Goal: Task Accomplishment & Management: Use online tool/utility

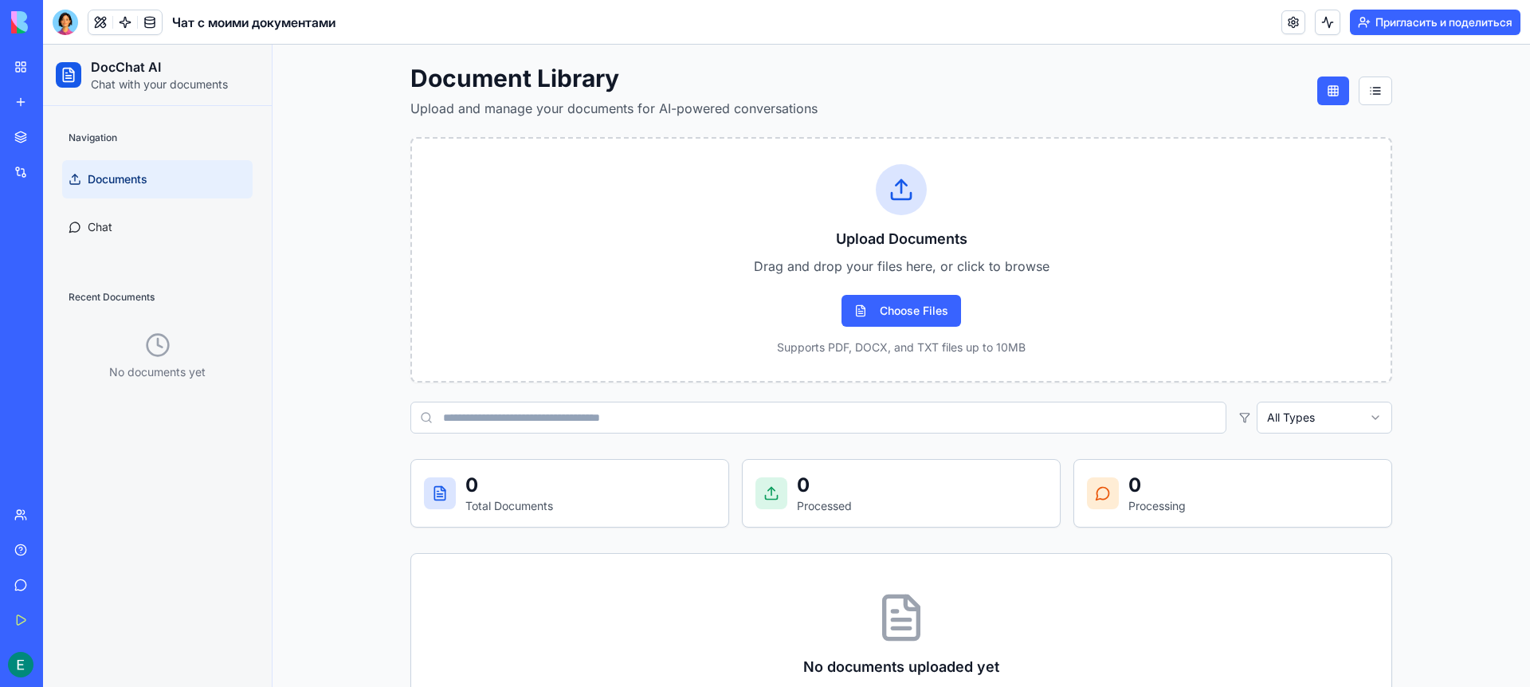
click at [767, 87] on h1 "Document Library" at bounding box center [613, 78] width 407 height 29
click at [130, 222] on link "Chat" at bounding box center [157, 227] width 190 height 38
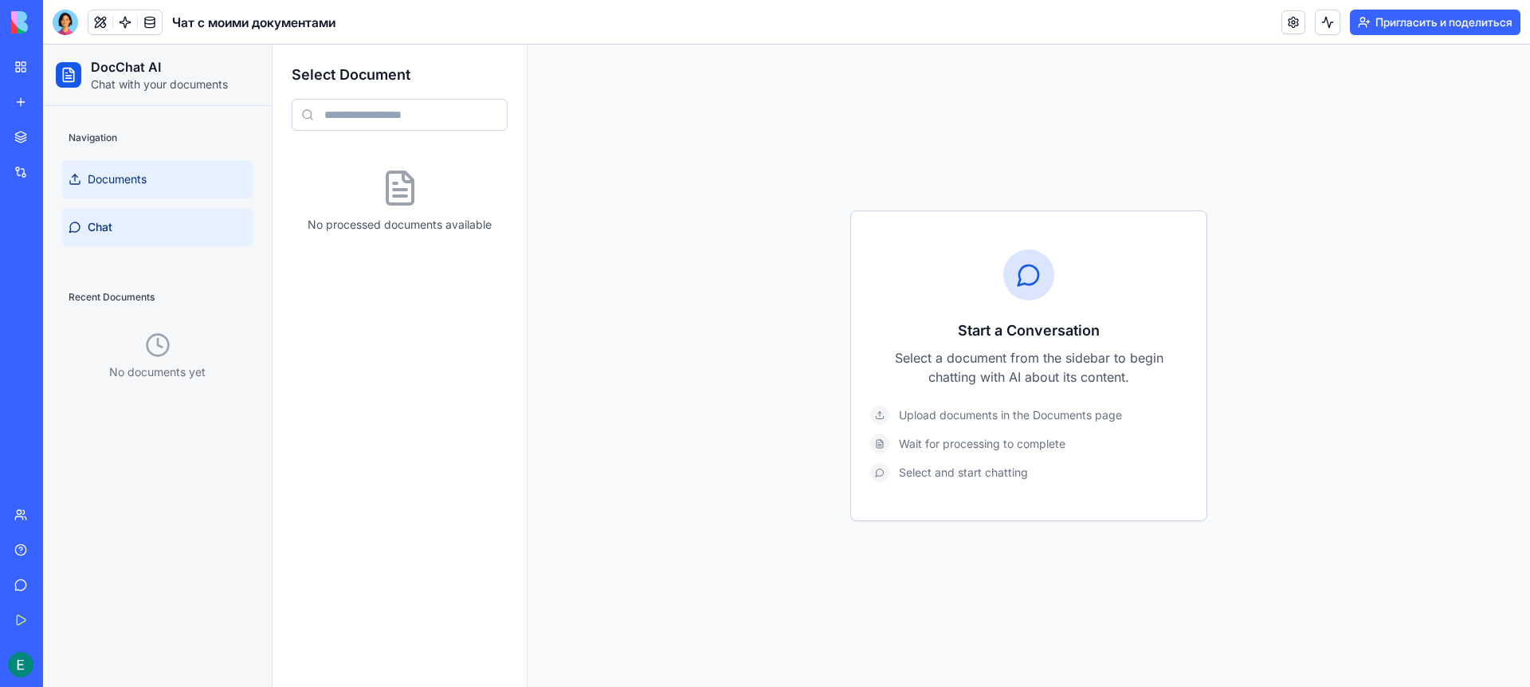
click at [173, 195] on link "Documents" at bounding box center [157, 179] width 190 height 38
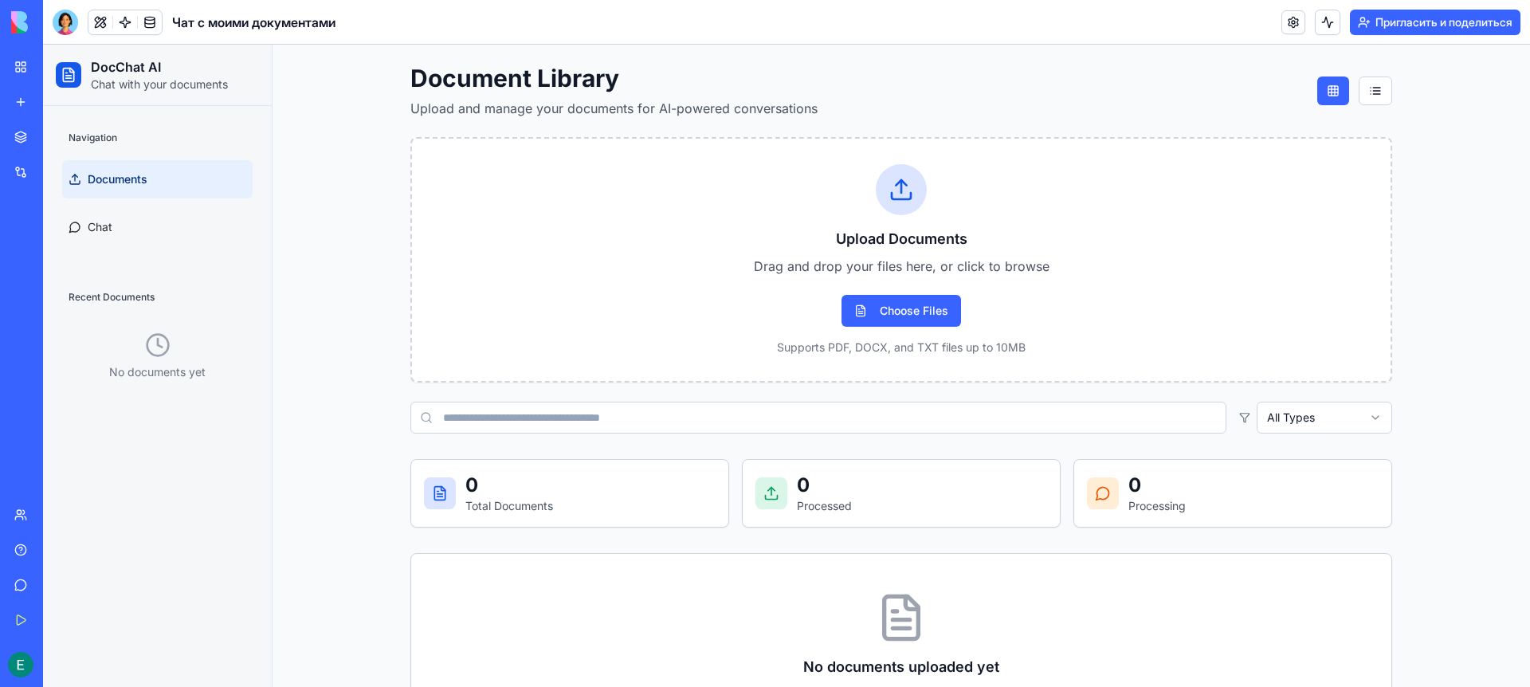
click at [93, 70] on font "Мое рабочее пространство" at bounding box center [109, 67] width 143 height 14
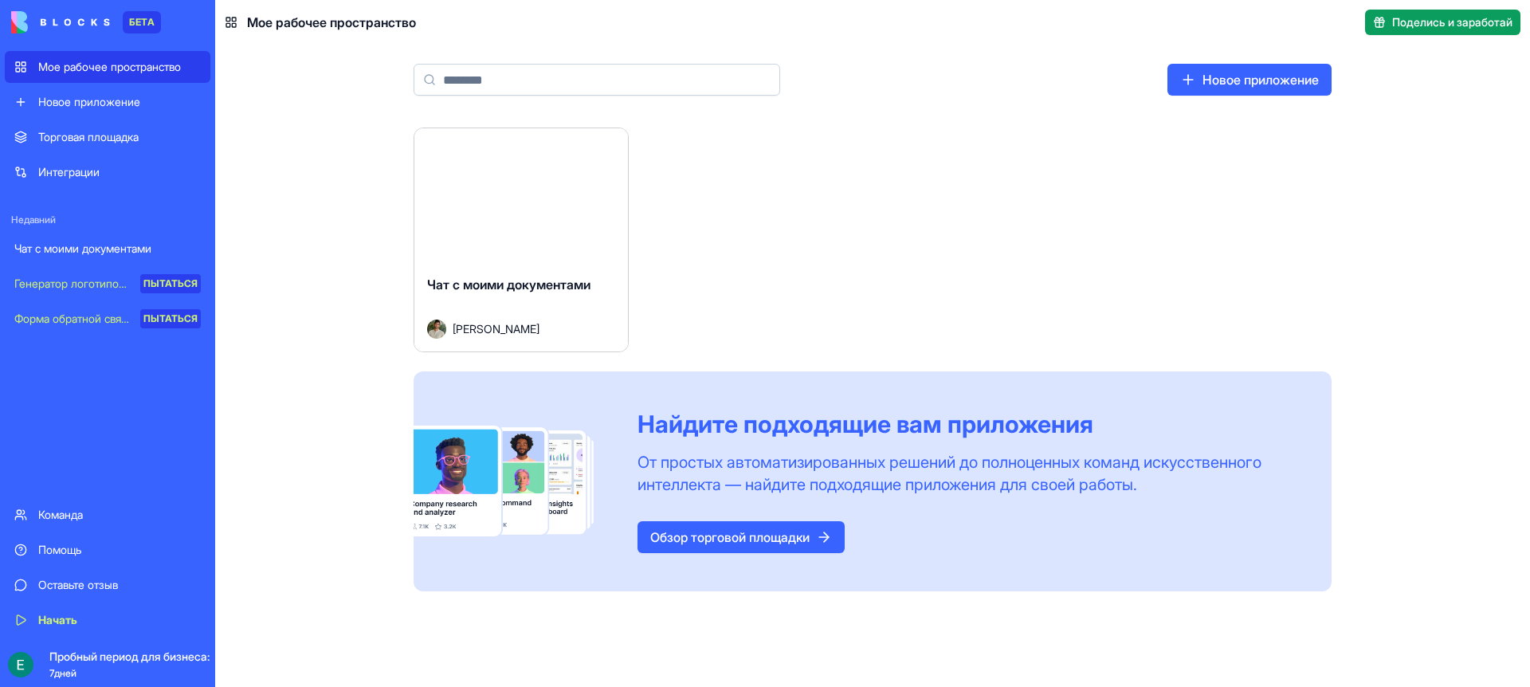
click at [1241, 77] on font "Новое приложение" at bounding box center [1261, 80] width 116 height 16
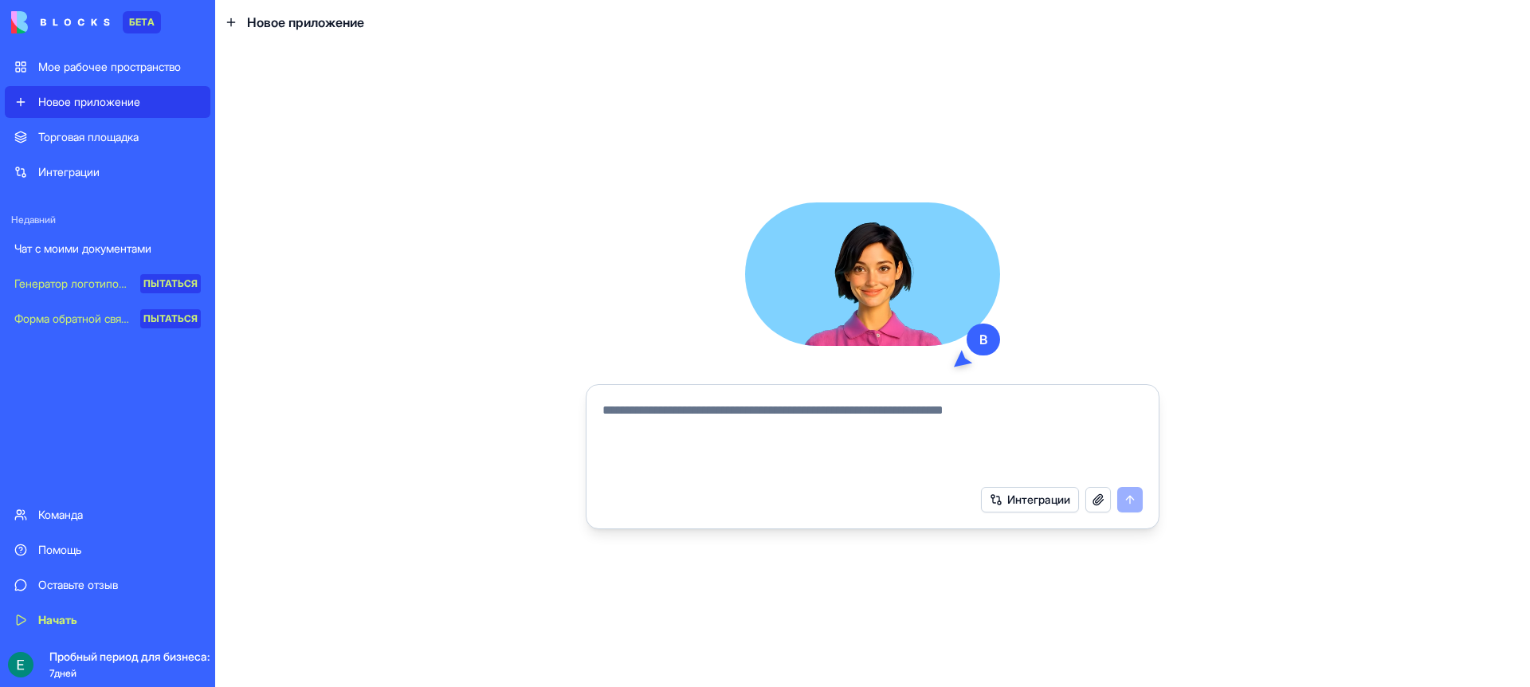
click at [816, 426] on textarea at bounding box center [872, 439] width 540 height 77
click at [1016, 499] on font "Интеграции" at bounding box center [1038, 500] width 63 height 14
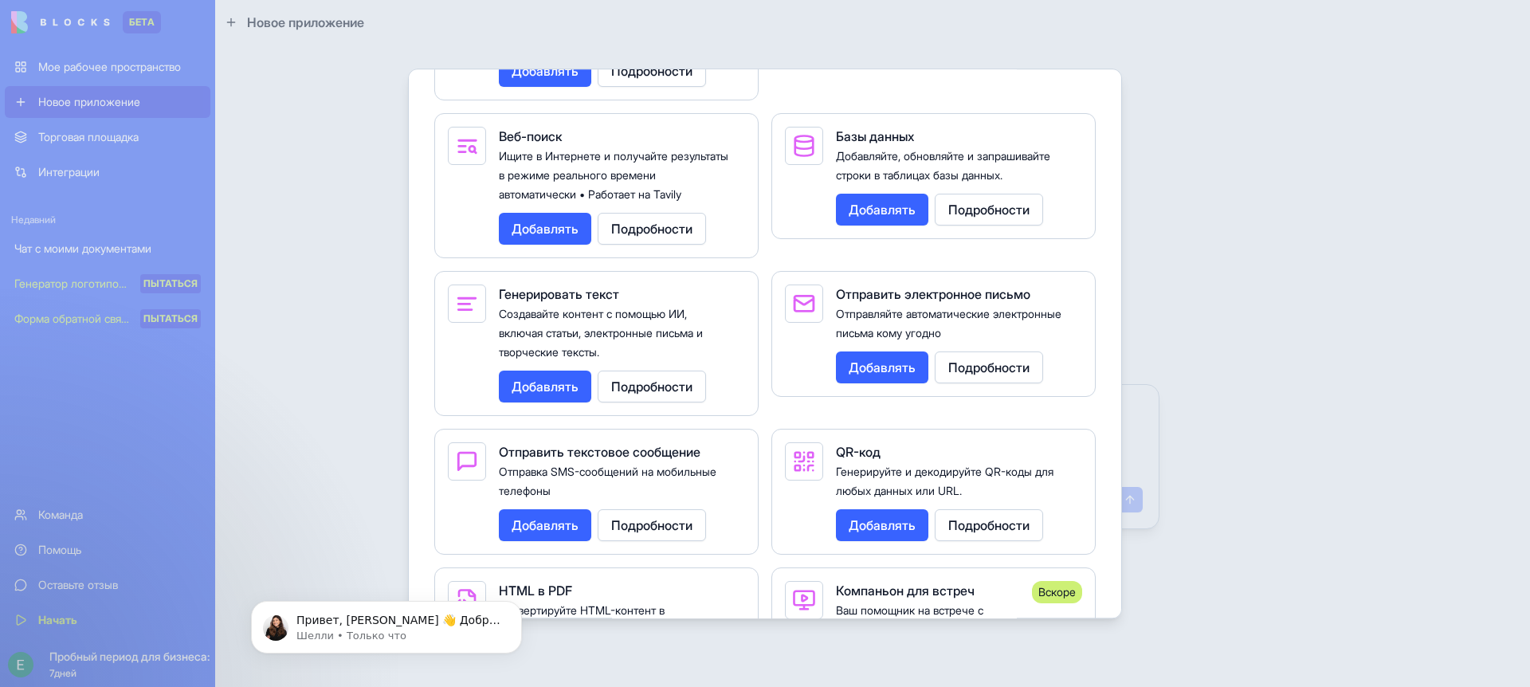
scroll to position [2846, 0]
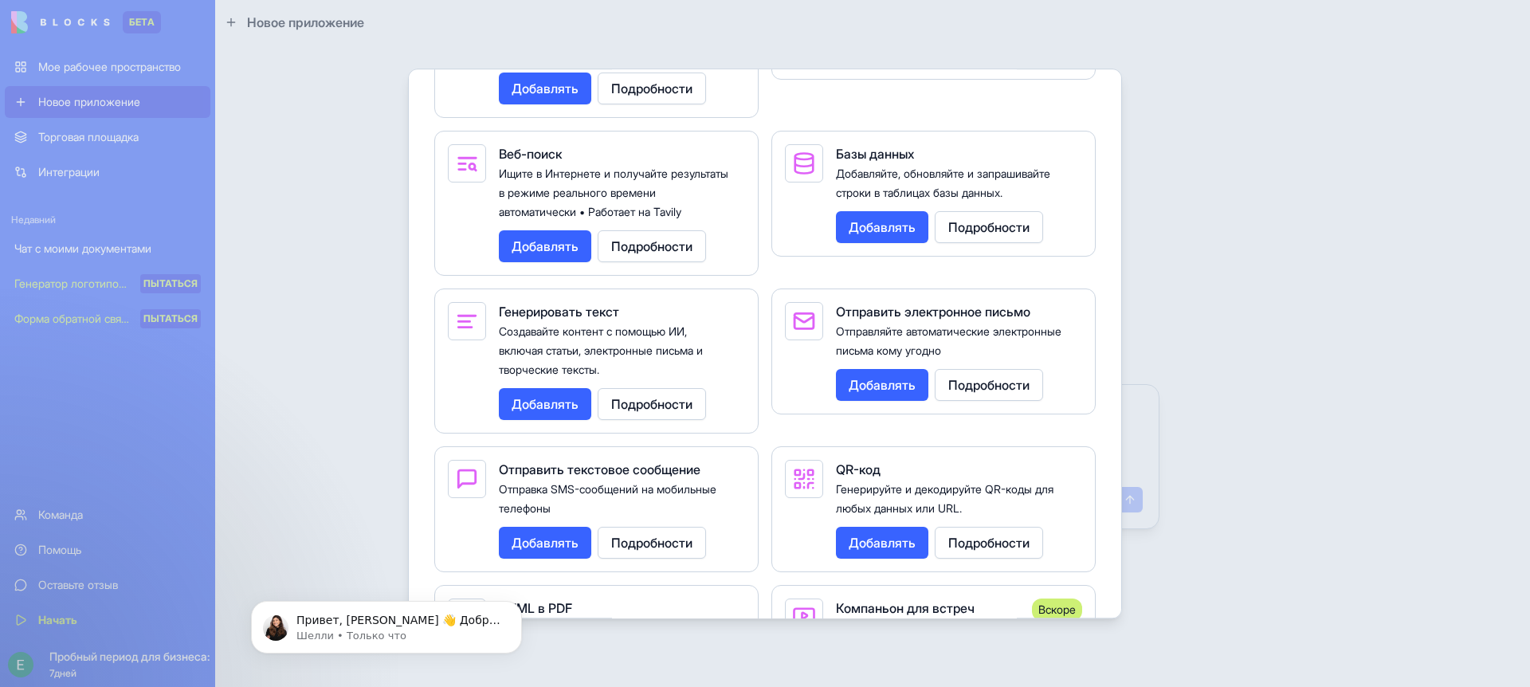
click at [995, 235] on font "Подробности" at bounding box center [988, 227] width 81 height 16
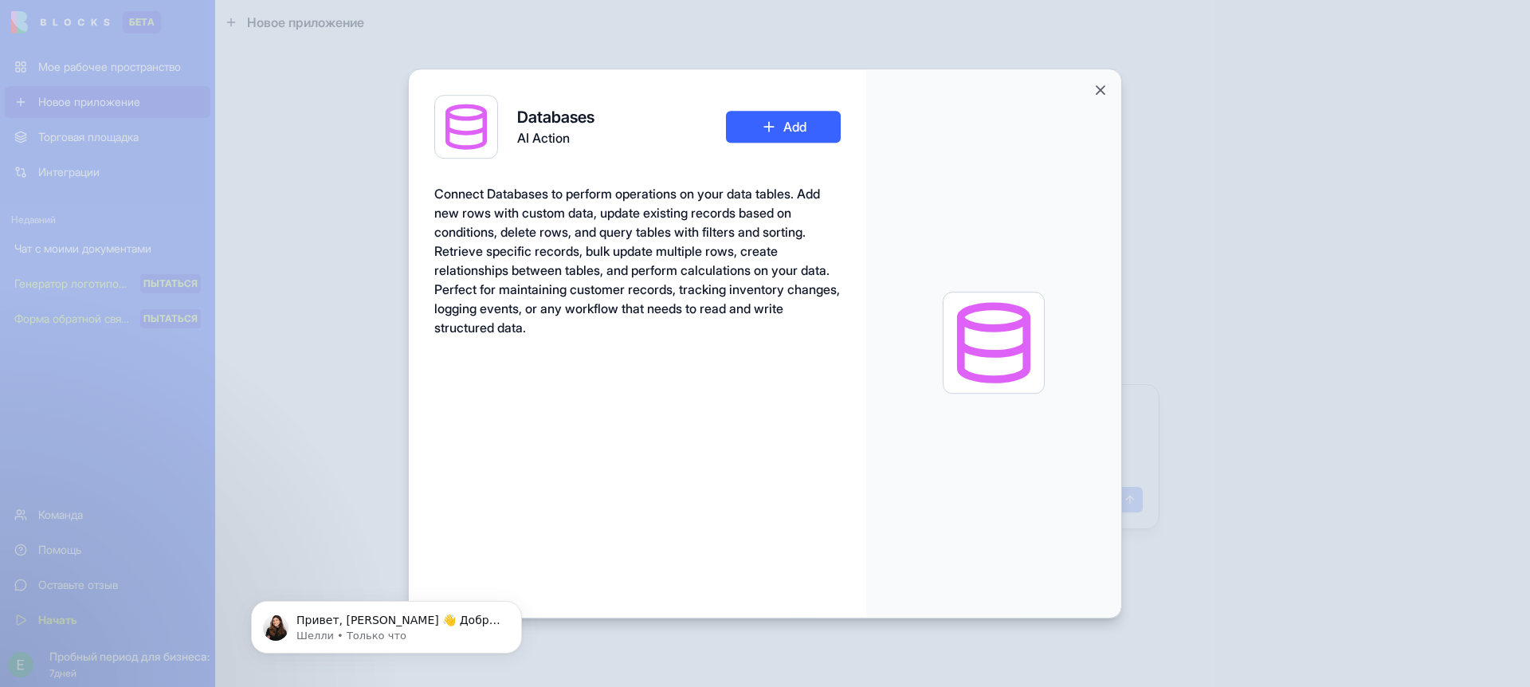
click at [616, 277] on span "Connect Databases to perform operations on your data tables. Add new rows with …" at bounding box center [637, 261] width 406 height 150
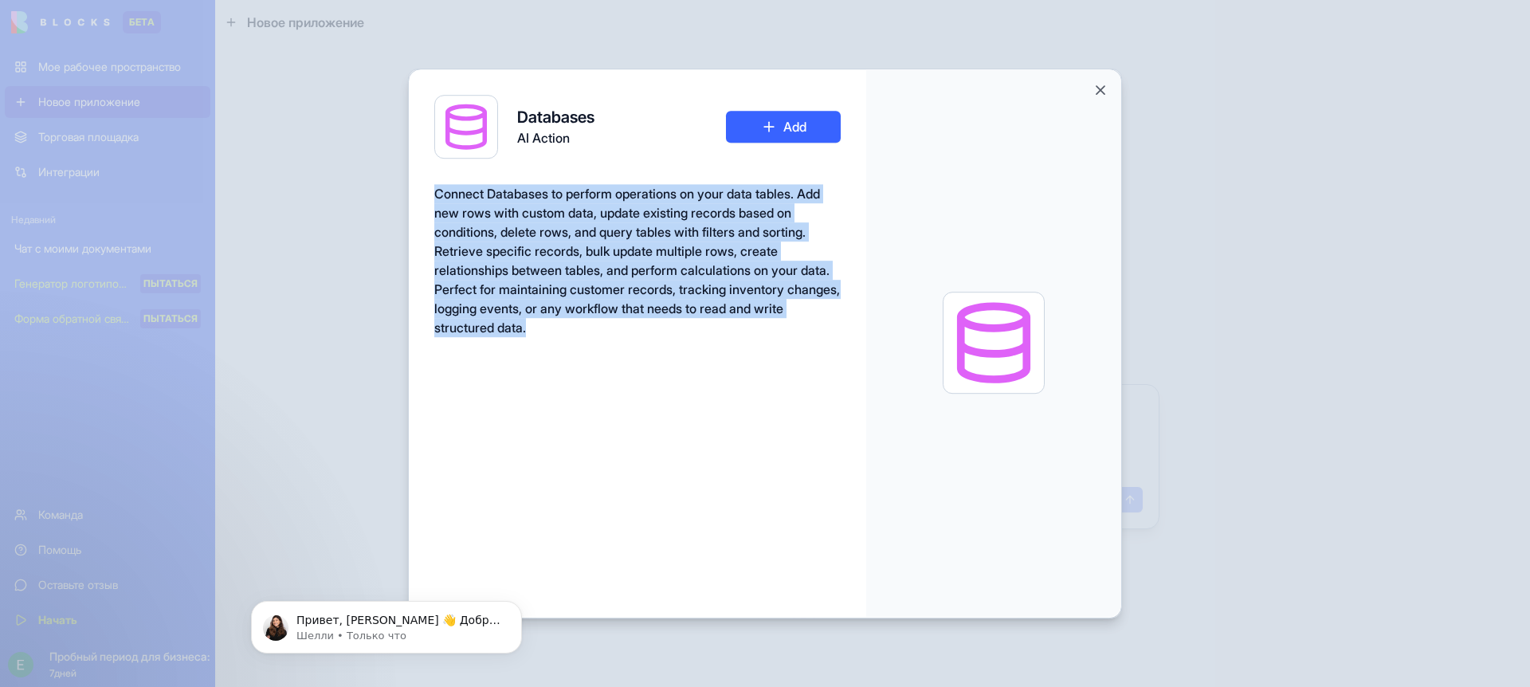
drag, startPoint x: 571, startPoint y: 314, endPoint x: 428, endPoint y: 198, distance: 183.6
click at [428, 198] on div "Databases AI Action Add Connect Databases to perform operations on your data ta…" at bounding box center [637, 344] width 457 height 550
click at [527, 281] on span "Connect Databases to perform operations on your data tables. Add new rows with …" at bounding box center [637, 261] width 406 height 150
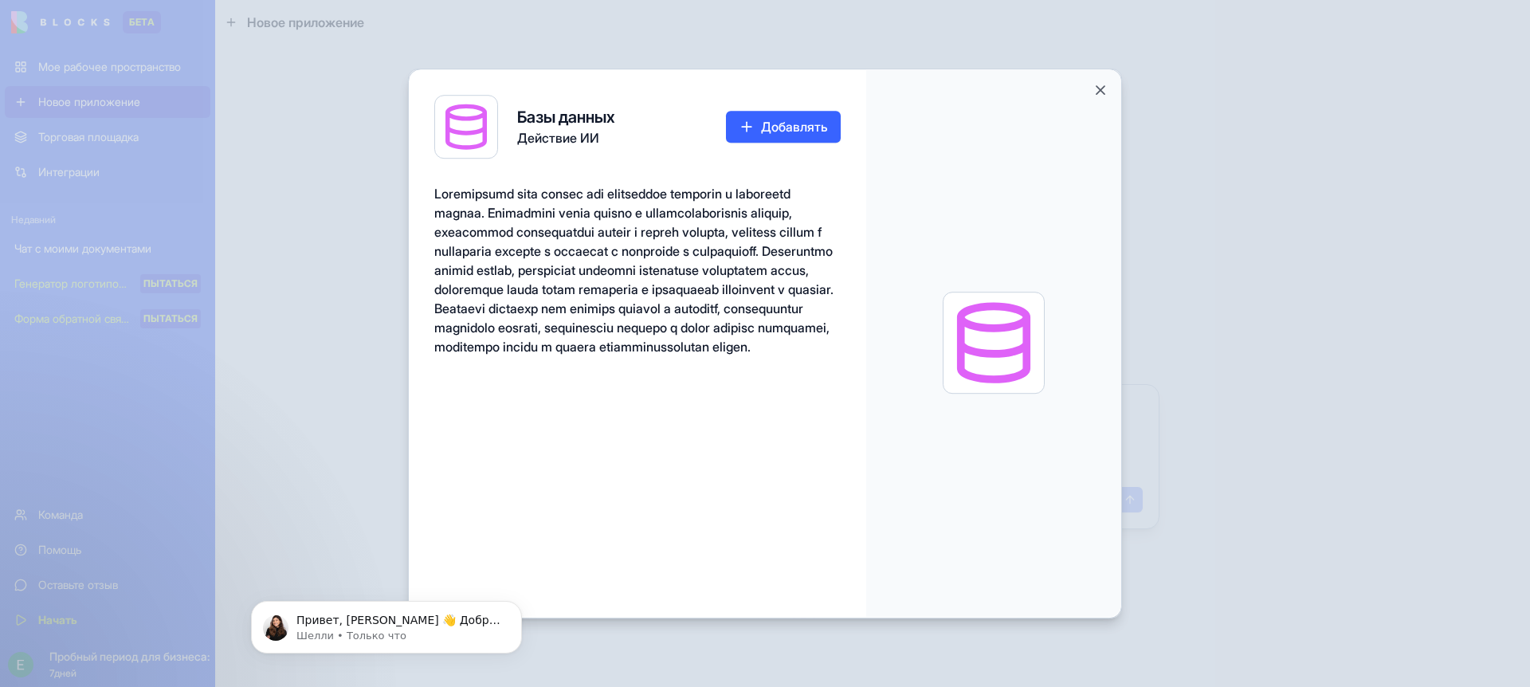
click at [646, 355] on font at bounding box center [633, 270] width 399 height 169
click at [791, 129] on font "Добавлять" at bounding box center [794, 127] width 67 height 16
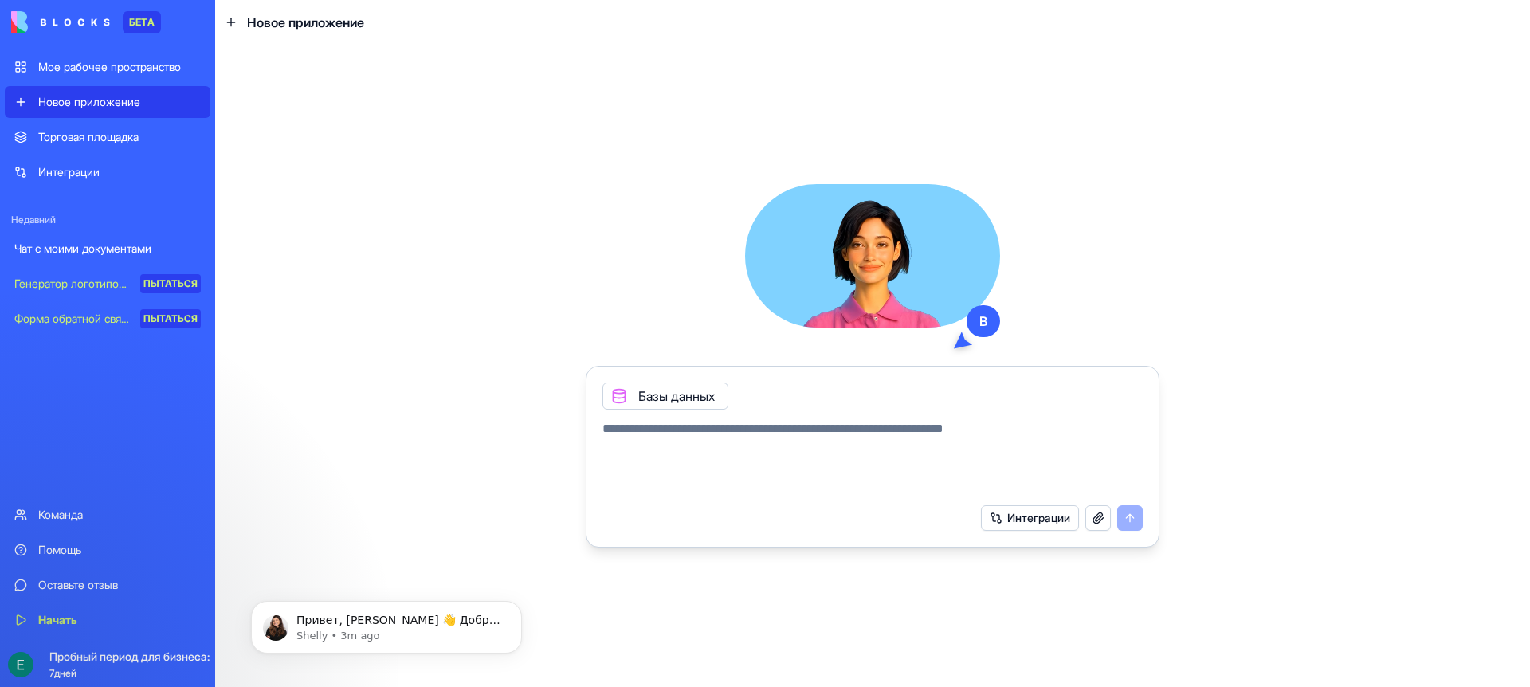
click at [691, 445] on textarea at bounding box center [872, 457] width 540 height 77
type textarea "**********"
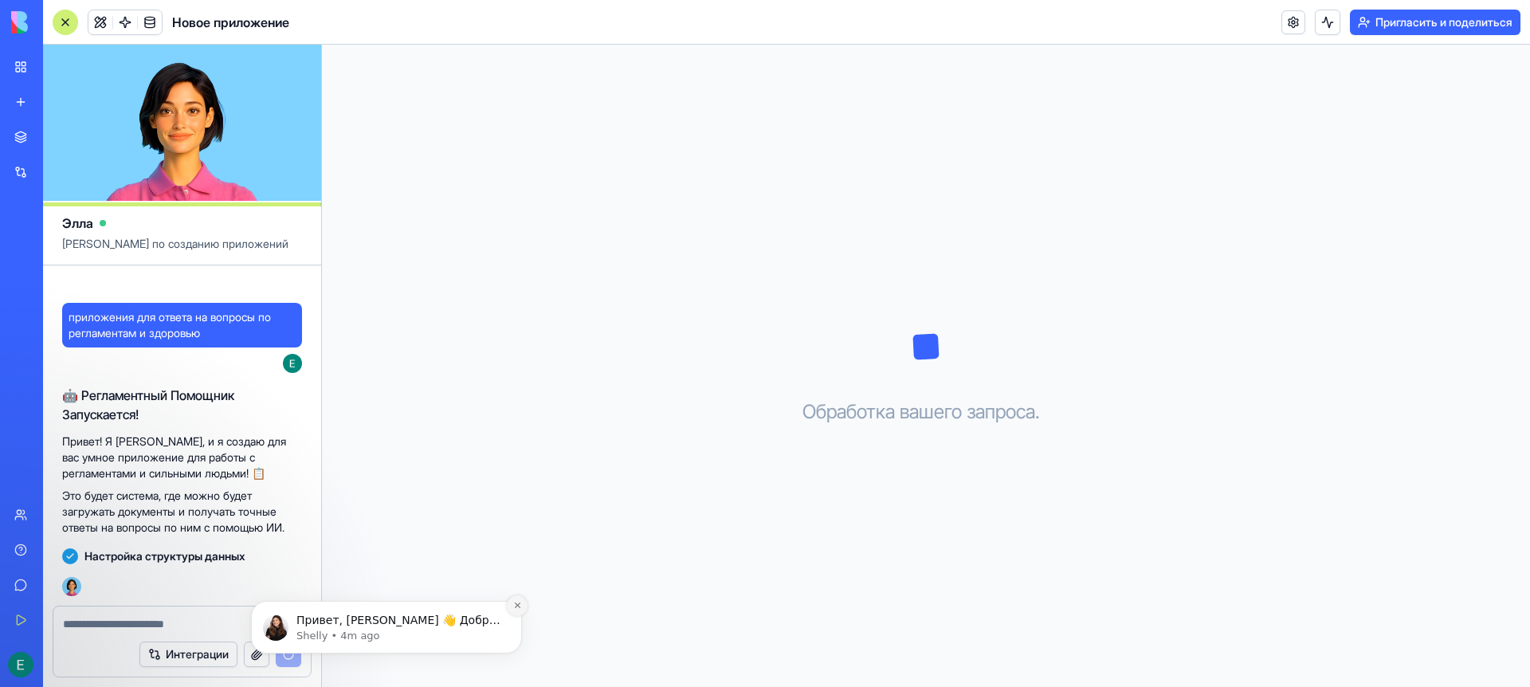
click at [520, 607] on icon "Отклонить уведомление" at bounding box center [517, 605] width 9 height 9
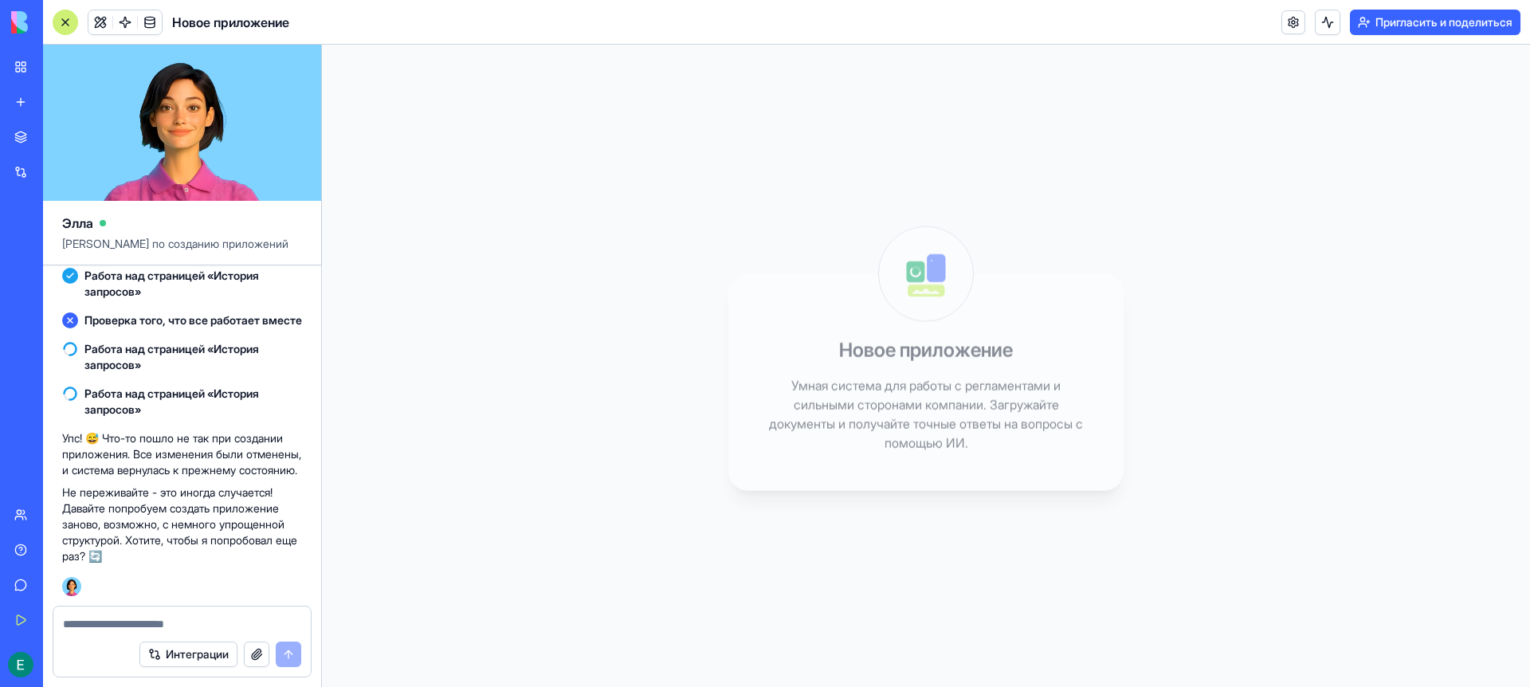
scroll to position [546, 0]
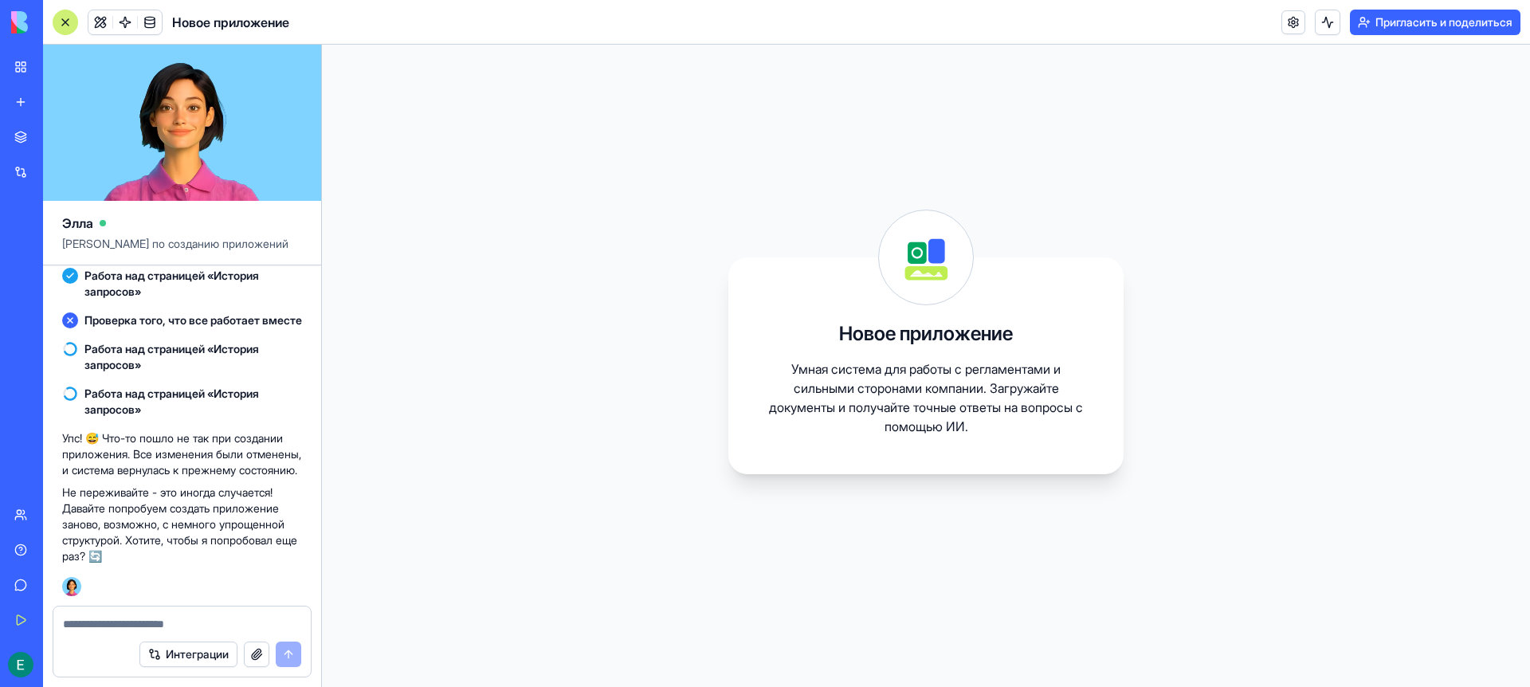
click at [123, 559] on font "Не переживайте - это иногда случается! Давайте попробуем создать приложение зан…" at bounding box center [179, 523] width 235 height 77
click at [116, 620] on textarea at bounding box center [182, 624] width 238 height 16
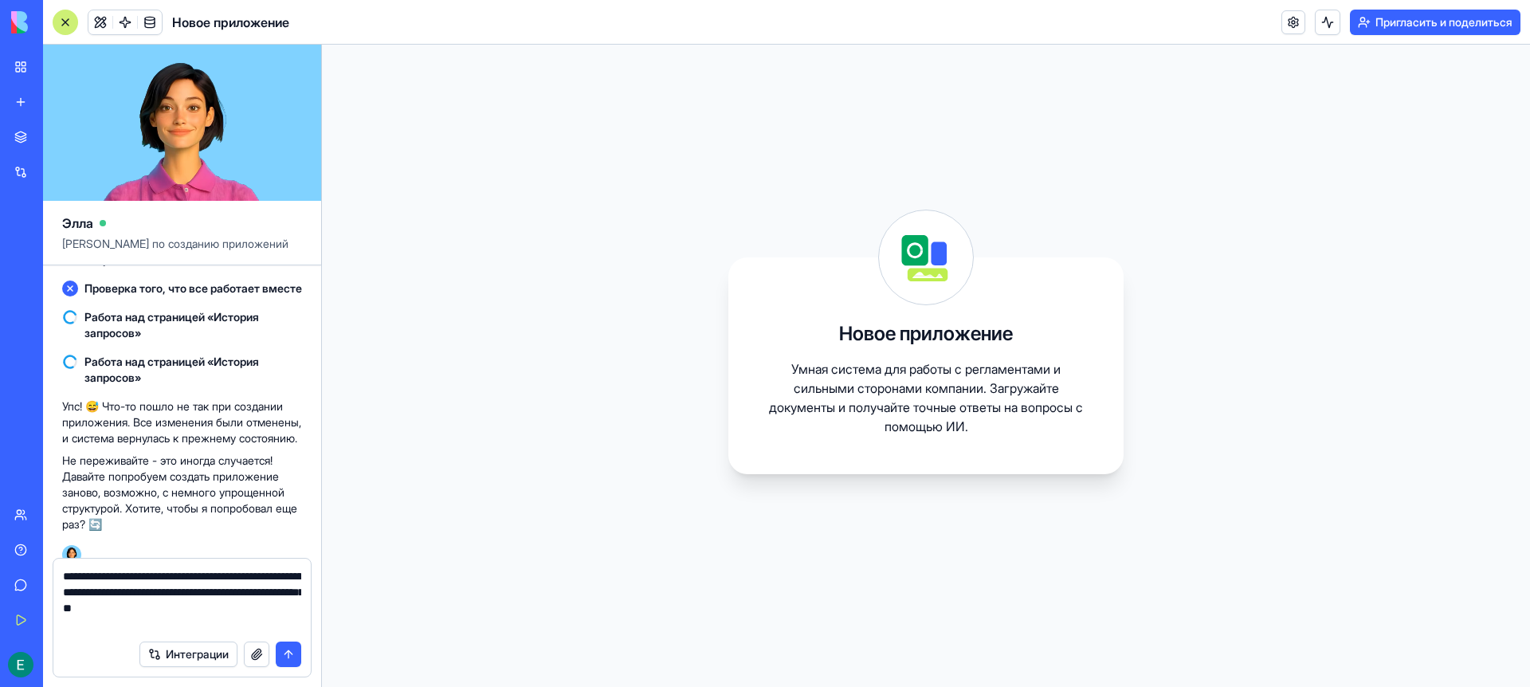
type textarea "**********"
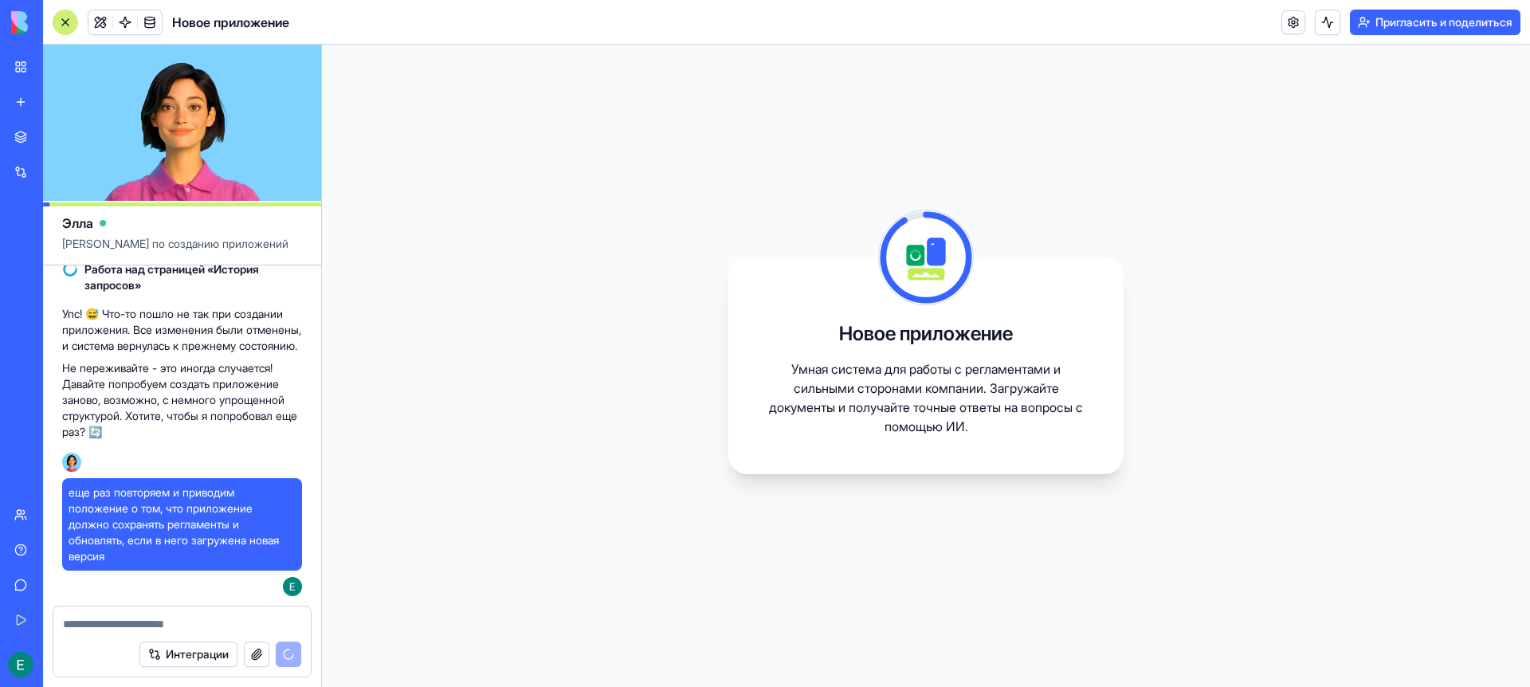
scroll to position [839, 0]
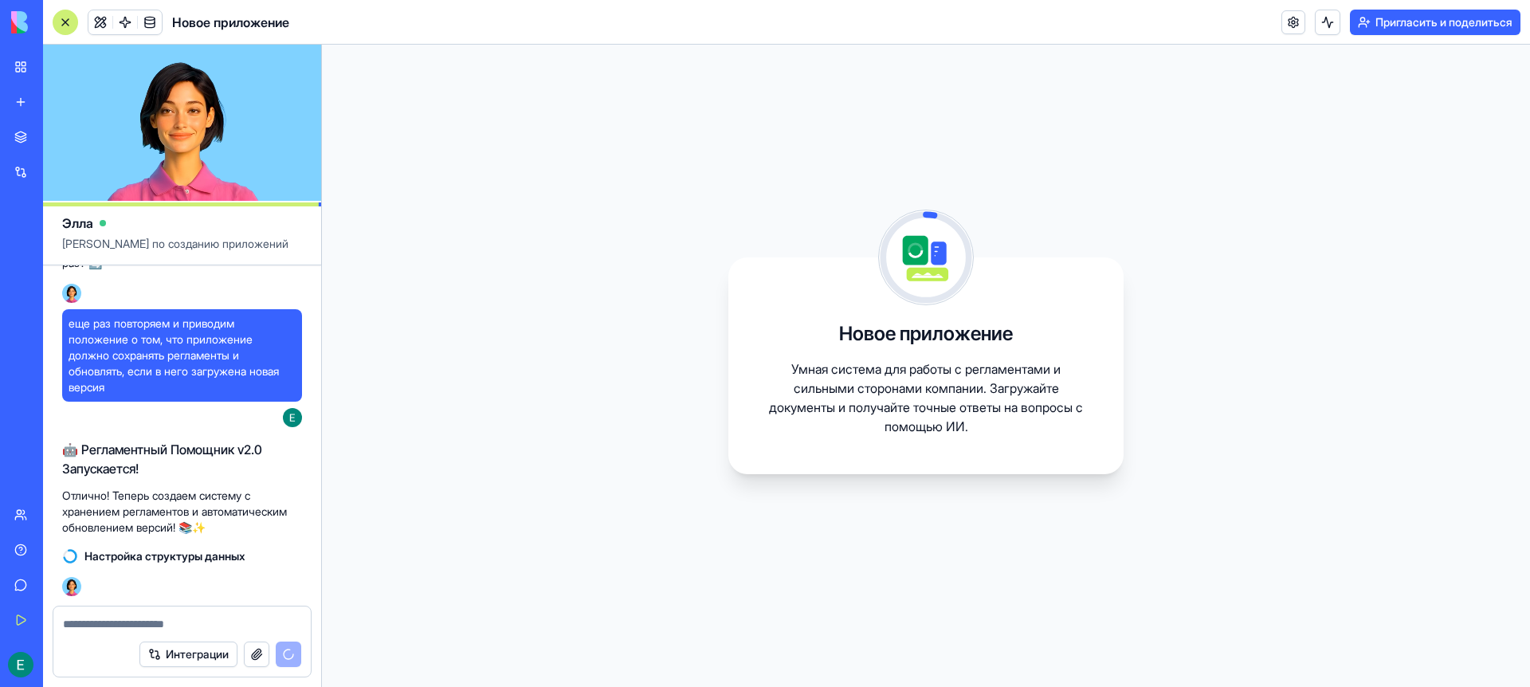
click at [196, 128] on video at bounding box center [182, 123] width 278 height 156
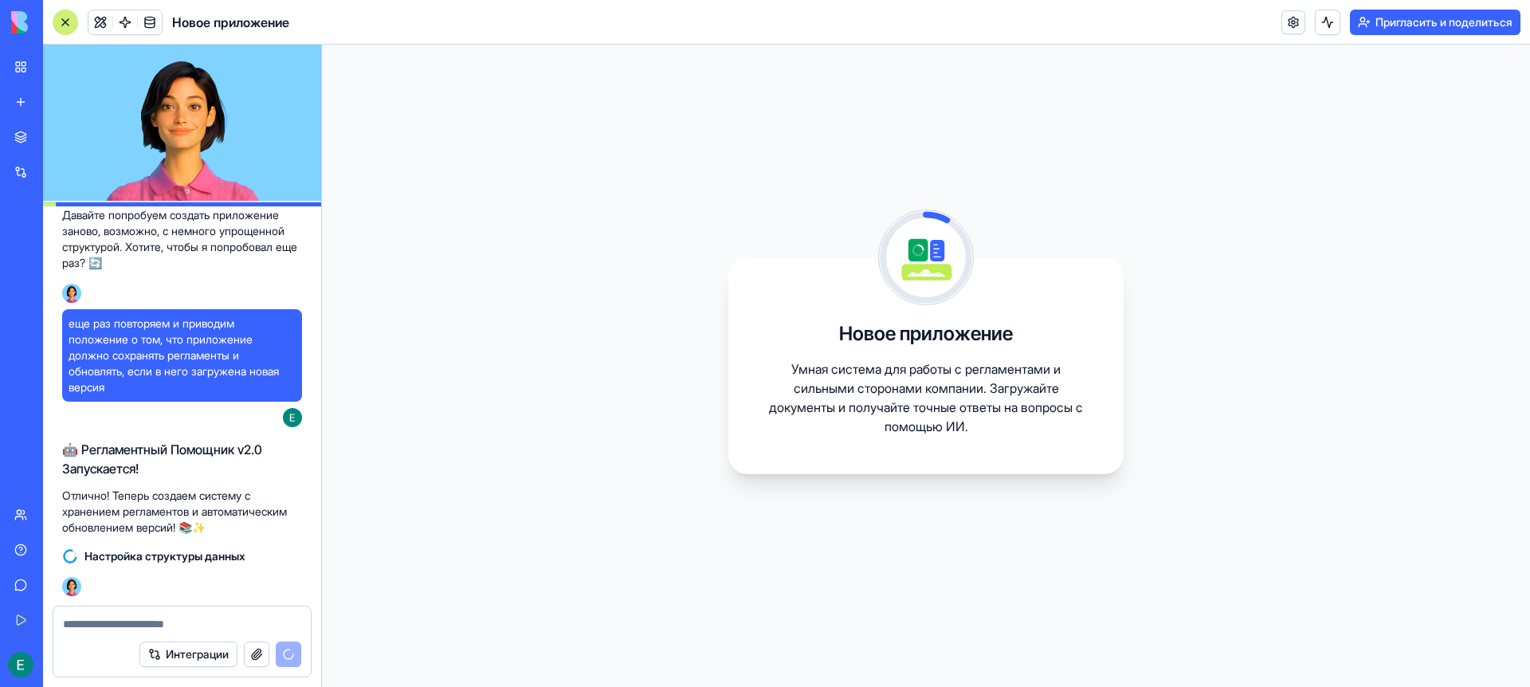
click at [152, 105] on video at bounding box center [182, 123] width 278 height 156
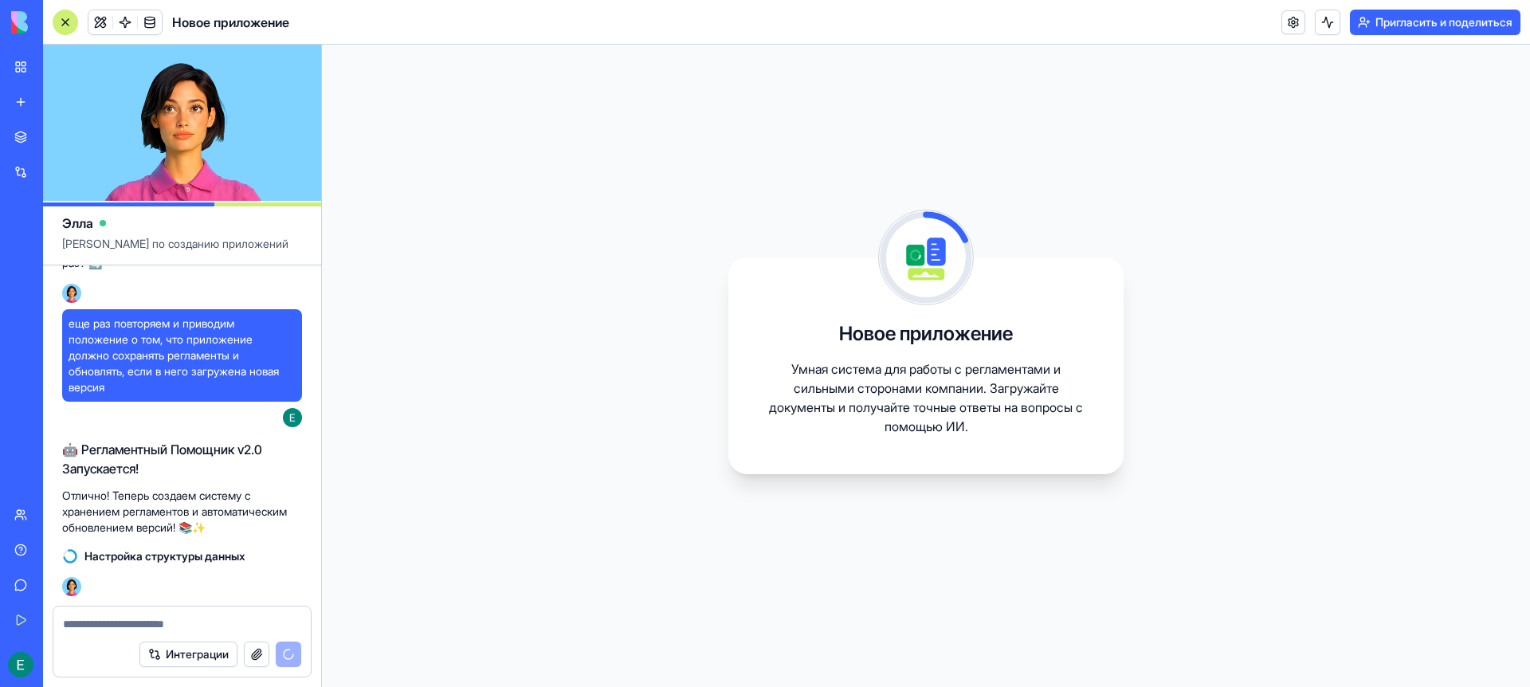
click at [153, 105] on video at bounding box center [182, 123] width 278 height 156
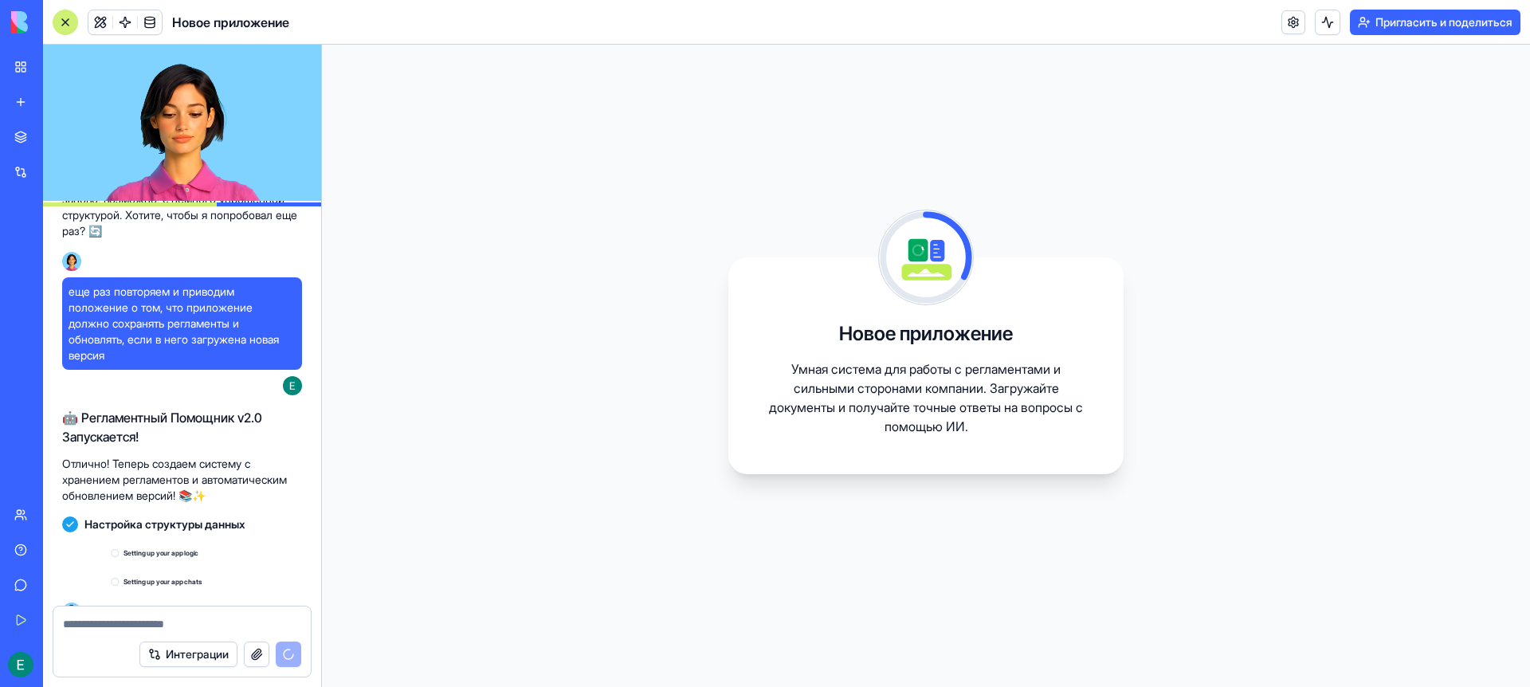
scroll to position [832, 0]
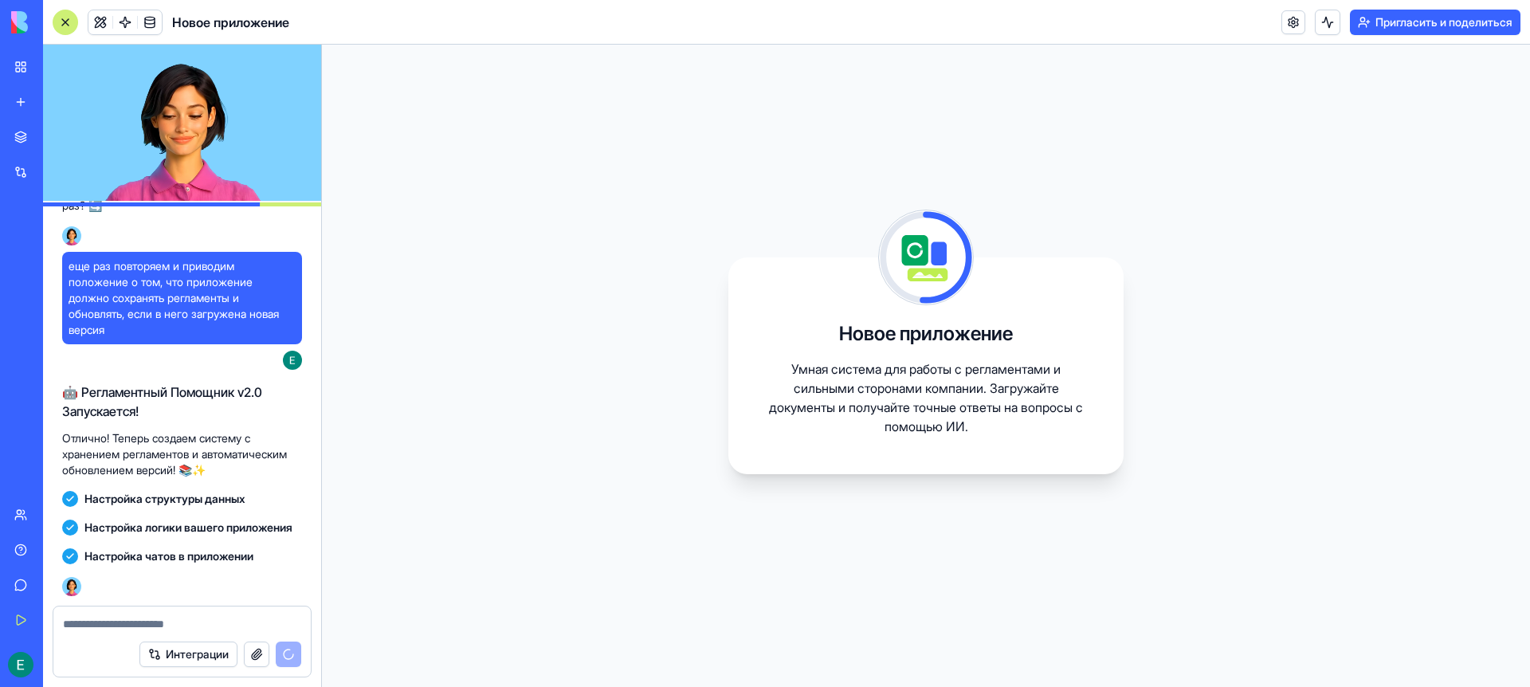
click at [204, 538] on div "Настройка логики вашего приложения" at bounding box center [182, 527] width 240 height 29
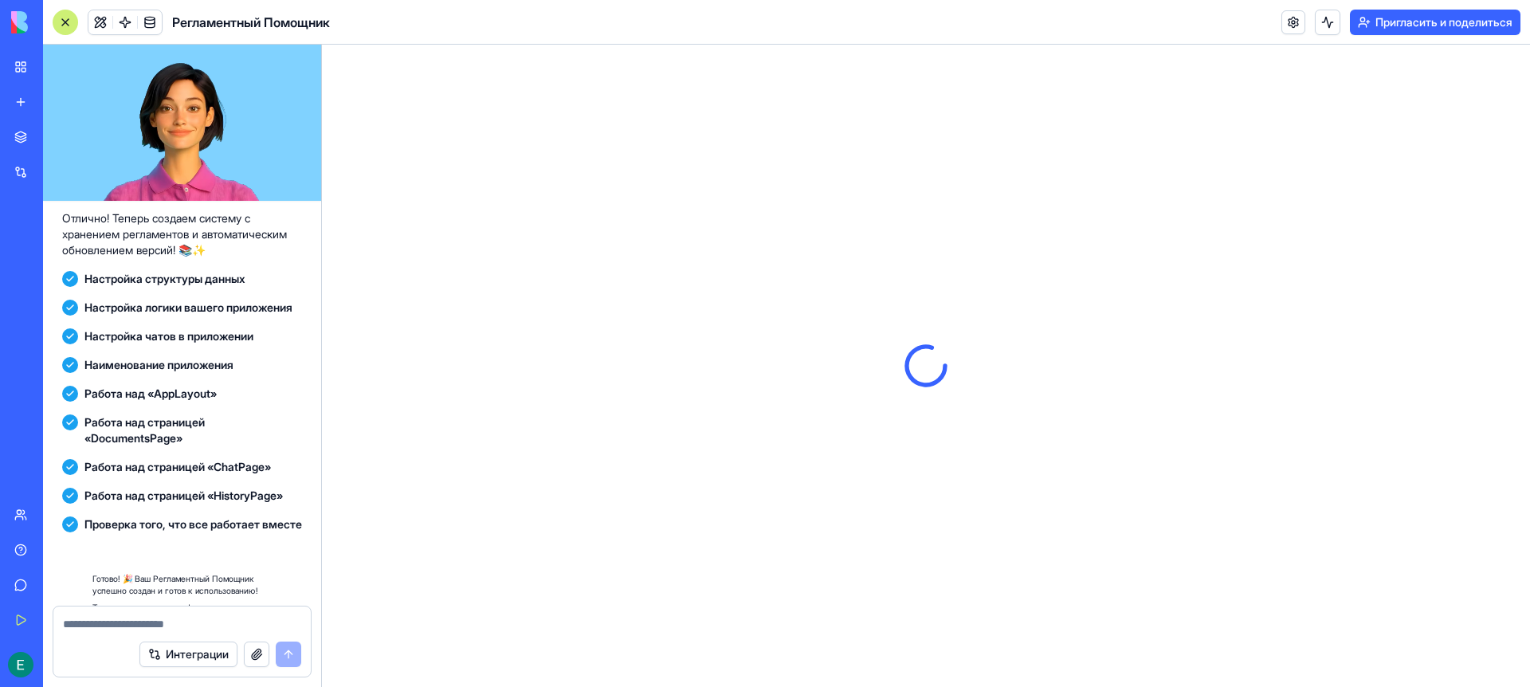
scroll to position [1285, 0]
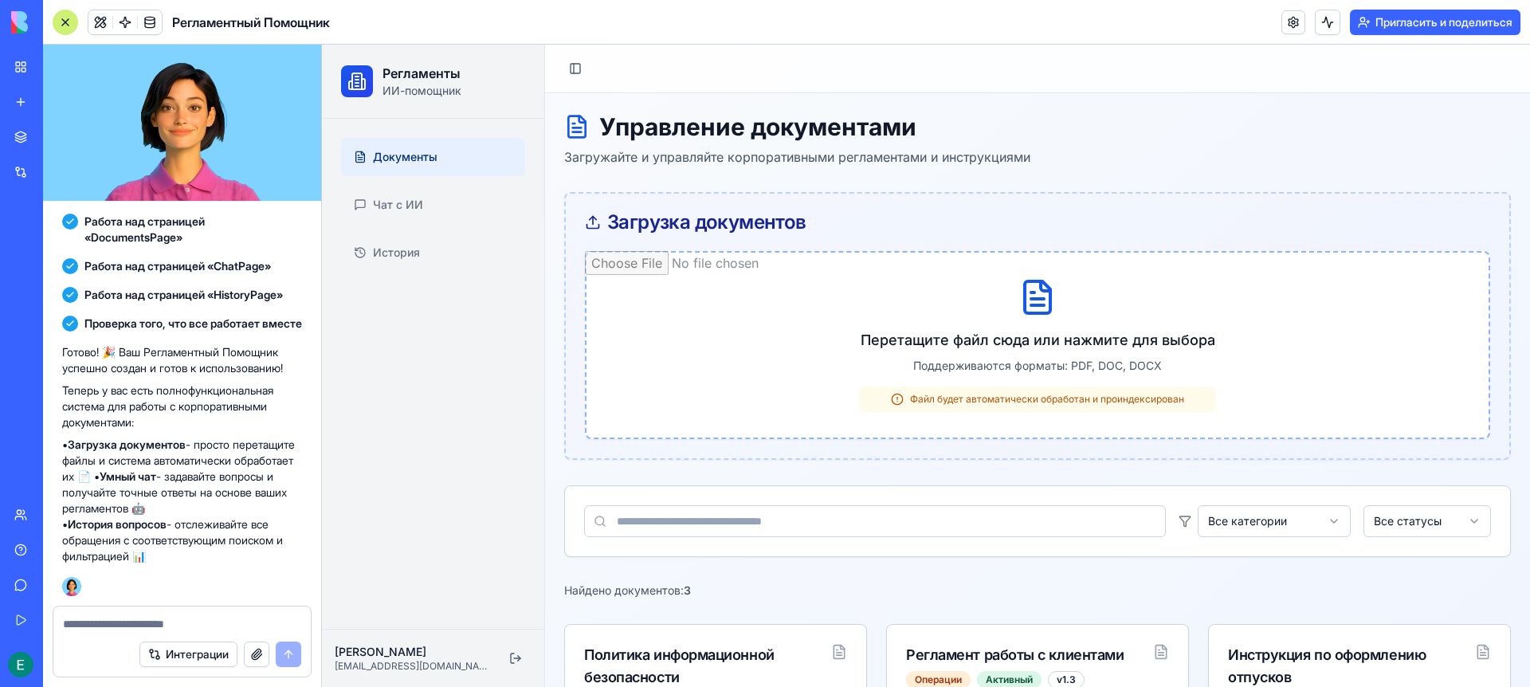
click at [1012, 293] on input "file" at bounding box center [1037, 345] width 905 height 188
type input "**********"
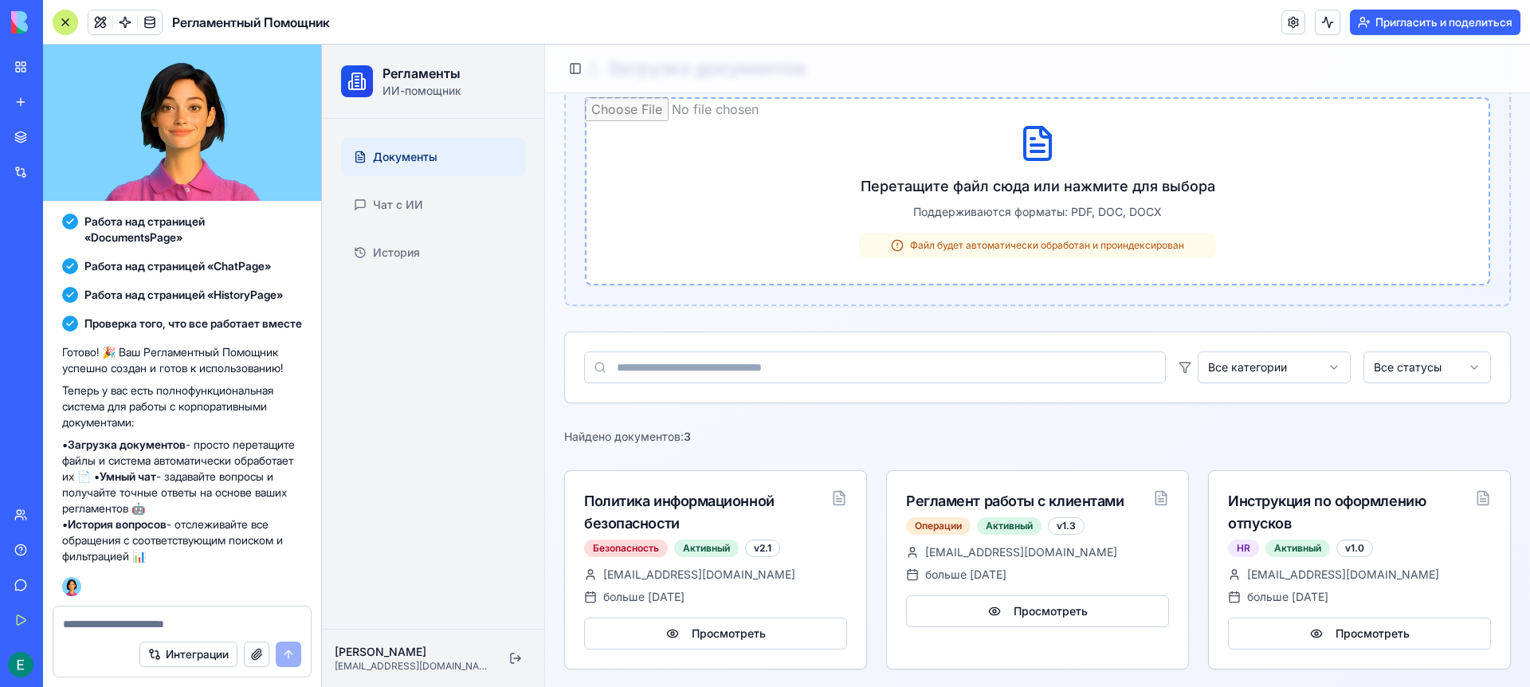
scroll to position [155, 0]
click at [749, 379] on input at bounding box center [875, 366] width 582 height 32
click at [414, 208] on span "Чат с ИИ" at bounding box center [398, 205] width 50 height 16
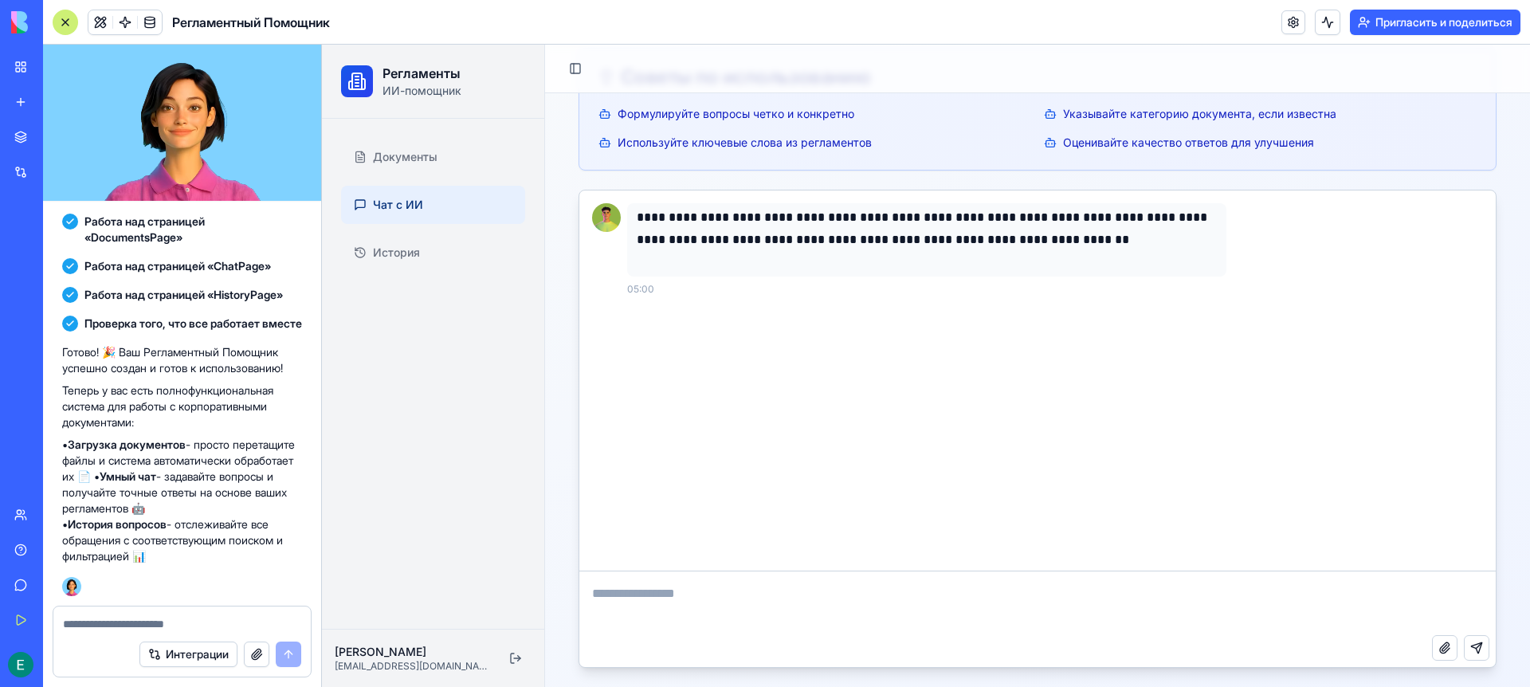
click at [816, 626] on textarea at bounding box center [1037, 603] width 916 height 64
type textarea "**********"
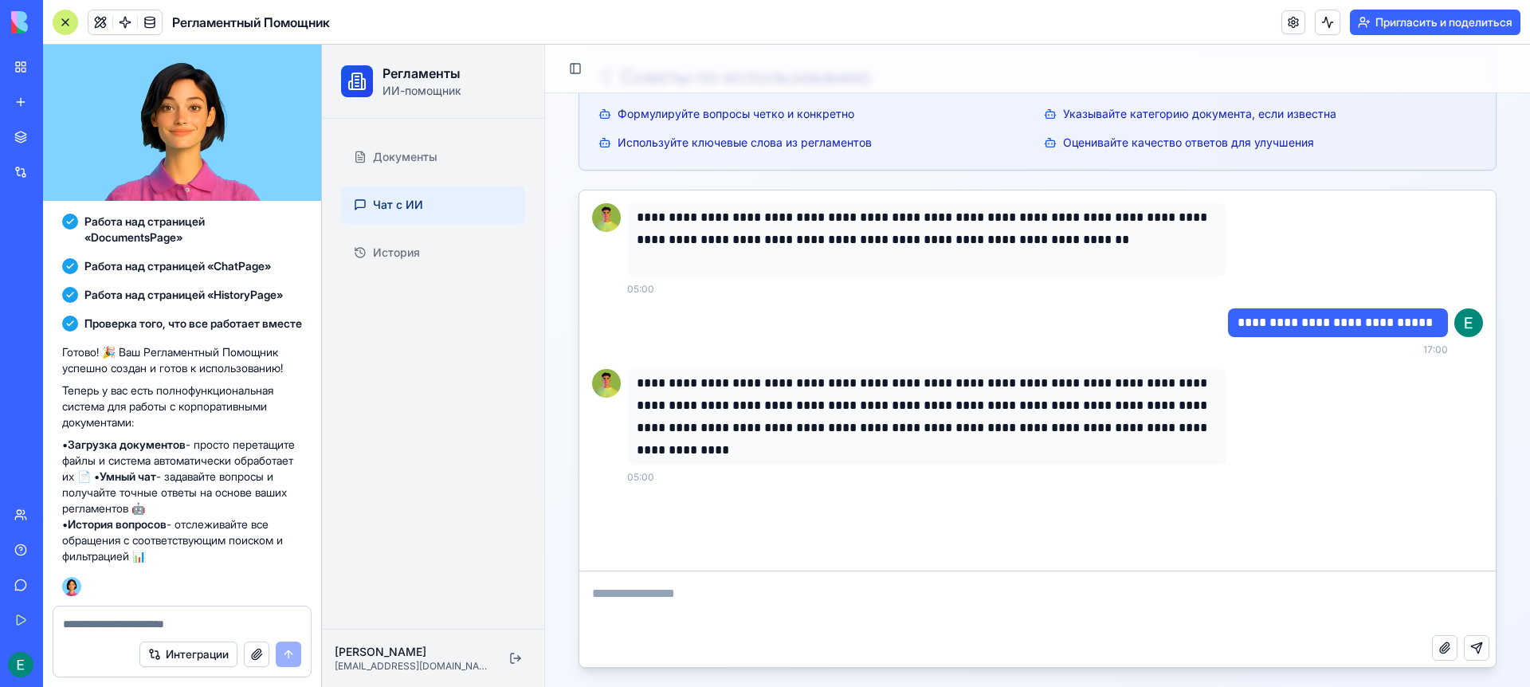
click at [758, 603] on textarea at bounding box center [1037, 603] width 916 height 64
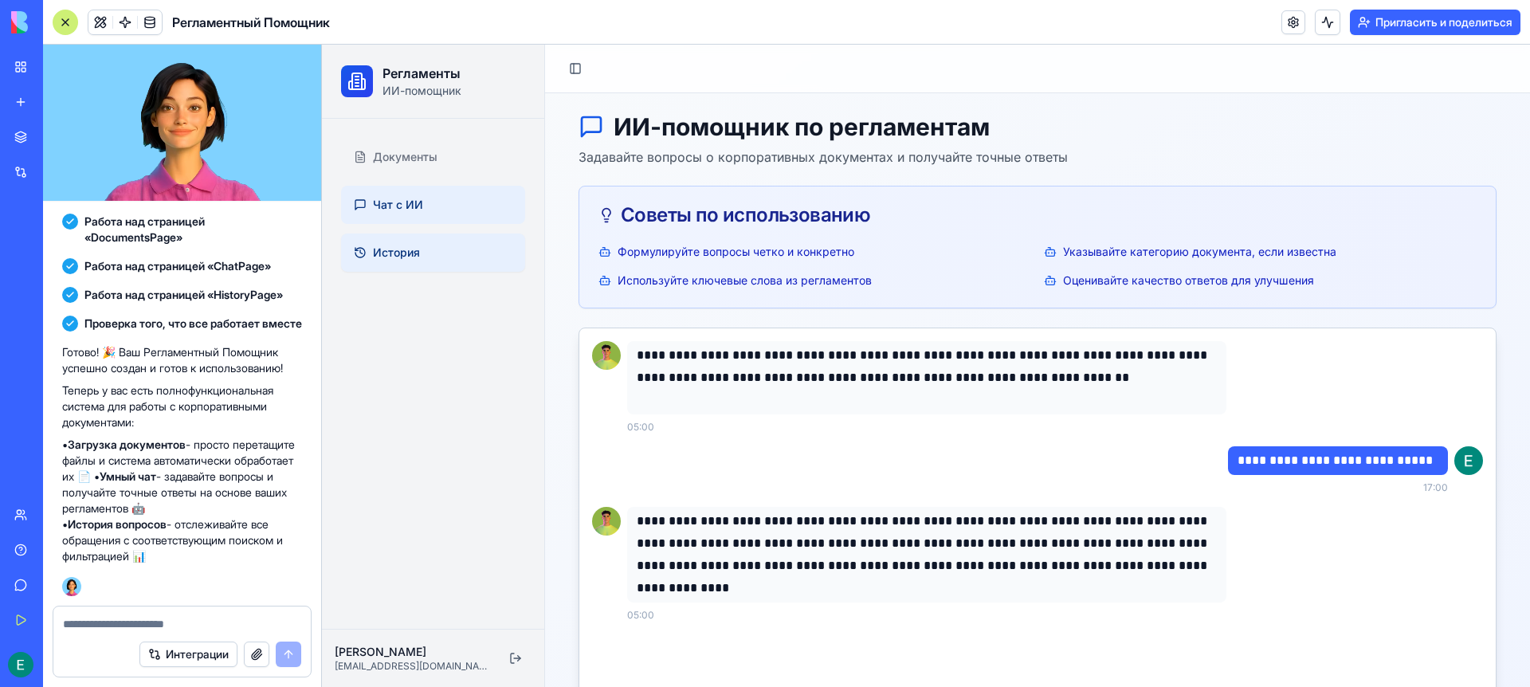
click at [414, 257] on span "История" at bounding box center [396, 253] width 47 height 16
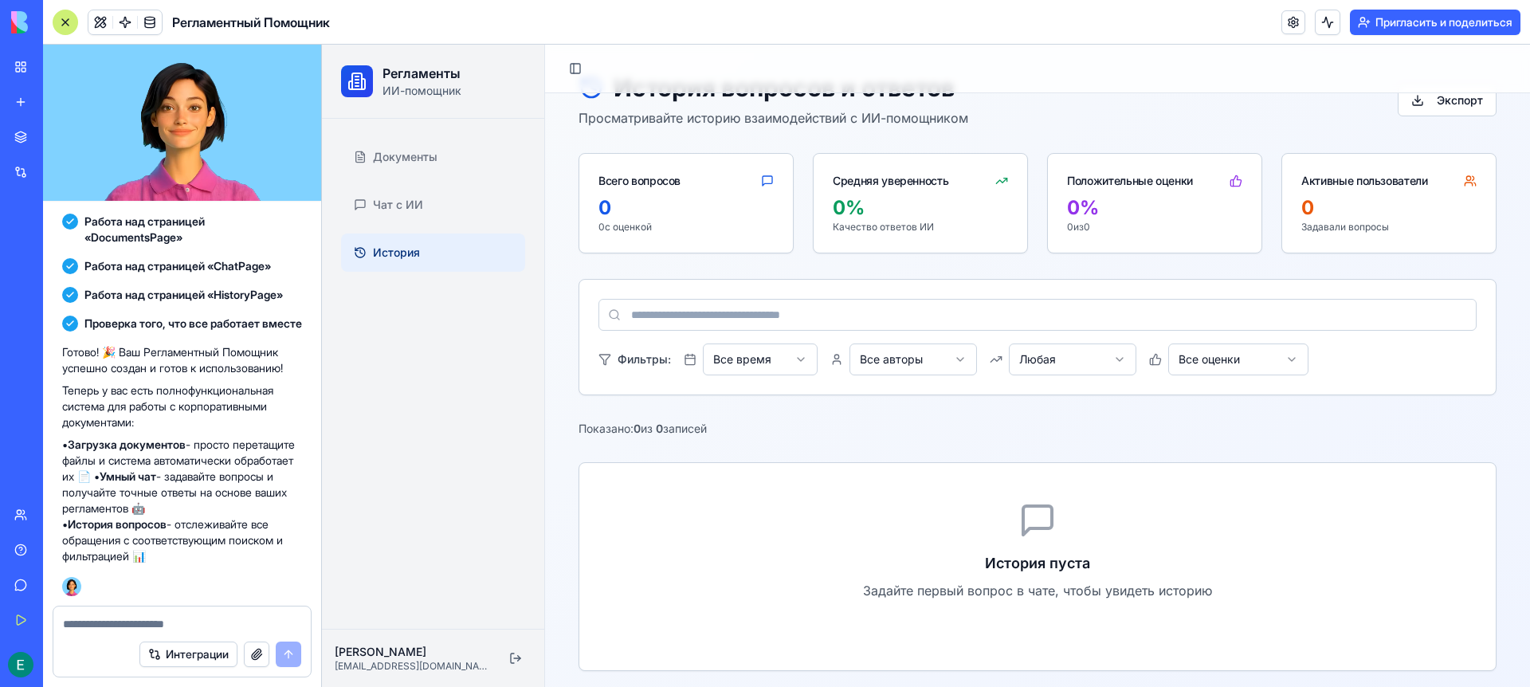
scroll to position [42, 0]
click at [408, 156] on span "Документы" at bounding box center [405, 157] width 65 height 16
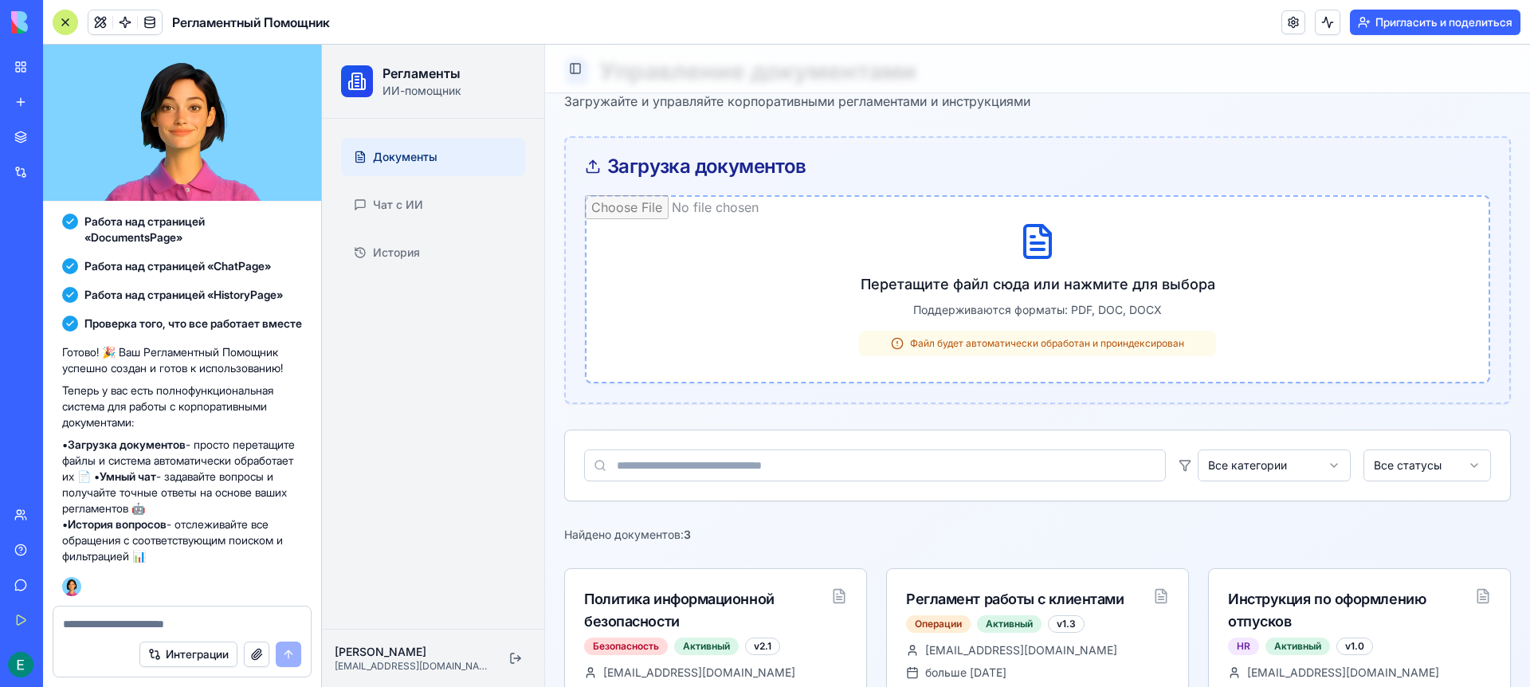
scroll to position [155, 0]
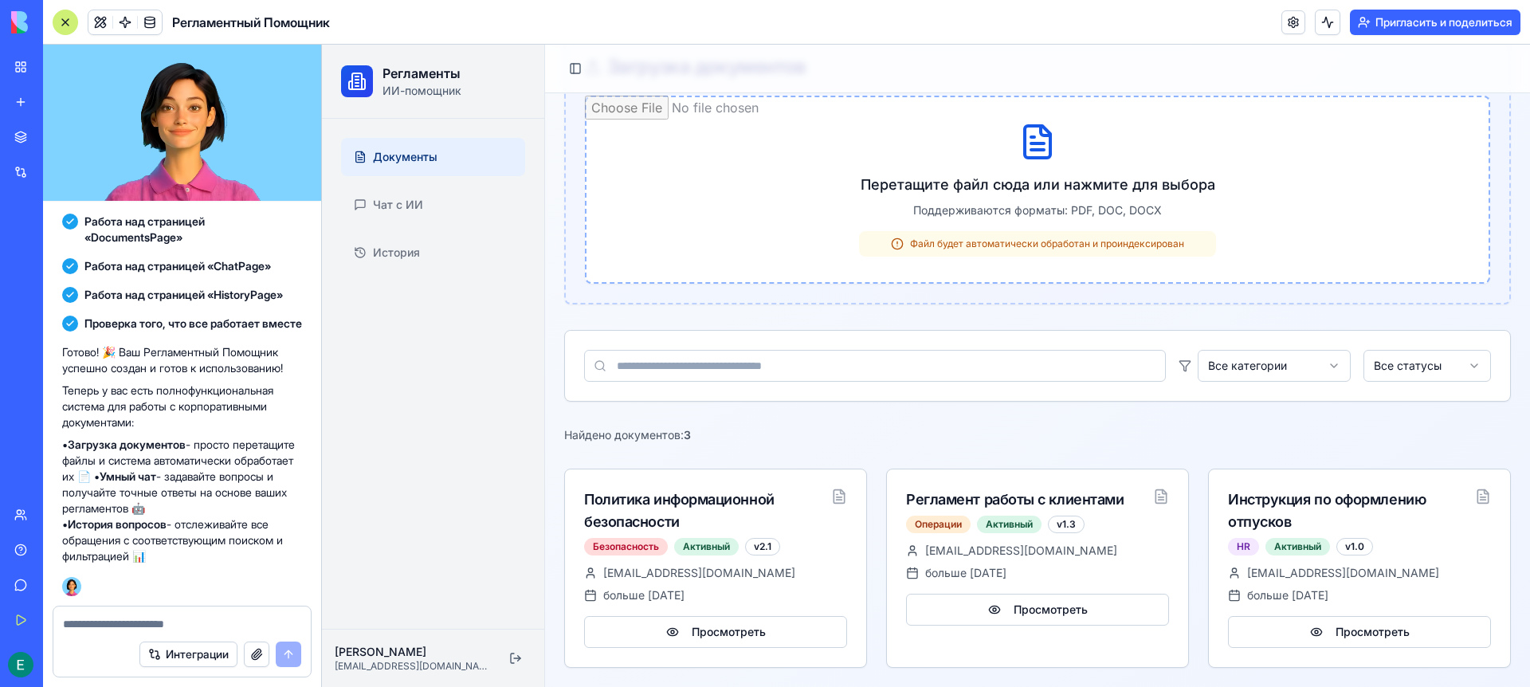
click at [929, 355] on input at bounding box center [875, 366] width 582 height 32
click at [1232, 369] on html "Регламенты ИИ-помощник Документы Чат с ИИ История [PERSON_NAME] [PERSON_NAME][E…" at bounding box center [926, 288] width 1208 height 798
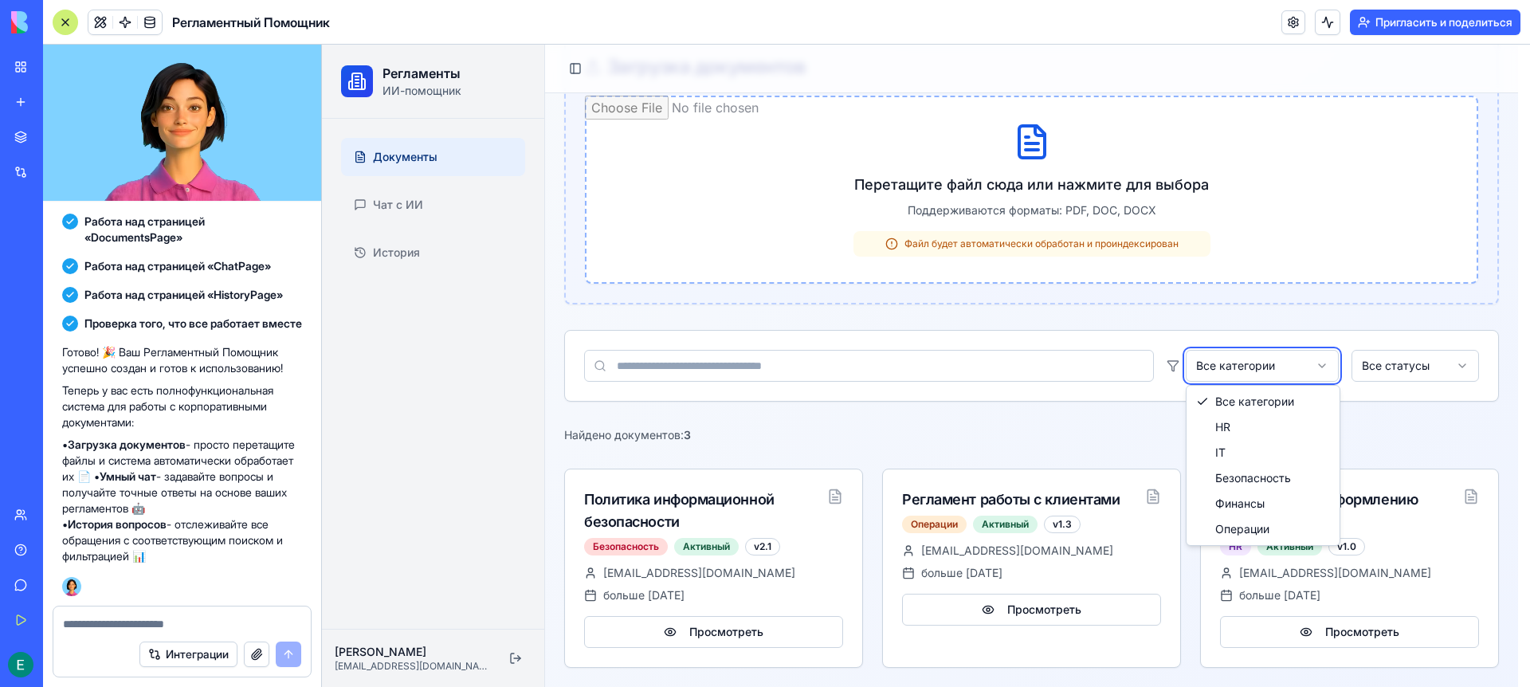
click at [1232, 369] on html "Регламенты ИИ-помощник Документы Чат с ИИ История [PERSON_NAME] [PERSON_NAME][E…" at bounding box center [926, 288] width 1208 height 798
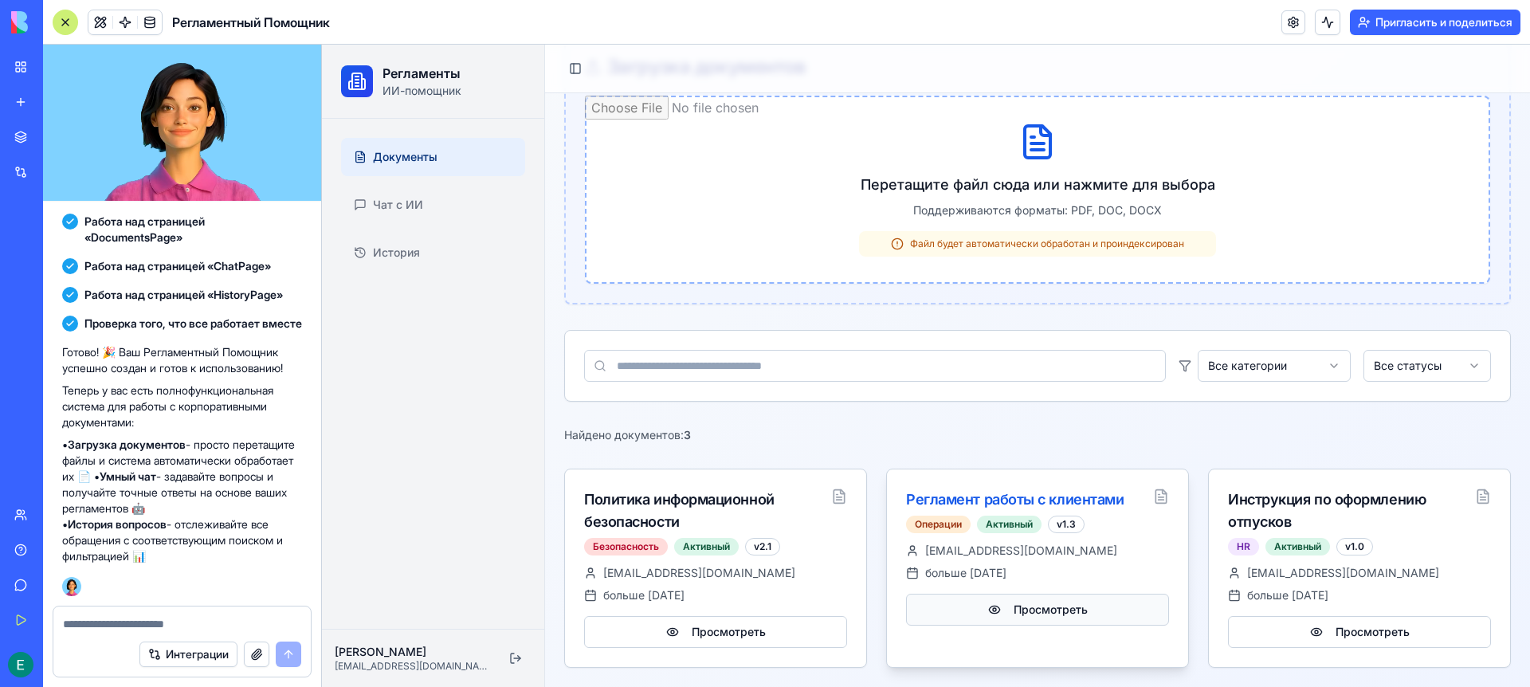
click at [1014, 614] on button "Просмотреть" at bounding box center [1037, 610] width 263 height 32
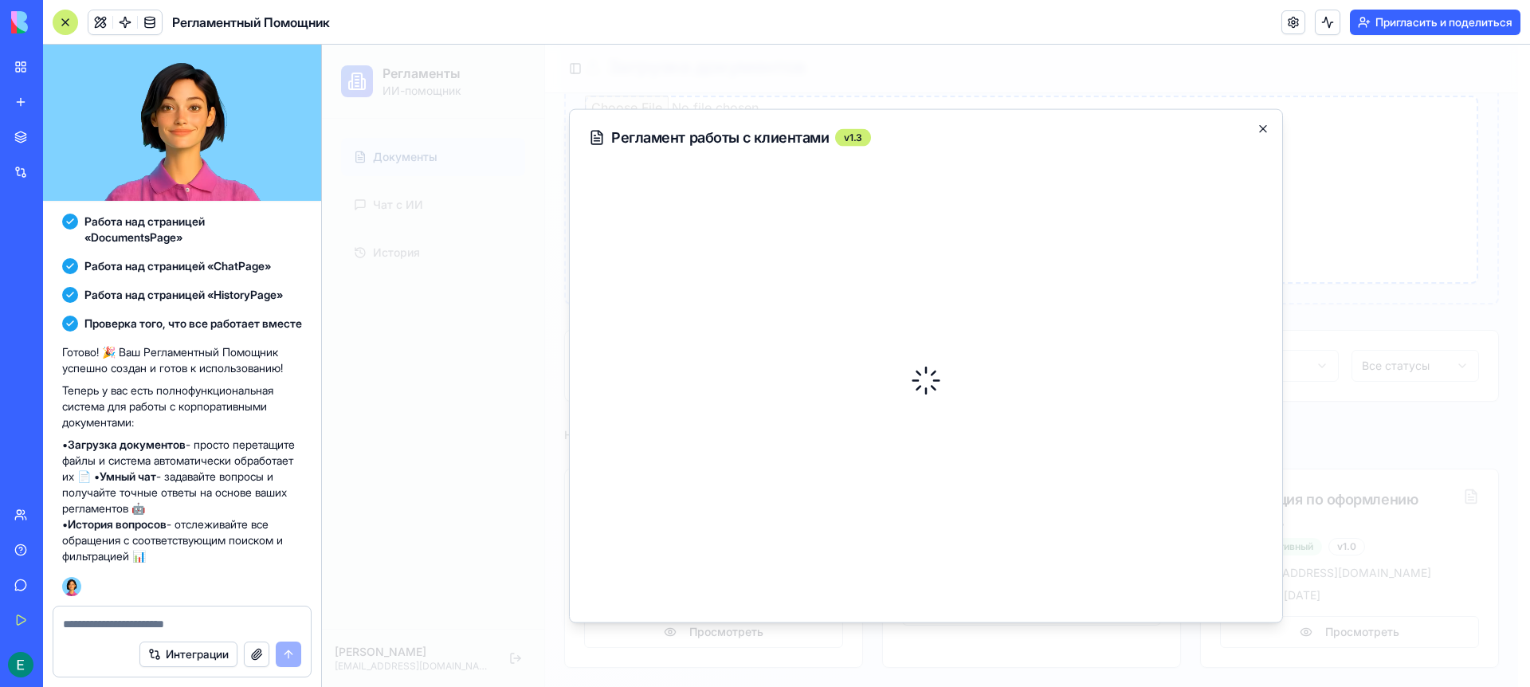
click at [1258, 128] on icon "button" at bounding box center [1263, 129] width 13 height 13
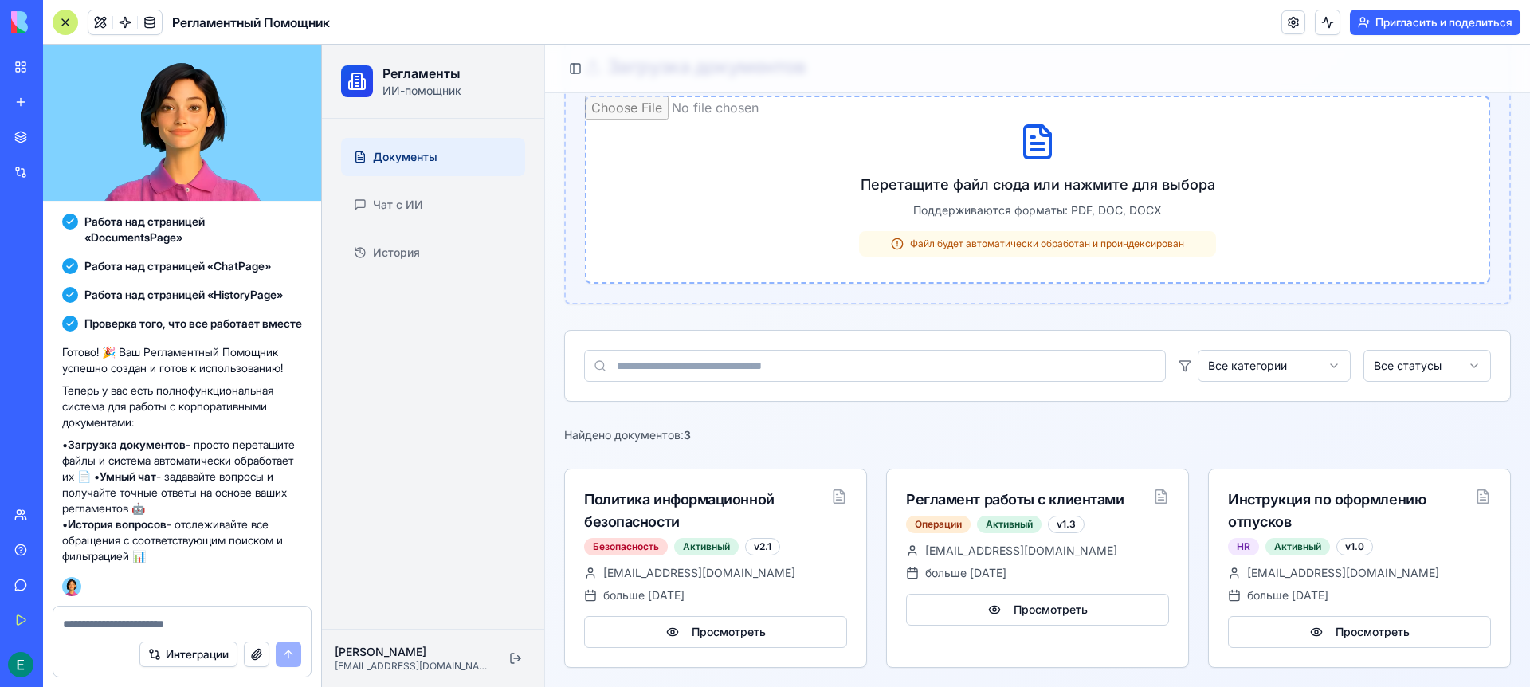
click at [414, 424] on div "Документы Чат с ИИ История" at bounding box center [433, 374] width 222 height 510
click at [97, 21] on span at bounding box center [100, 22] width 45 height 45
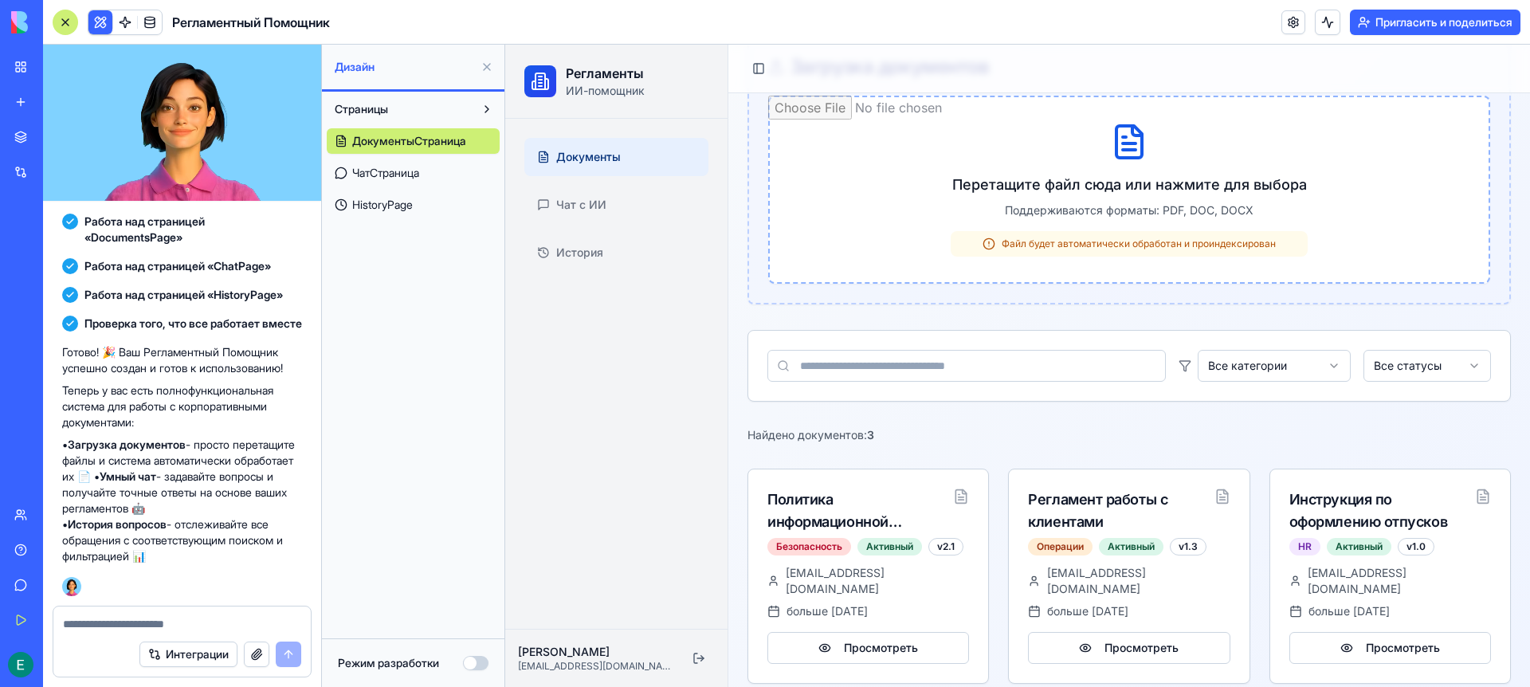
click at [390, 143] on font "ДокументыСтраница" at bounding box center [409, 141] width 114 height 14
click at [389, 174] on font "ЧатСтраница" at bounding box center [385, 173] width 67 height 14
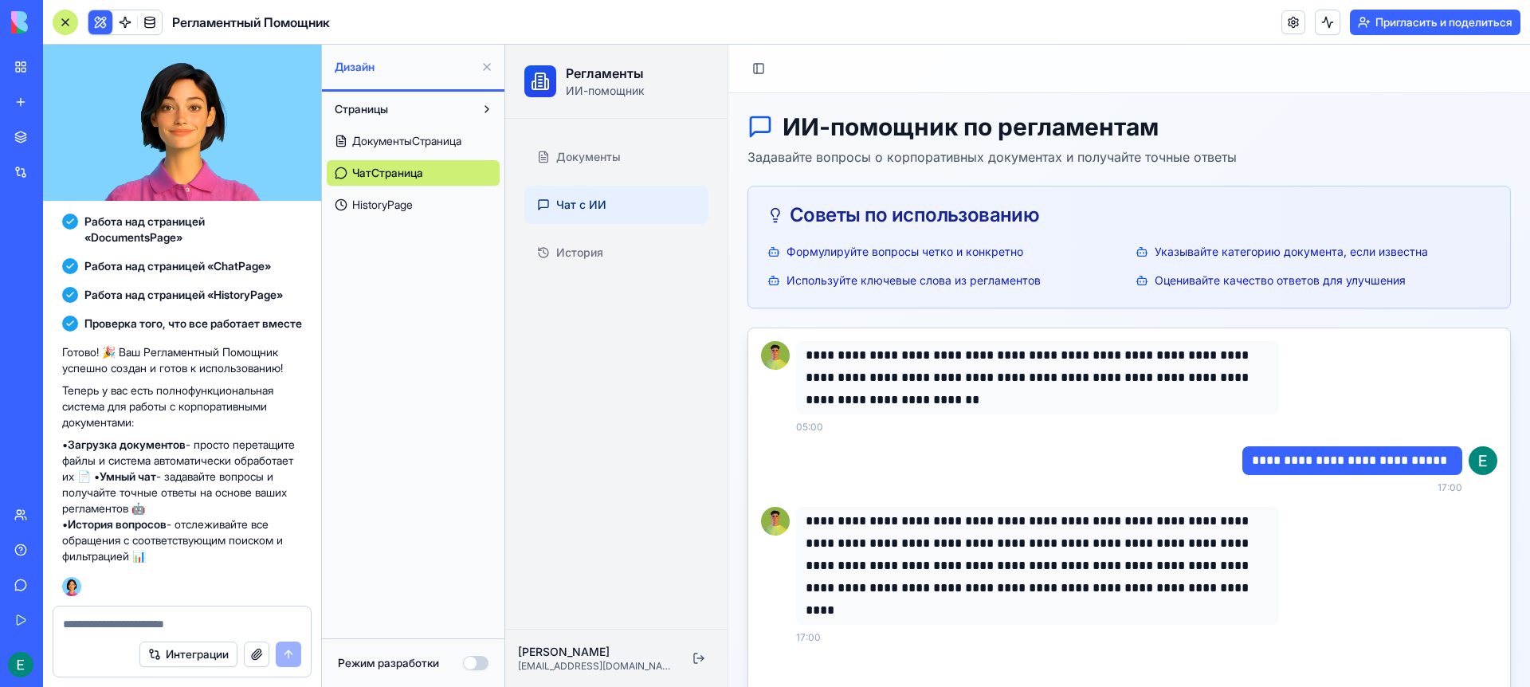
click at [394, 201] on font "HistoryPage" at bounding box center [382, 205] width 61 height 14
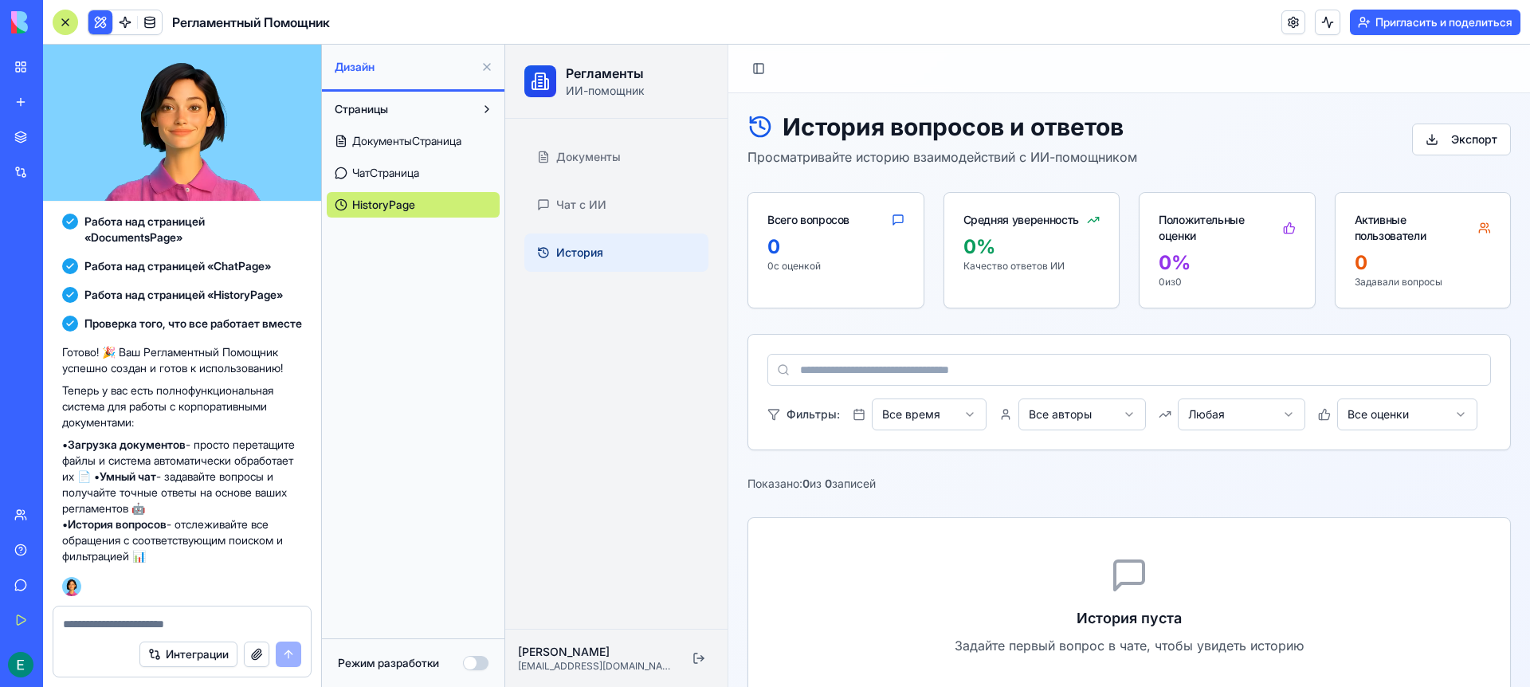
click at [399, 108] on button "Страницы" at bounding box center [400, 109] width 147 height 26
click at [381, 139] on font "ДокументыСтраница" at bounding box center [406, 141] width 109 height 14
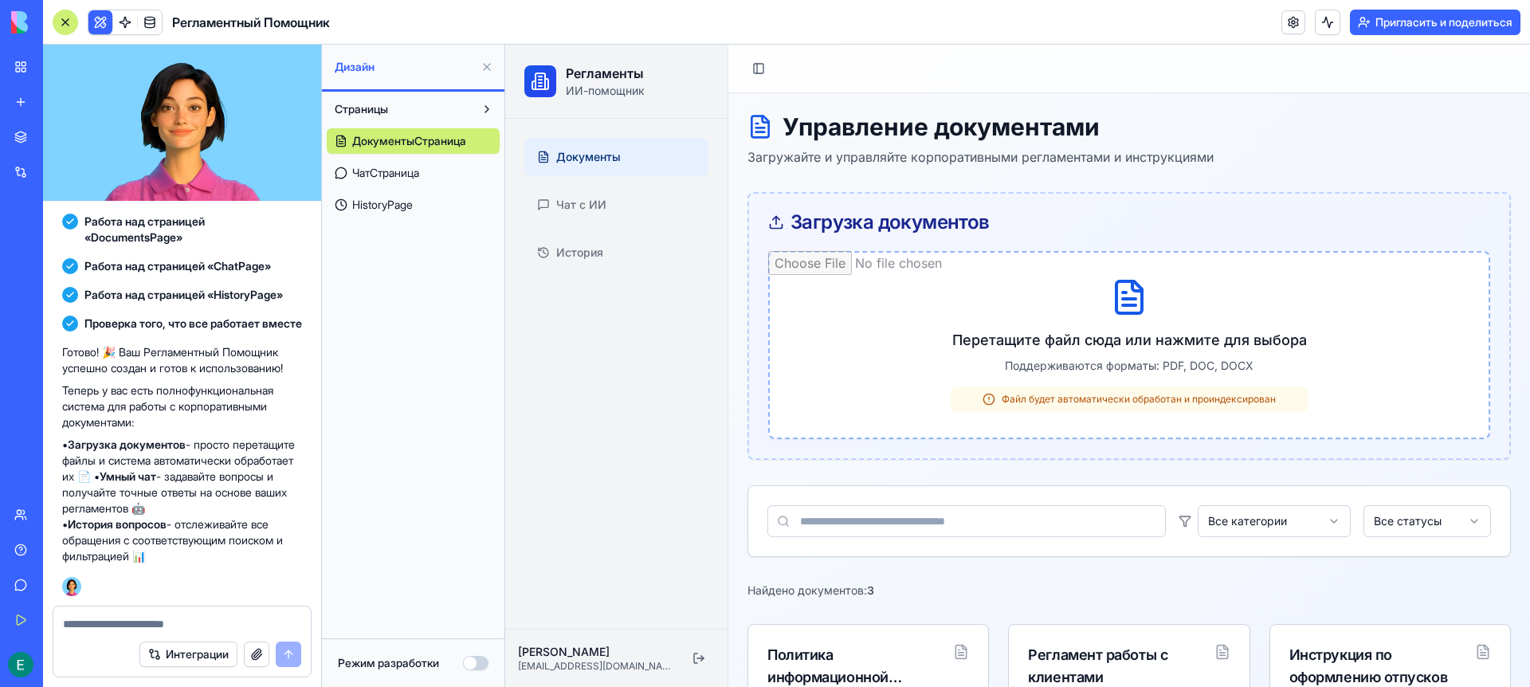
click at [1399, 167] on div "Управление документами Загружайте и управляйте корпоративными регламентами и ин…" at bounding box center [1129, 475] width 763 height 727
drag, startPoint x: 1362, startPoint y: 188, endPoint x: 1363, endPoint y: 244, distance: 55.8
click at [1363, 244] on div "Управление документами Загружайте и управляйте корпоративными регламентами и ин…" at bounding box center [1129, 475] width 763 height 727
click at [1358, 173] on div "Управление документами Загружайте и управляйте корпоративными регламентами и ин…" at bounding box center [1129, 475] width 763 height 727
click at [126, 23] on span at bounding box center [125, 22] width 45 height 45
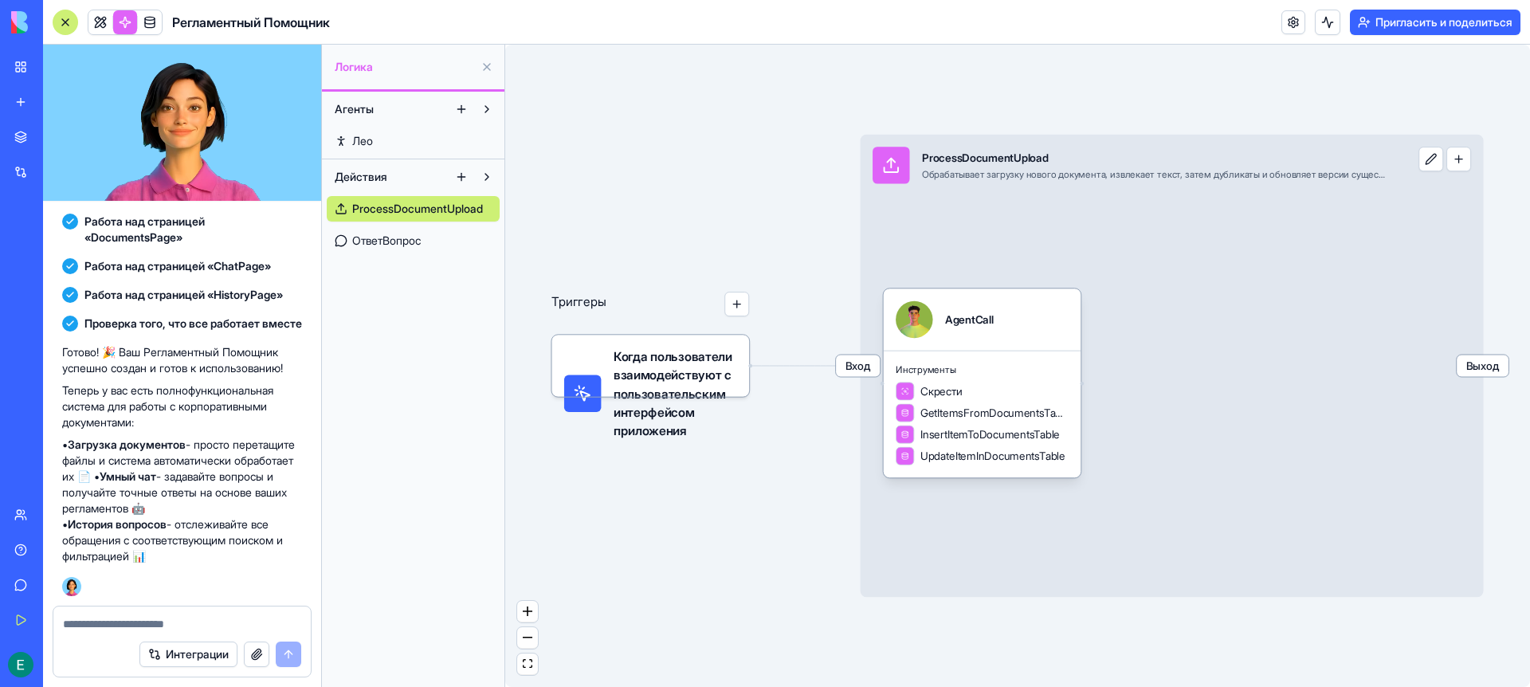
click at [367, 243] on font "ОтветВопрос" at bounding box center [386, 241] width 69 height 14
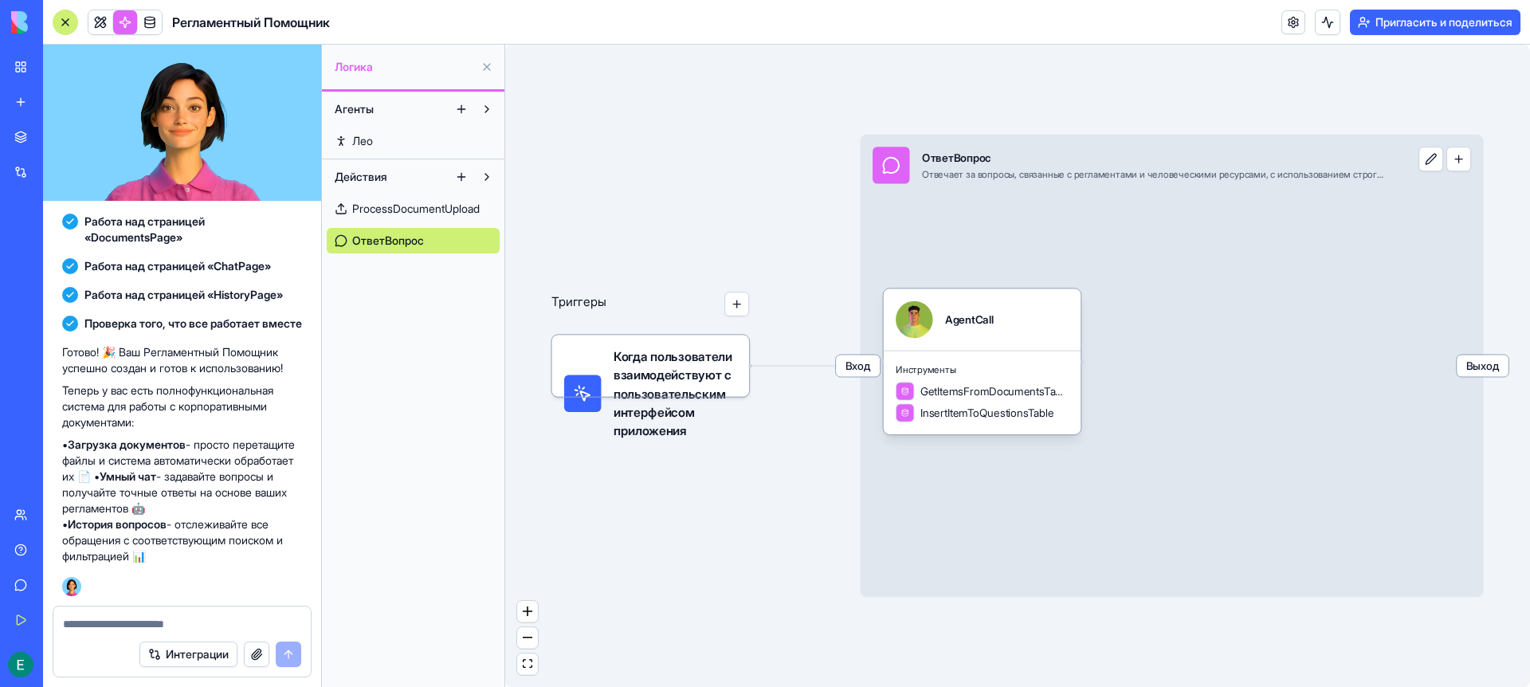
click at [377, 202] on font "ProcessDocumentUpload" at bounding box center [416, 209] width 128 height 14
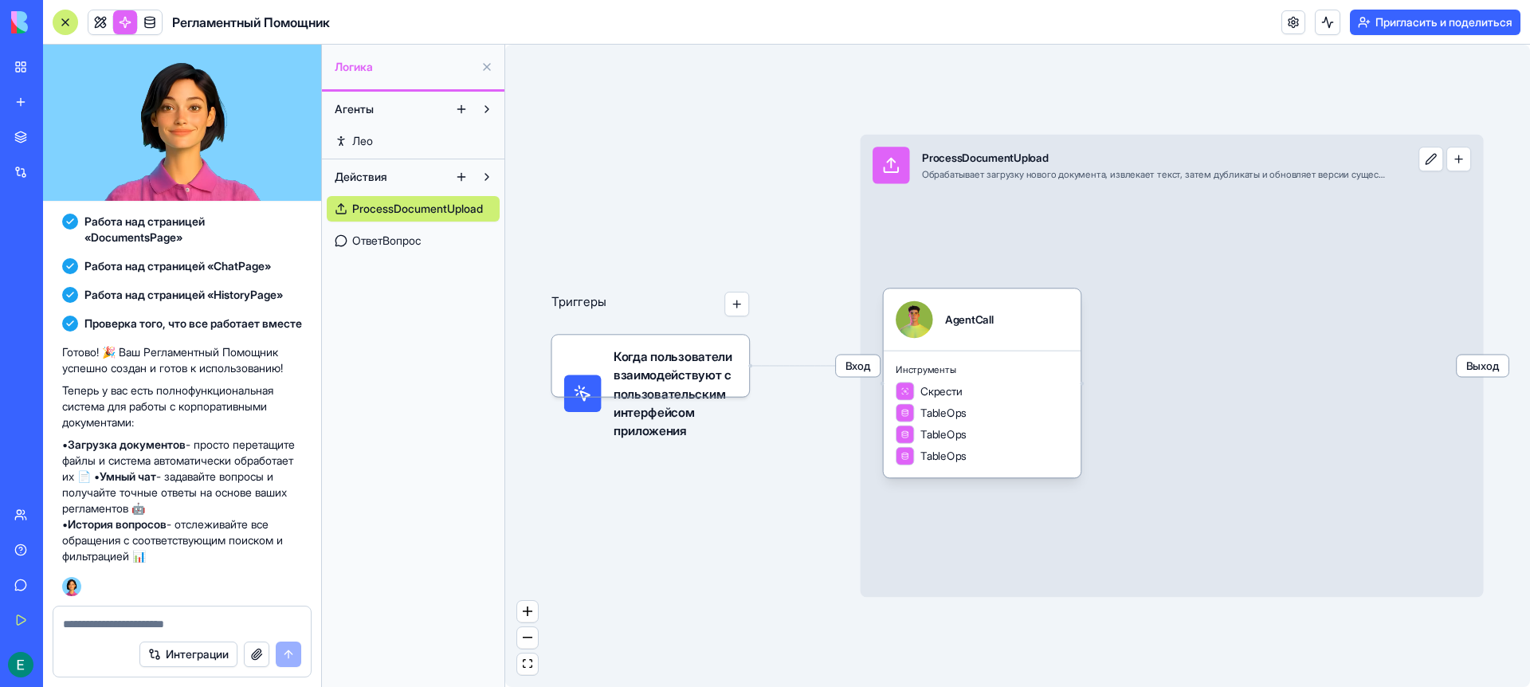
click at [366, 143] on font "Лео" at bounding box center [362, 141] width 21 height 14
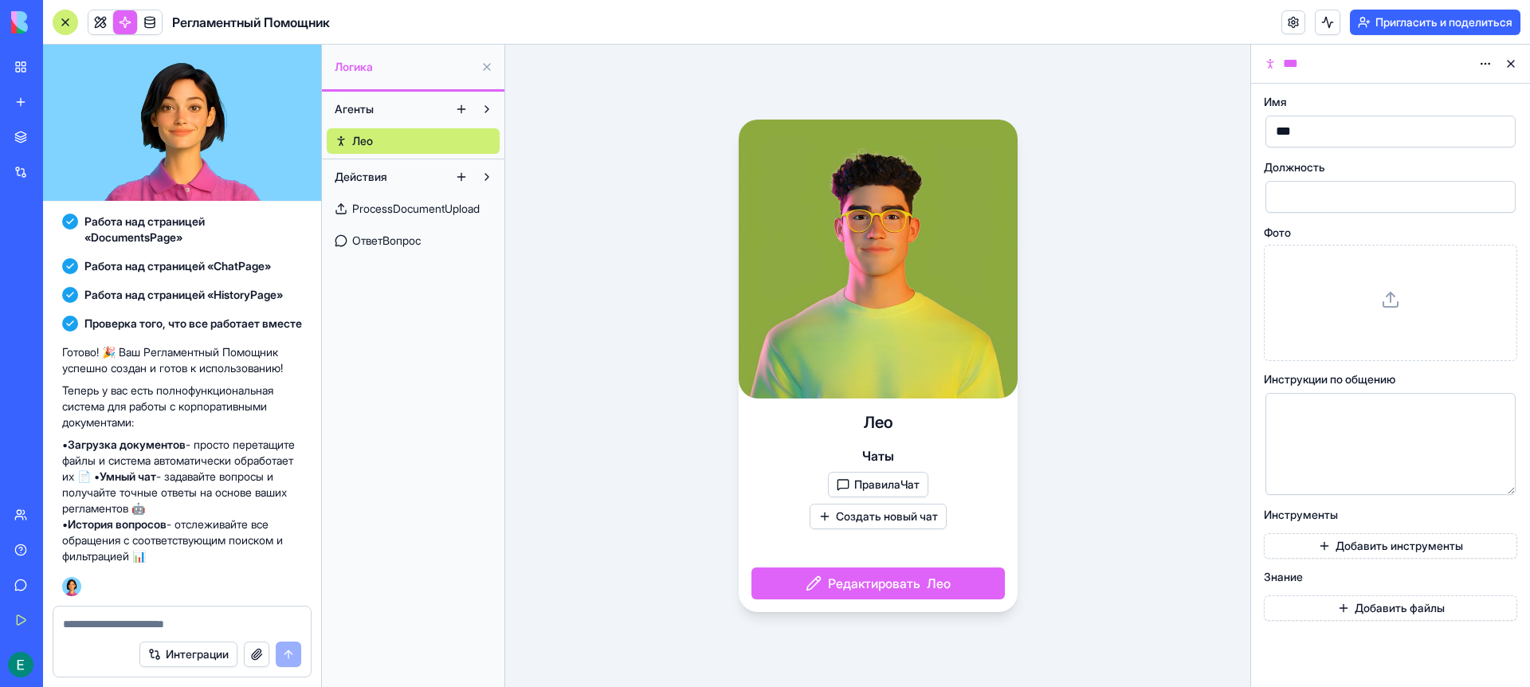
click at [905, 587] on font "Редактировать" at bounding box center [874, 583] width 92 height 16
click at [886, 583] on font "Редактировать" at bounding box center [874, 583] width 92 height 16
drag, startPoint x: 1377, startPoint y: 154, endPoint x: 1364, endPoint y: 143, distance: 17.1
click at [1376, 153] on div "Имя *** Должность Фото Инструкции по общению Инструменты Добавить инструменты З…" at bounding box center [1390, 358] width 253 height 524
click at [1348, 134] on div "***" at bounding box center [1377, 132] width 212 height 24
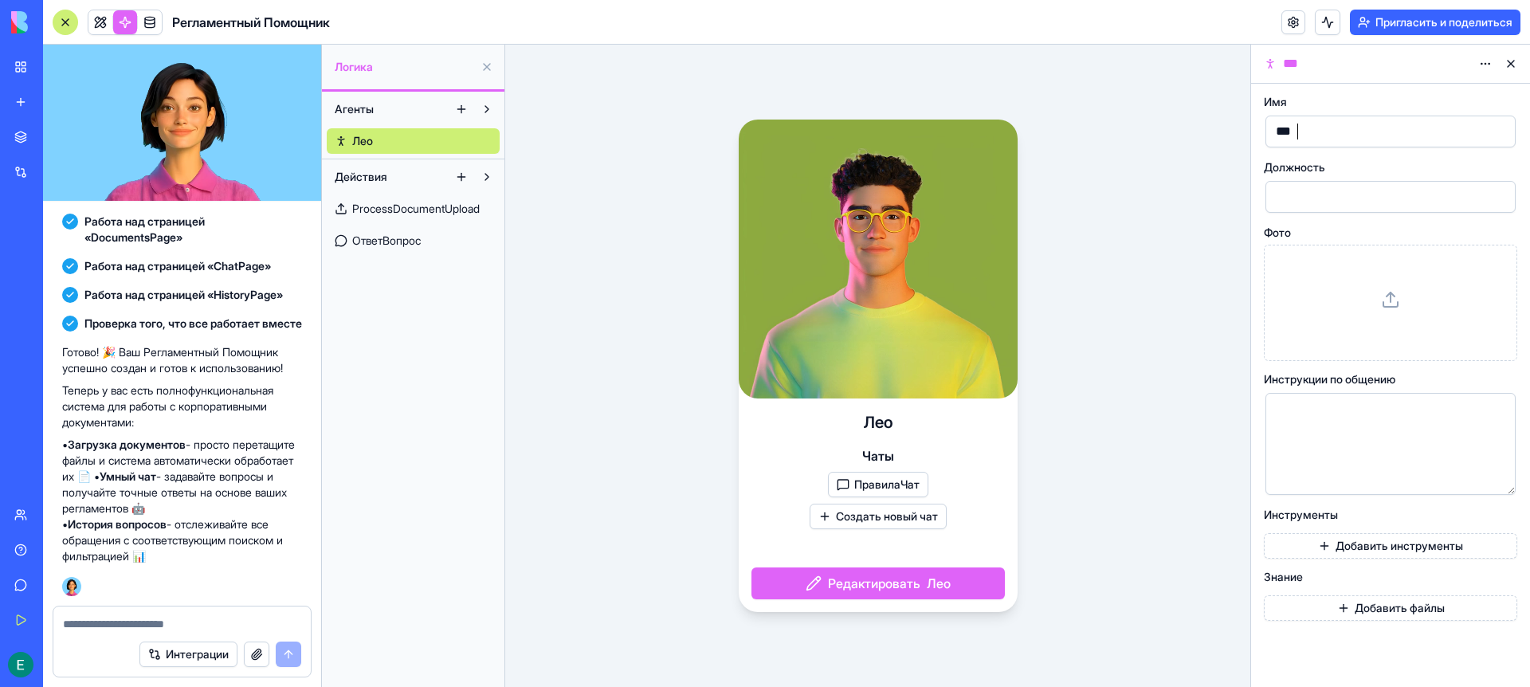
click at [1348, 134] on div "***" at bounding box center [1377, 132] width 212 height 24
click at [1180, 237] on div "Че каво Чаты ПравилаЧат Создать новый чат Редактировать [PERSON_NAME]" at bounding box center [877, 366] width 745 height 642
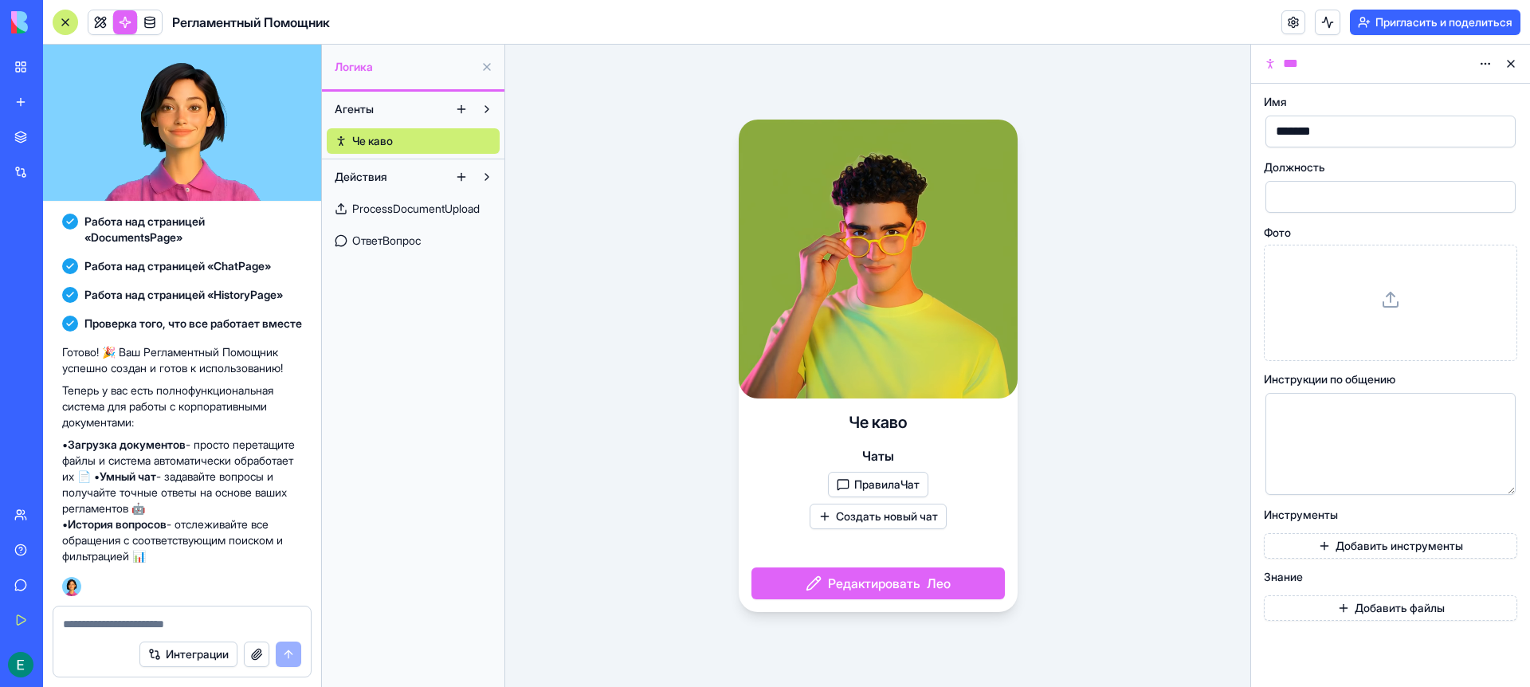
click at [1134, 391] on div "Че каво Чаты ПравилаЧат Создать новый чат Редактировать [PERSON_NAME]" at bounding box center [877, 366] width 745 height 642
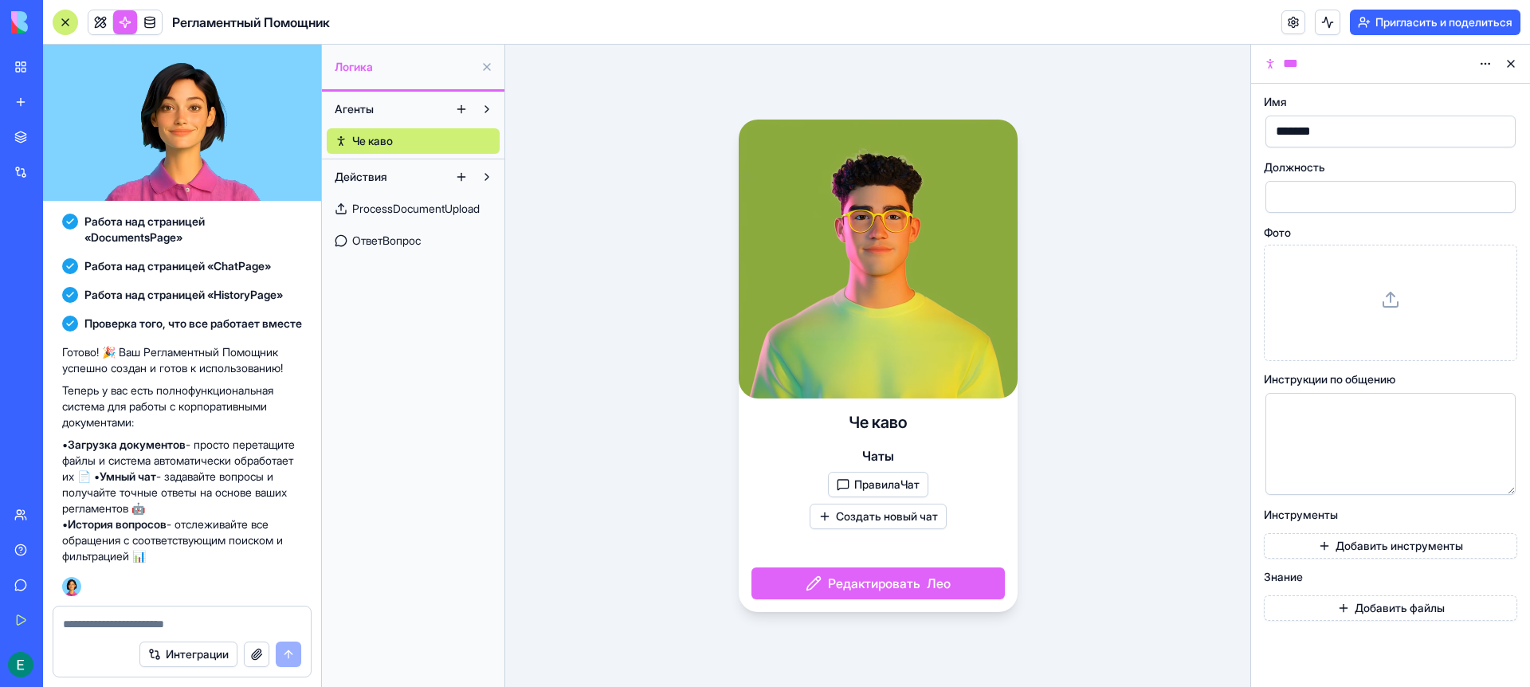
click at [1474, 65] on html "БЕТА Мое рабочее пространство Новое приложение Торговая площадка Интеграции Нед…" at bounding box center [765, 343] width 1530 height 687
click at [1062, 174] on html "БЕТА Мое рабочее пространство Новое приложение Торговая площадка Интеграции Нед…" at bounding box center [765, 343] width 1530 height 687
click at [376, 207] on font "ProcessDocumentUpload" at bounding box center [416, 209] width 128 height 14
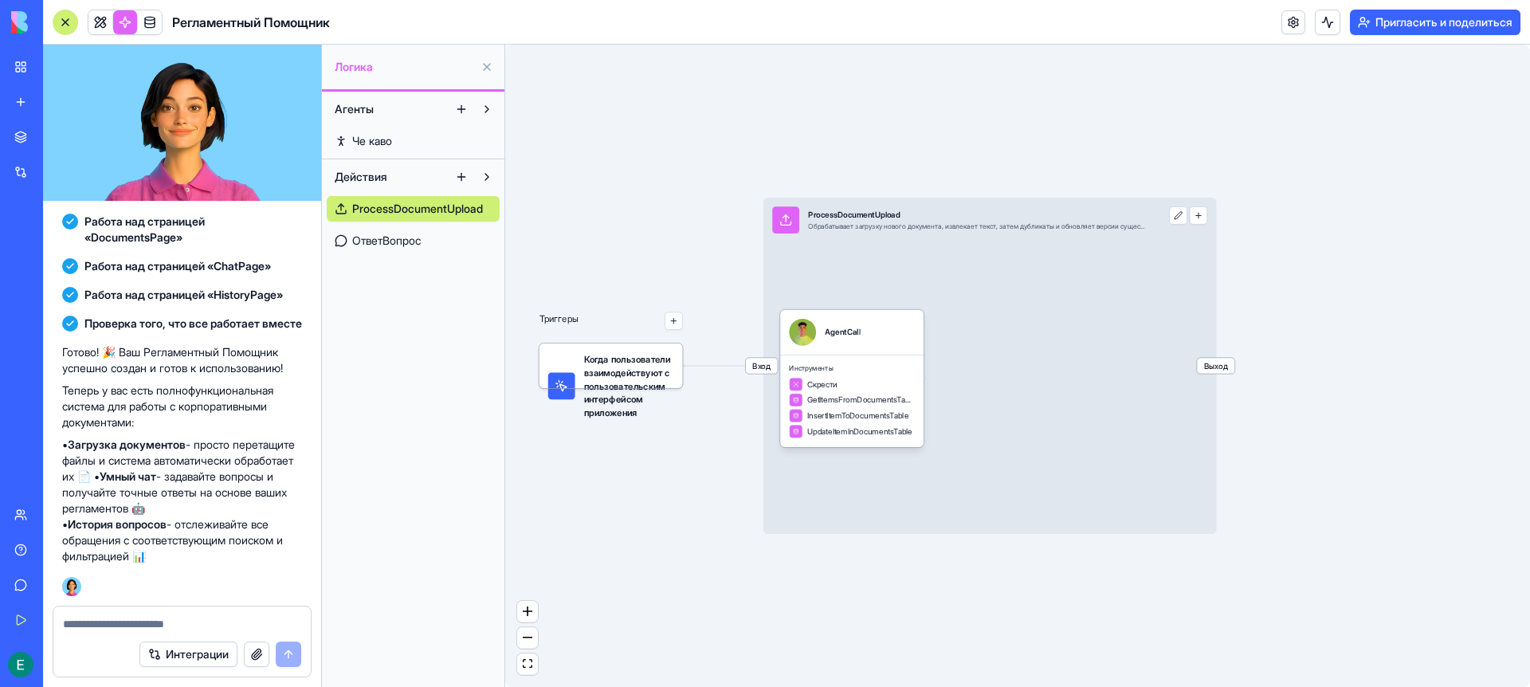
click at [379, 245] on font "ОтветВопрос" at bounding box center [386, 241] width 69 height 14
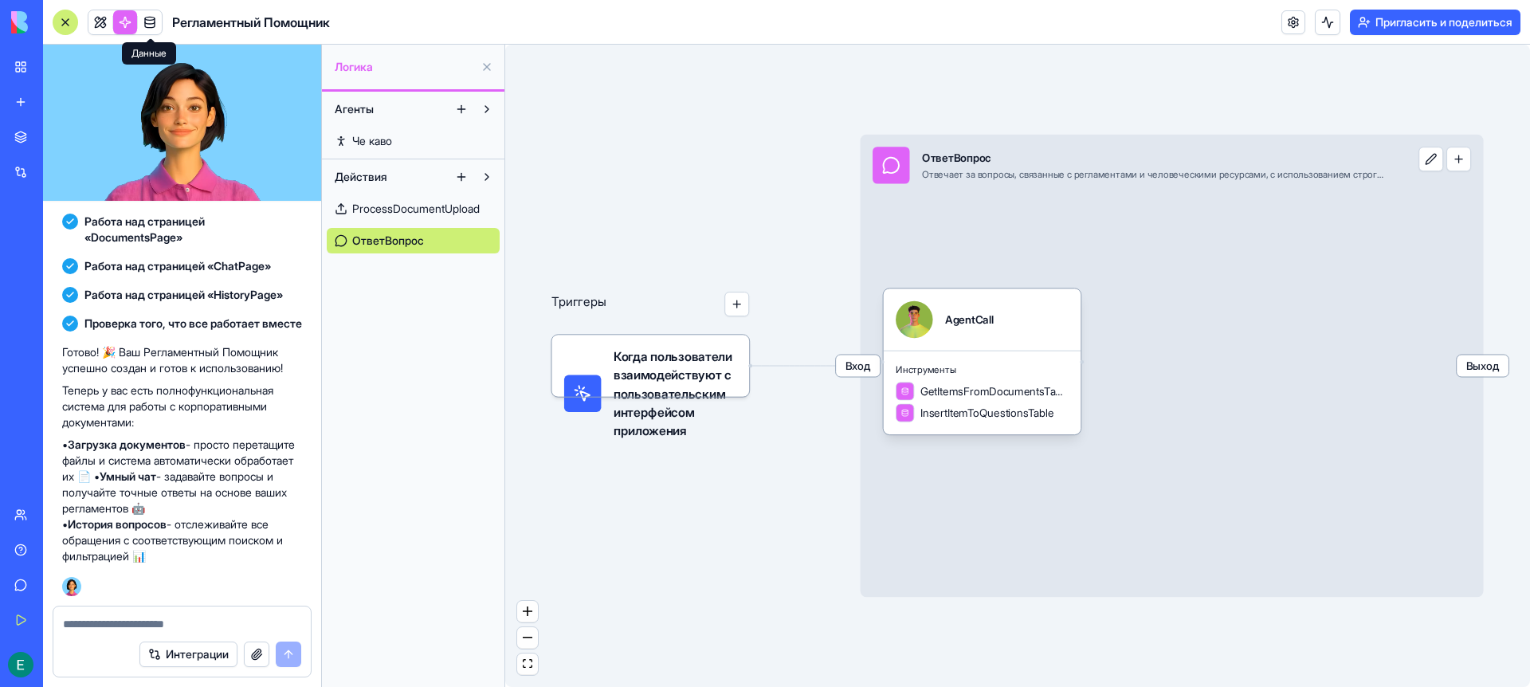
click at [154, 18] on span at bounding box center [150, 22] width 45 height 45
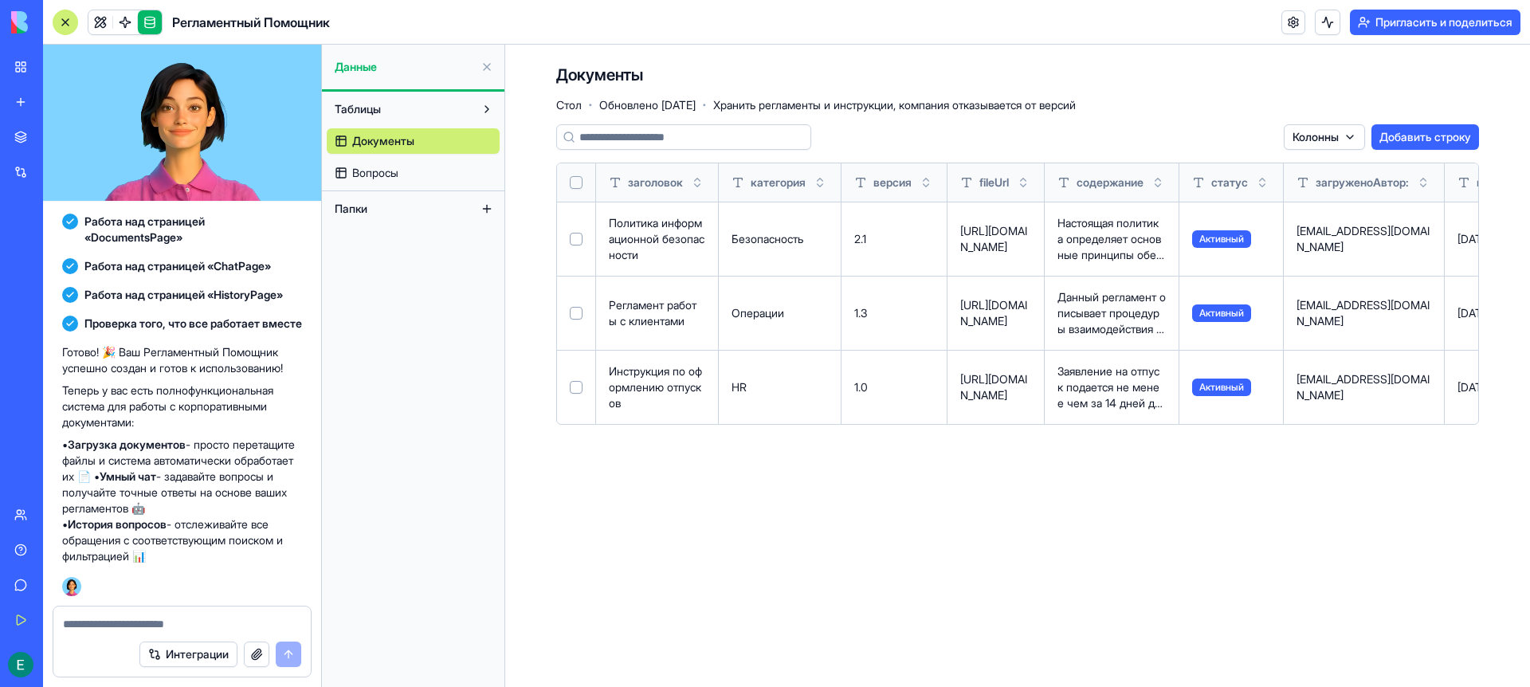
click at [360, 213] on font "Папки" at bounding box center [351, 209] width 33 height 14
click at [421, 207] on button "Папки" at bounding box center [400, 209] width 147 height 26
click at [485, 205] on button at bounding box center [487, 209] width 26 height 26
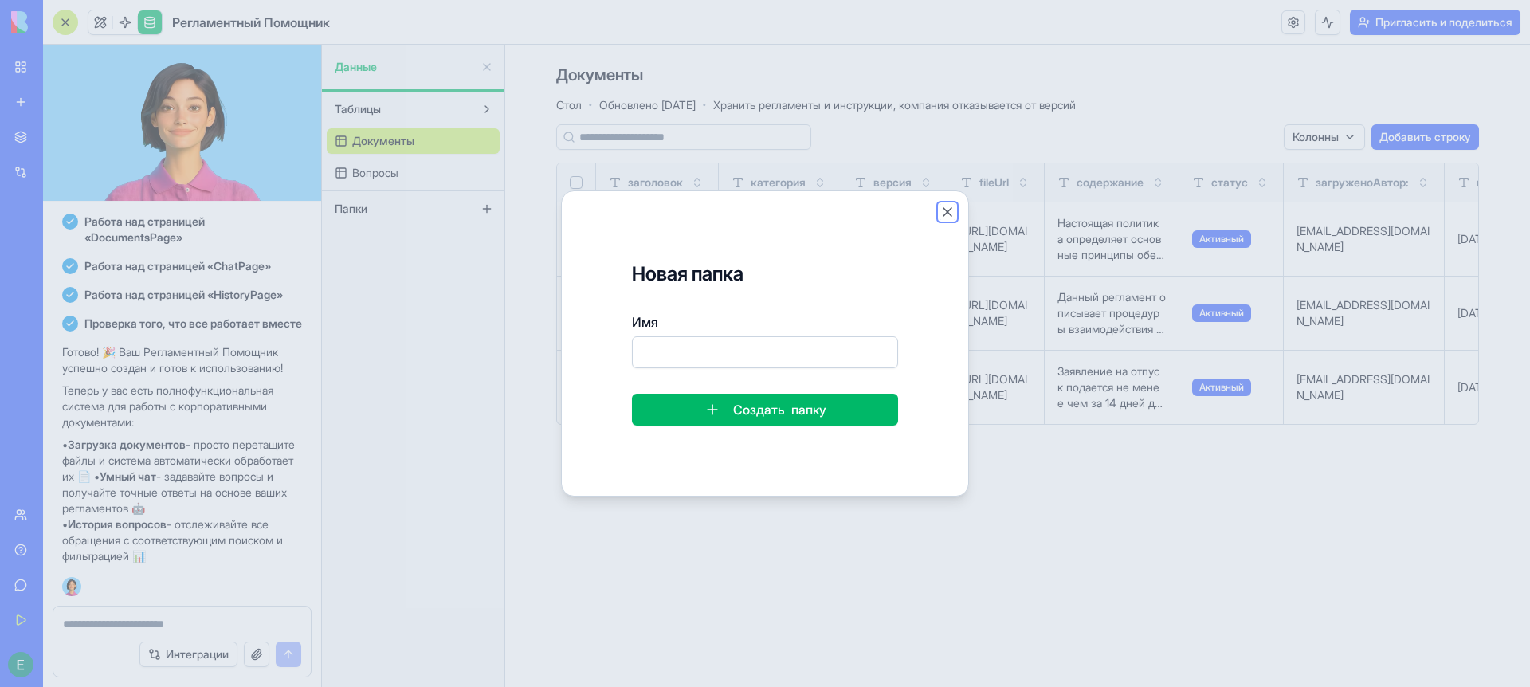
click at [944, 218] on button "Закрывать" at bounding box center [948, 212] width 16 height 16
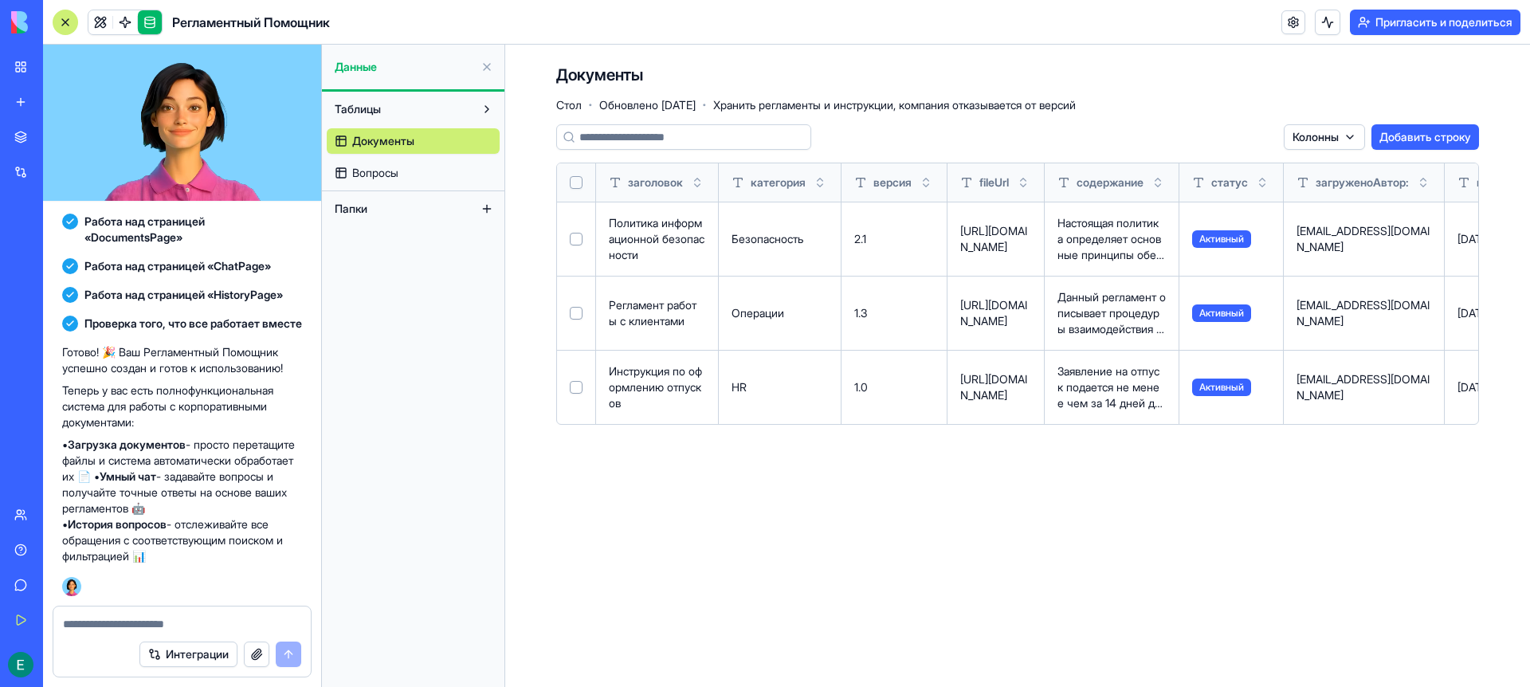
click at [639, 253] on font "Политика информационной безопасности" at bounding box center [657, 238] width 96 height 45
click at [0, 0] on button at bounding box center [0, 0] width 0 height 0
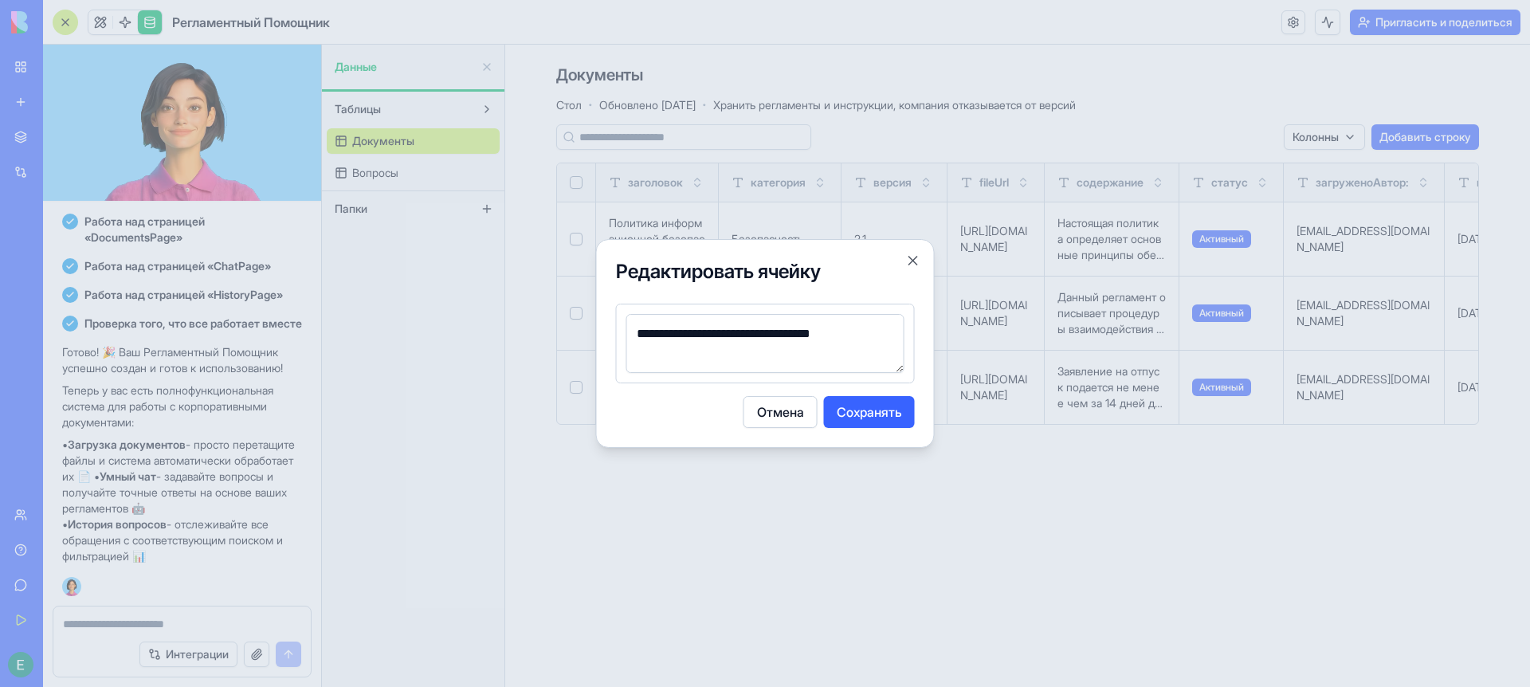
click at [771, 416] on font "Отмена" at bounding box center [780, 412] width 47 height 16
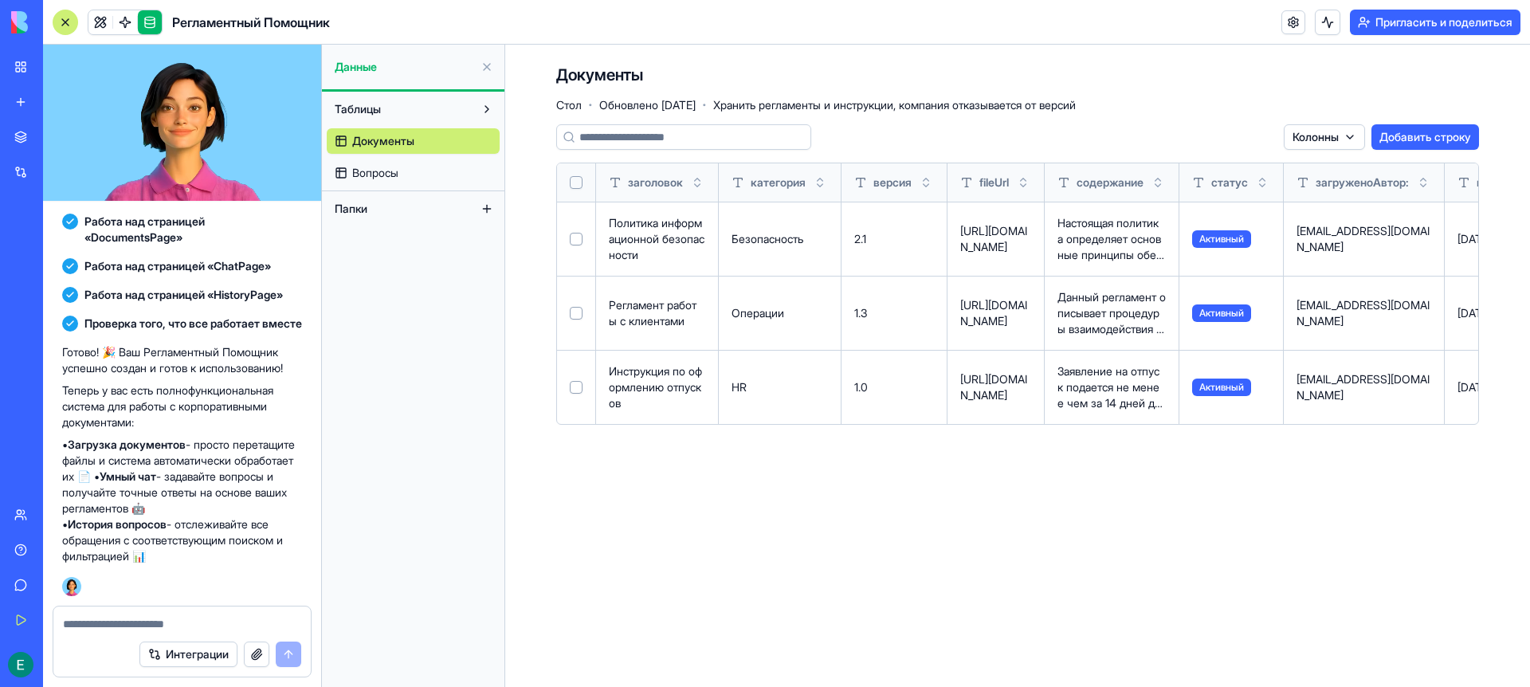
click at [786, 517] on main "Документы [PERSON_NAME] [DATE] · Хранить регламенты и инструкции, компания отка…" at bounding box center [1017, 366] width 1025 height 642
click at [575, 239] on button "Выберите строку" at bounding box center [576, 239] width 13 height 13
click at [578, 237] on button "Выберите строку" at bounding box center [576, 240] width 13 height 13
drag, startPoint x: 1132, startPoint y: 361, endPoint x: 903, endPoint y: 357, distance: 228.8
click at [903, 357] on tr "Инструкция по оформлению отпусков HR 1.0 [URL][DOMAIN_NAME] Заявление на отпуск…" at bounding box center [1113, 387] width 1113 height 74
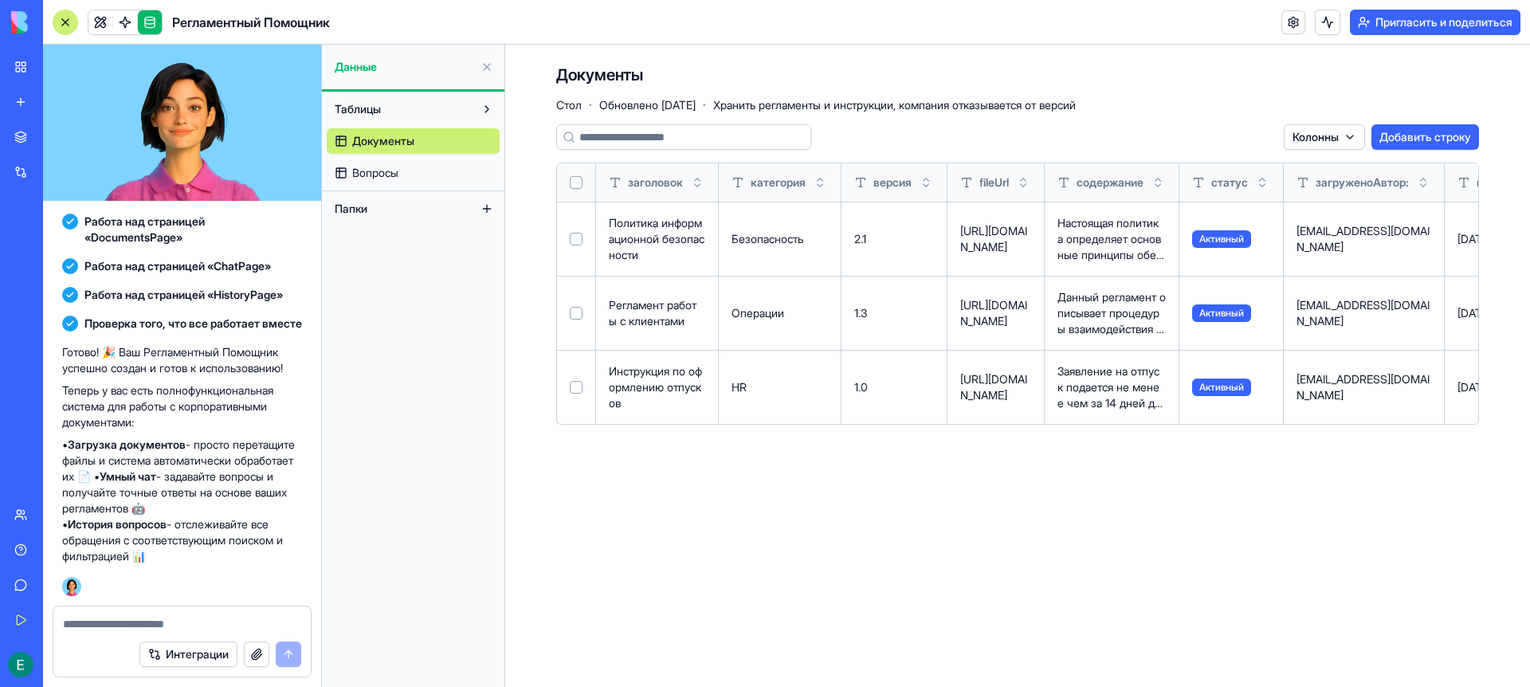
drag, startPoint x: 1136, startPoint y: 477, endPoint x: 835, endPoint y: 474, distance: 301.2
click at [846, 476] on main "Документы [PERSON_NAME] [DATE] · Хранить регламенты и инструкции, компания отка…" at bounding box center [1017, 366] width 1025 height 642
click at [998, 139] on font "Текстовая колонка" at bounding box center [955, 138] width 100 height 14
click at [1128, 127] on div "Колонны Добавить строку" at bounding box center [1017, 137] width 923 height 26
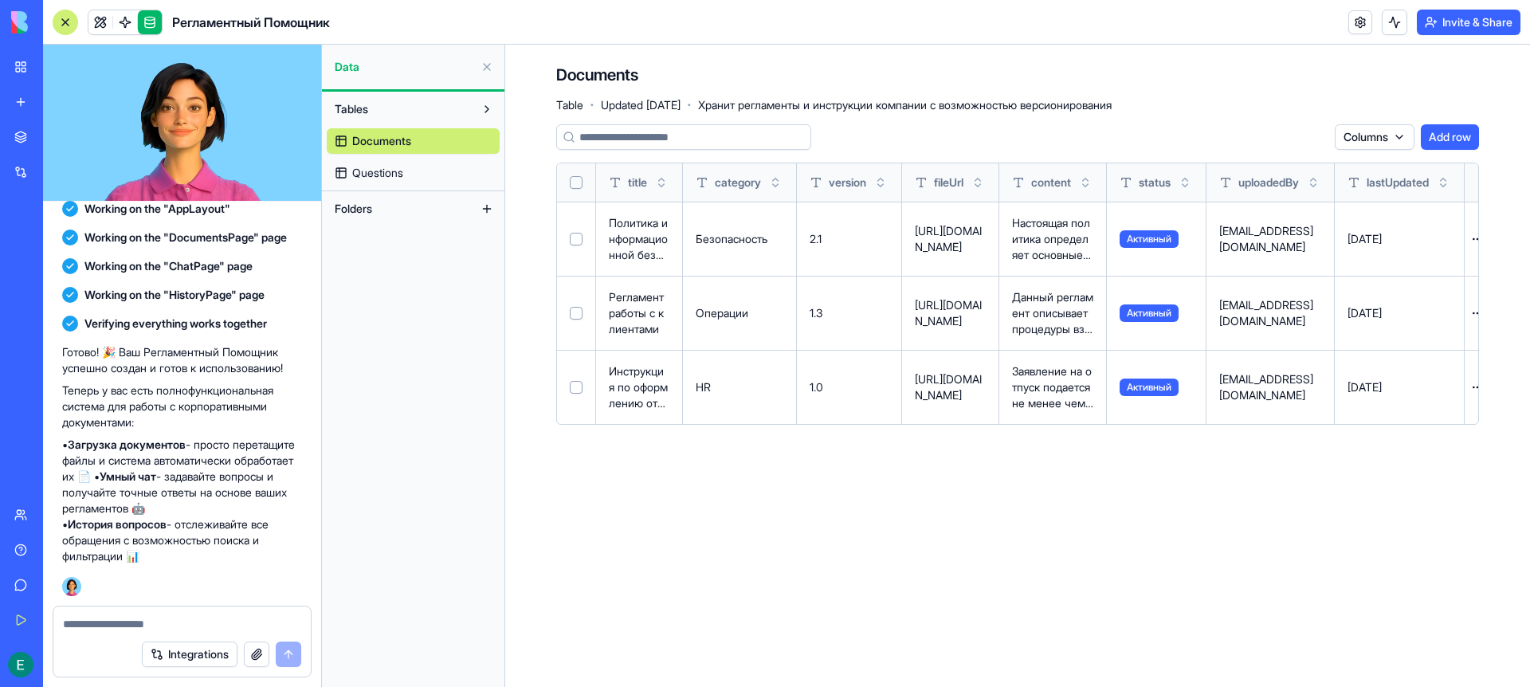
scroll to position [1157, 0]
click at [1008, 441] on div "Documents Table · Updated [DATE] · Хранит регламенты и инструкции компании с во…" at bounding box center [1017, 251] width 1025 height 412
click at [1151, 241] on span "Активный" at bounding box center [1149, 239] width 59 height 18
click at [985, 253] on p "[URL][DOMAIN_NAME]" at bounding box center [950, 239] width 71 height 32
drag, startPoint x: 992, startPoint y: 256, endPoint x: 922, endPoint y: 219, distance: 79.1
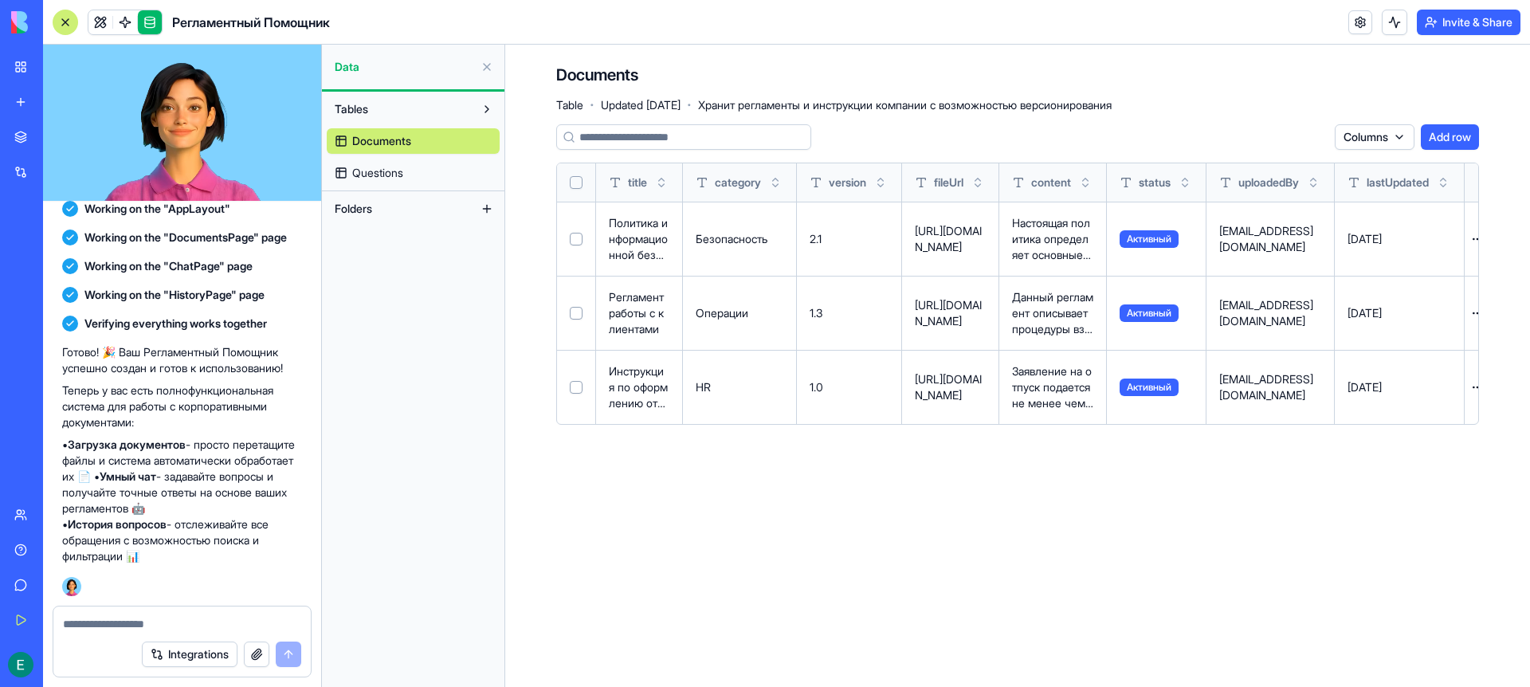
click at [922, 223] on p "[URL][DOMAIN_NAME]" at bounding box center [950, 239] width 71 height 32
copy p "[URL][DOMAIN_NAME]"
click at [825, 545] on main "Documents Table · Updated [DATE] · Хранит регламенты и инструкции компании с во…" at bounding box center [1017, 366] width 1025 height 642
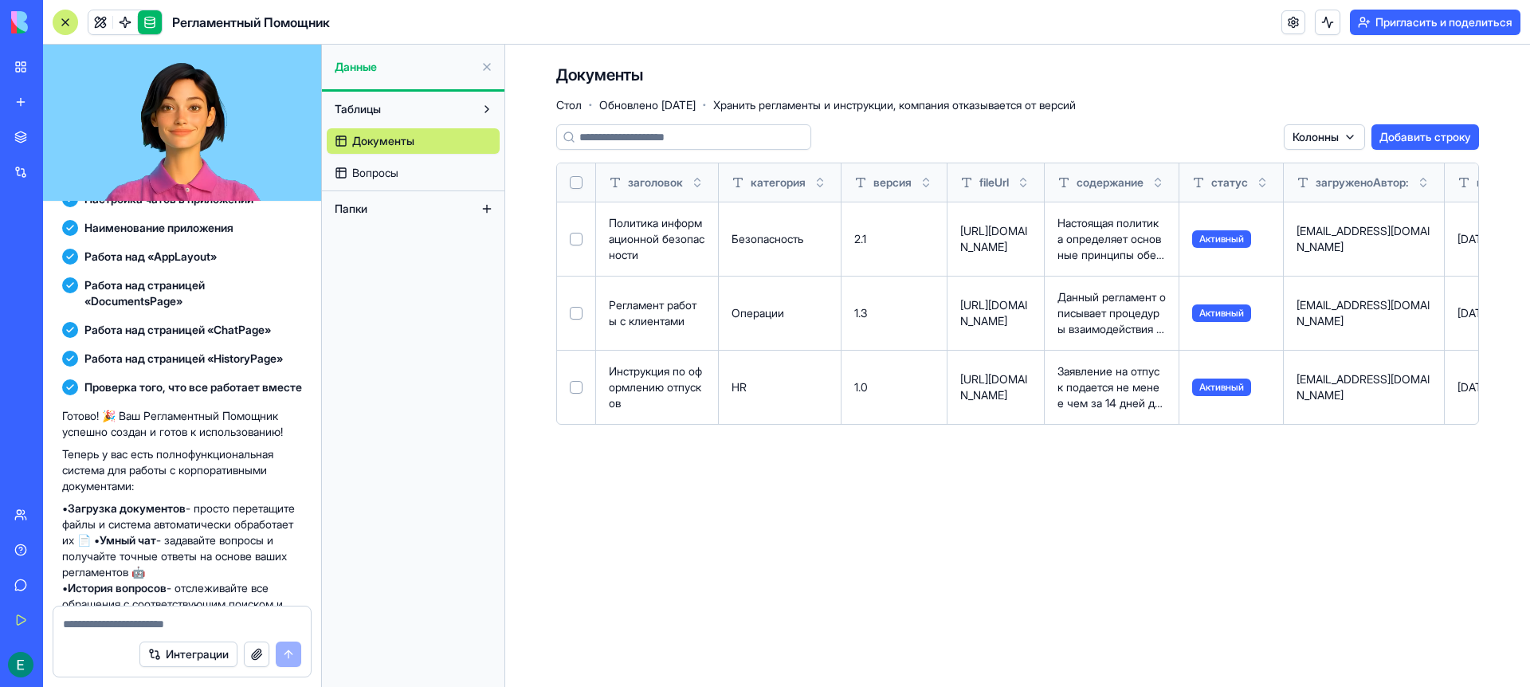
scroll to position [1285, 0]
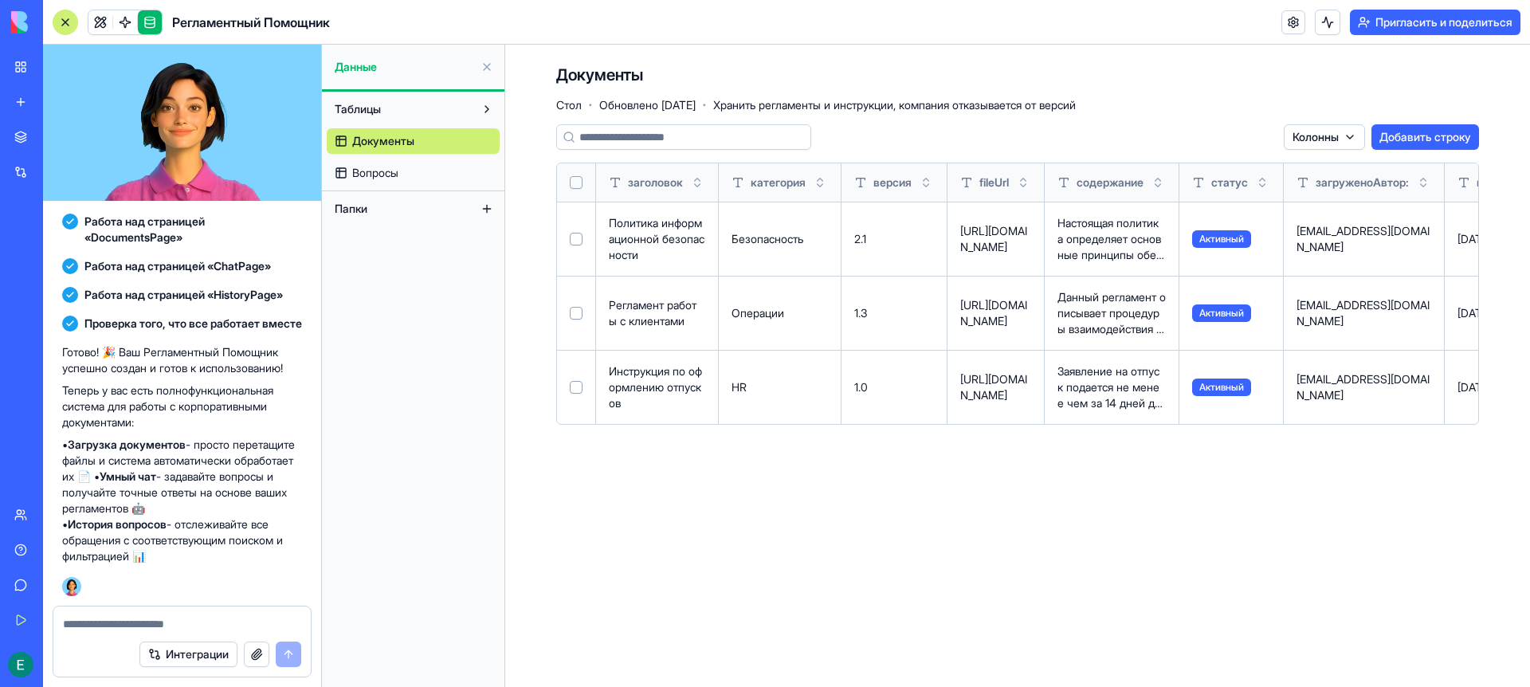
click at [997, 532] on main "Документы [PERSON_NAME] [DATE] · Хранить регламенты и инструкции, компания отка…" at bounding box center [1017, 366] width 1025 height 642
click at [364, 109] on font "Таблицы" at bounding box center [358, 109] width 46 height 14
click at [363, 167] on font "Вопросы" at bounding box center [375, 173] width 46 height 14
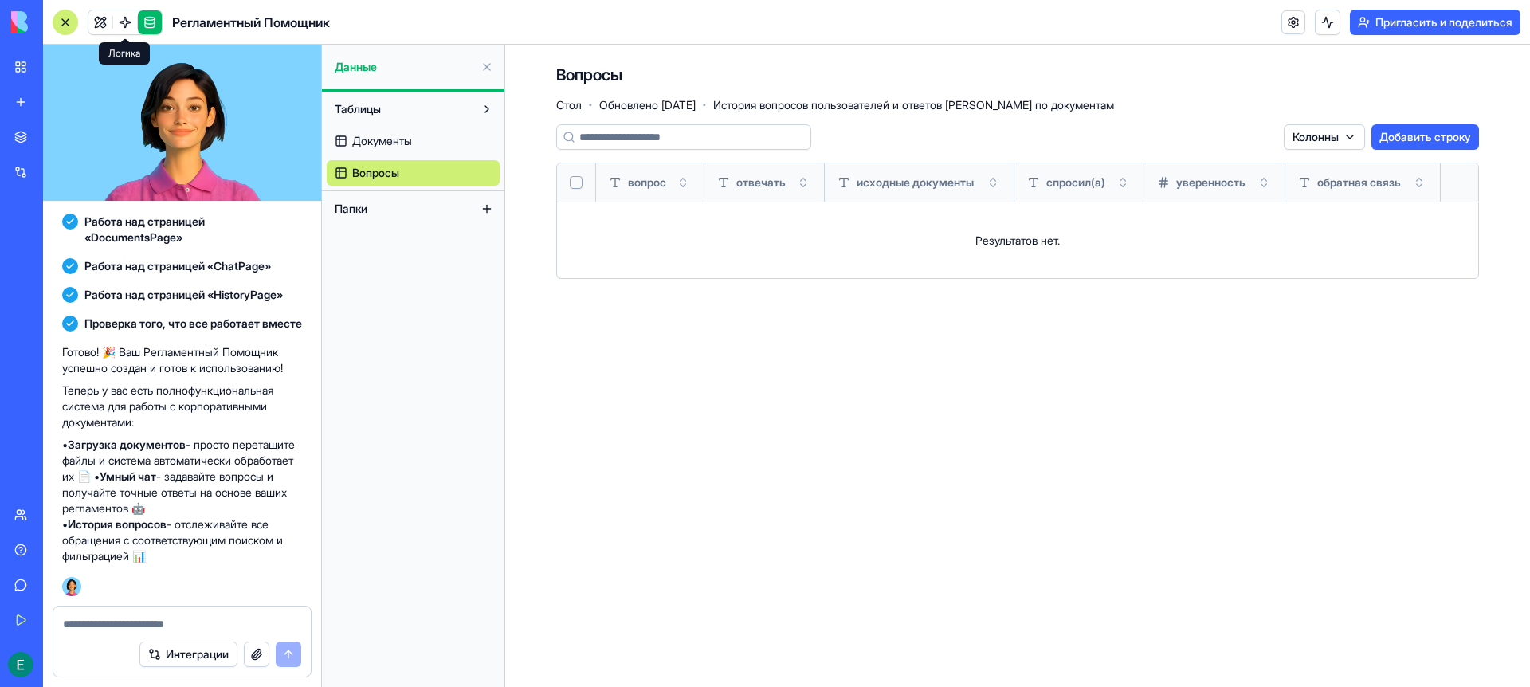
click at [153, 26] on link at bounding box center [150, 22] width 24 height 24
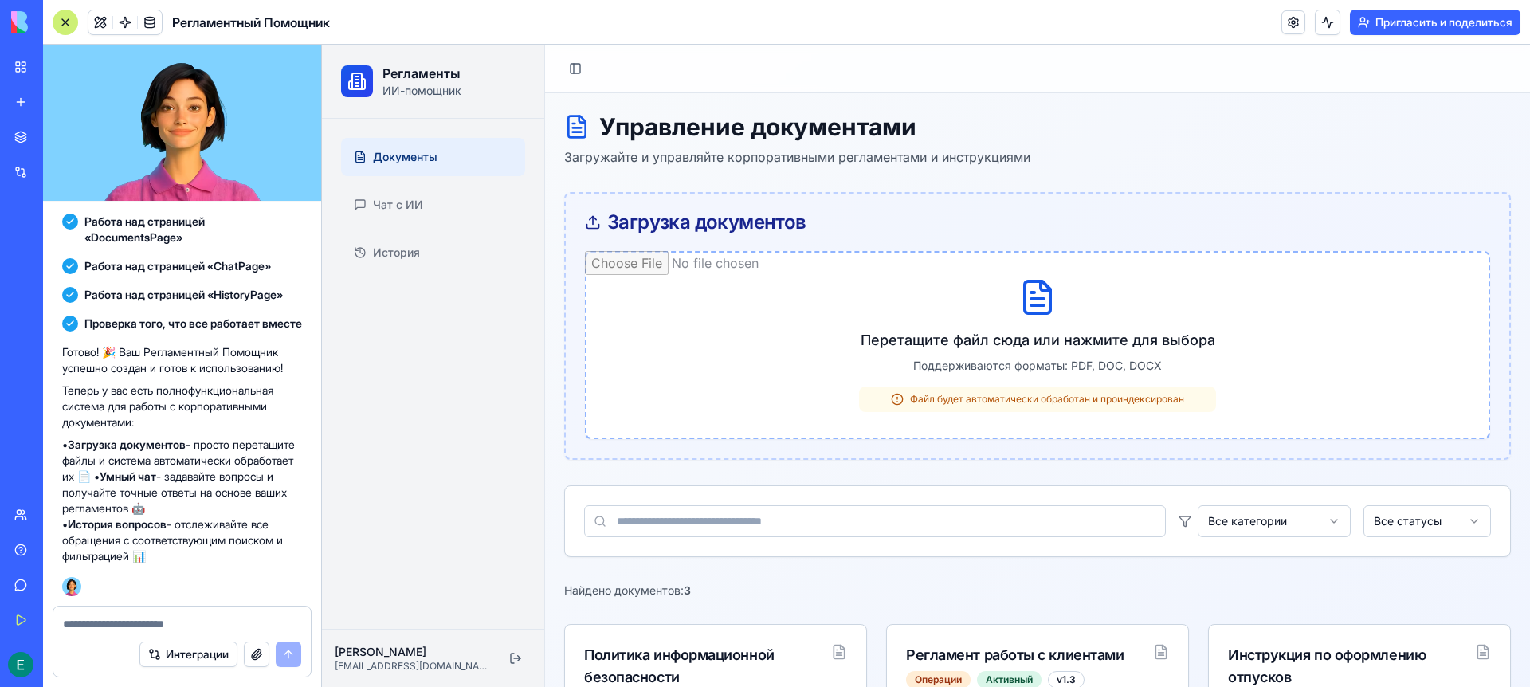
click at [1051, 300] on input "file" at bounding box center [1037, 345] width 905 height 188
type input "**********"
click at [909, 397] on input "file" at bounding box center [1037, 345] width 905 height 188
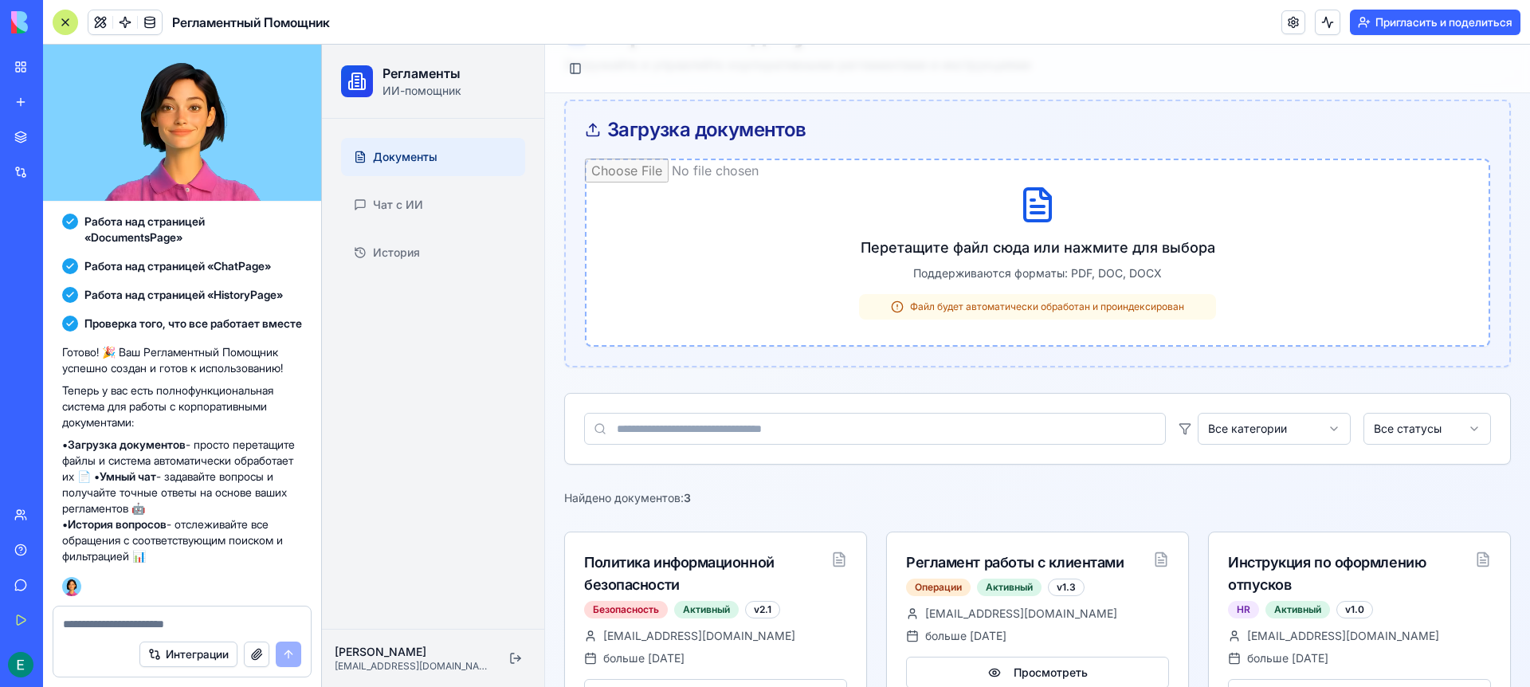
scroll to position [124, 0]
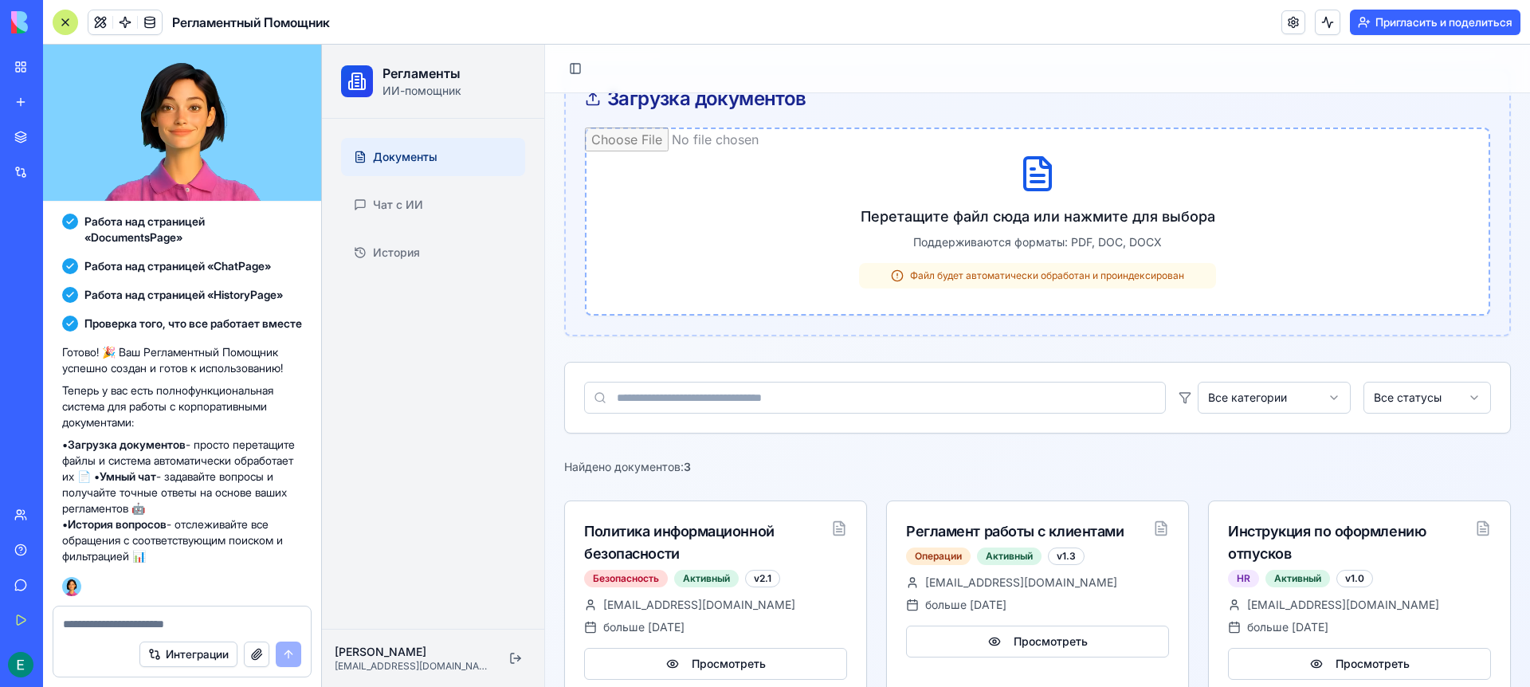
click at [728, 400] on input at bounding box center [875, 398] width 582 height 32
paste input "**********"
type input "**********"
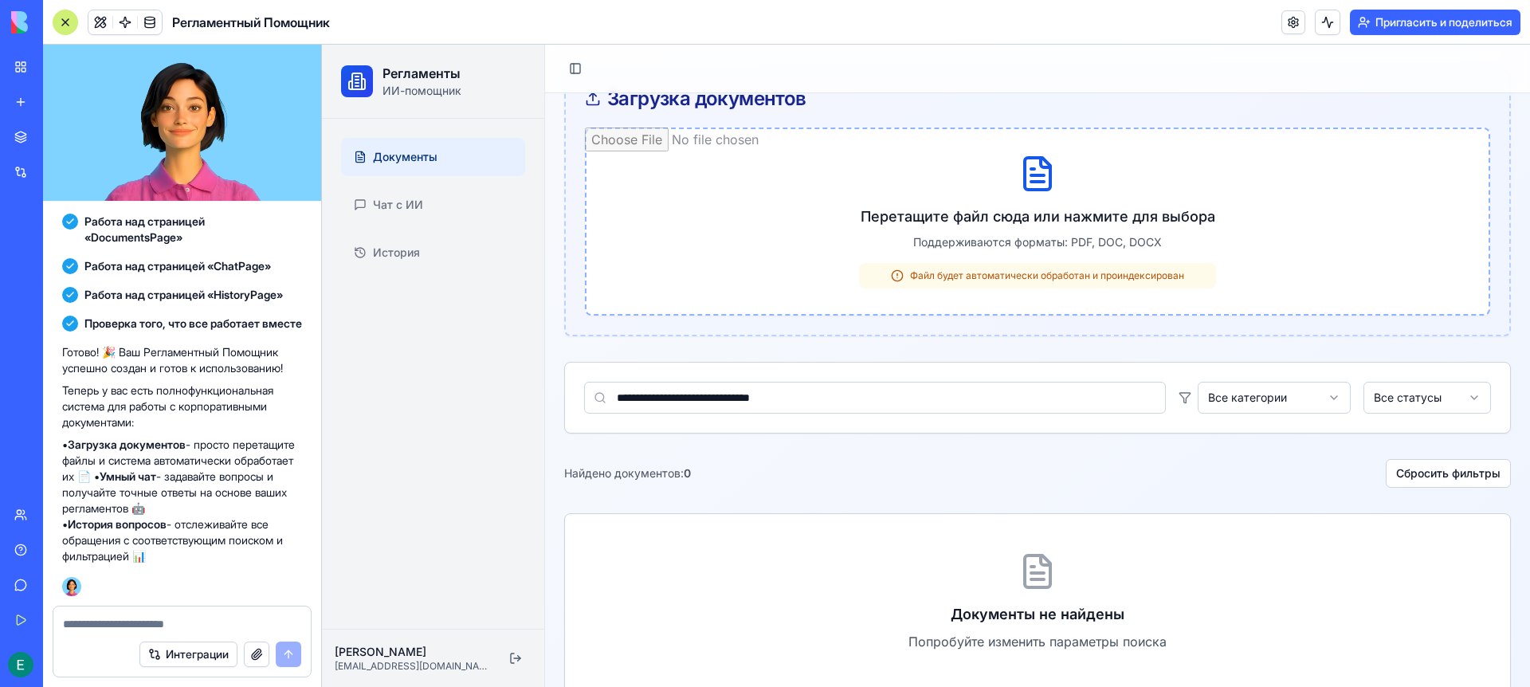
drag, startPoint x: 862, startPoint y: 398, endPoint x: 505, endPoint y: 398, distance: 357.0
click at [505, 398] on div "**********" at bounding box center [926, 331] width 1208 height 820
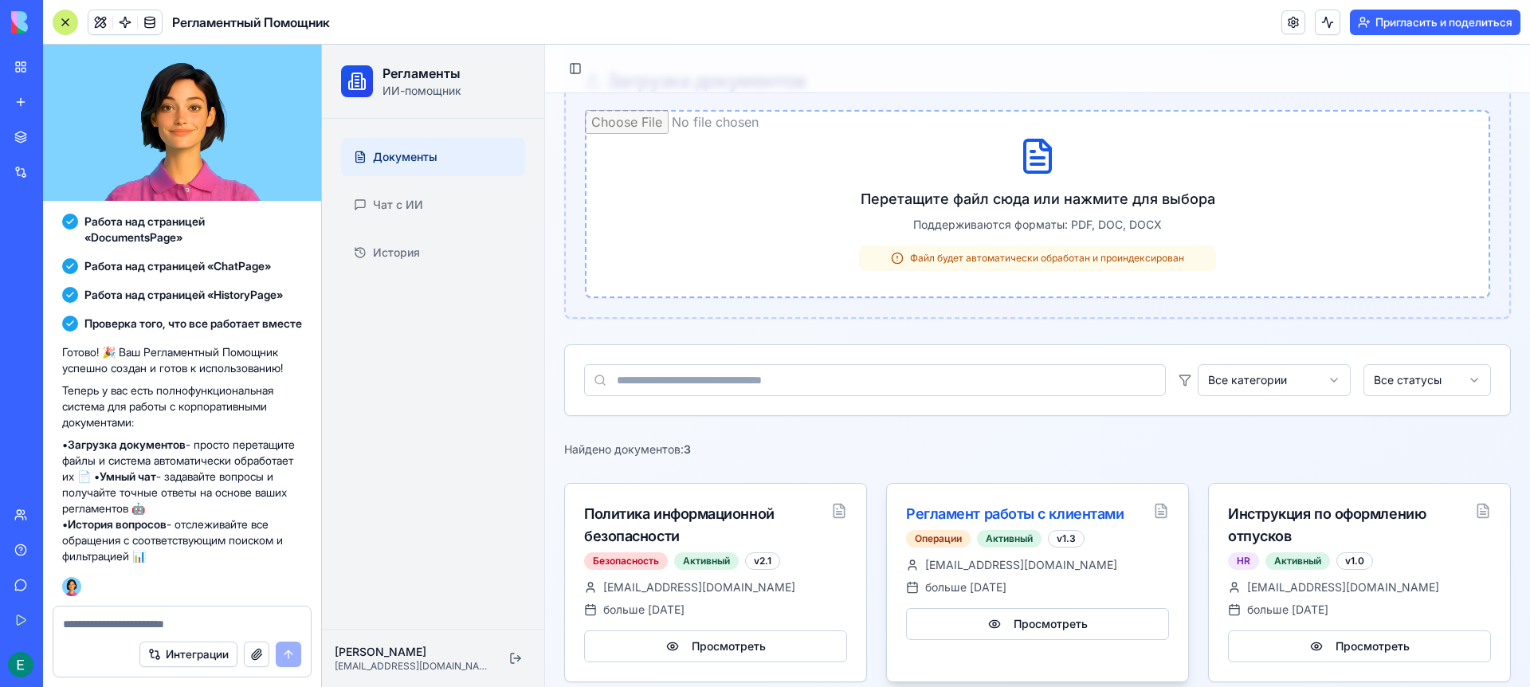
scroll to position [155, 0]
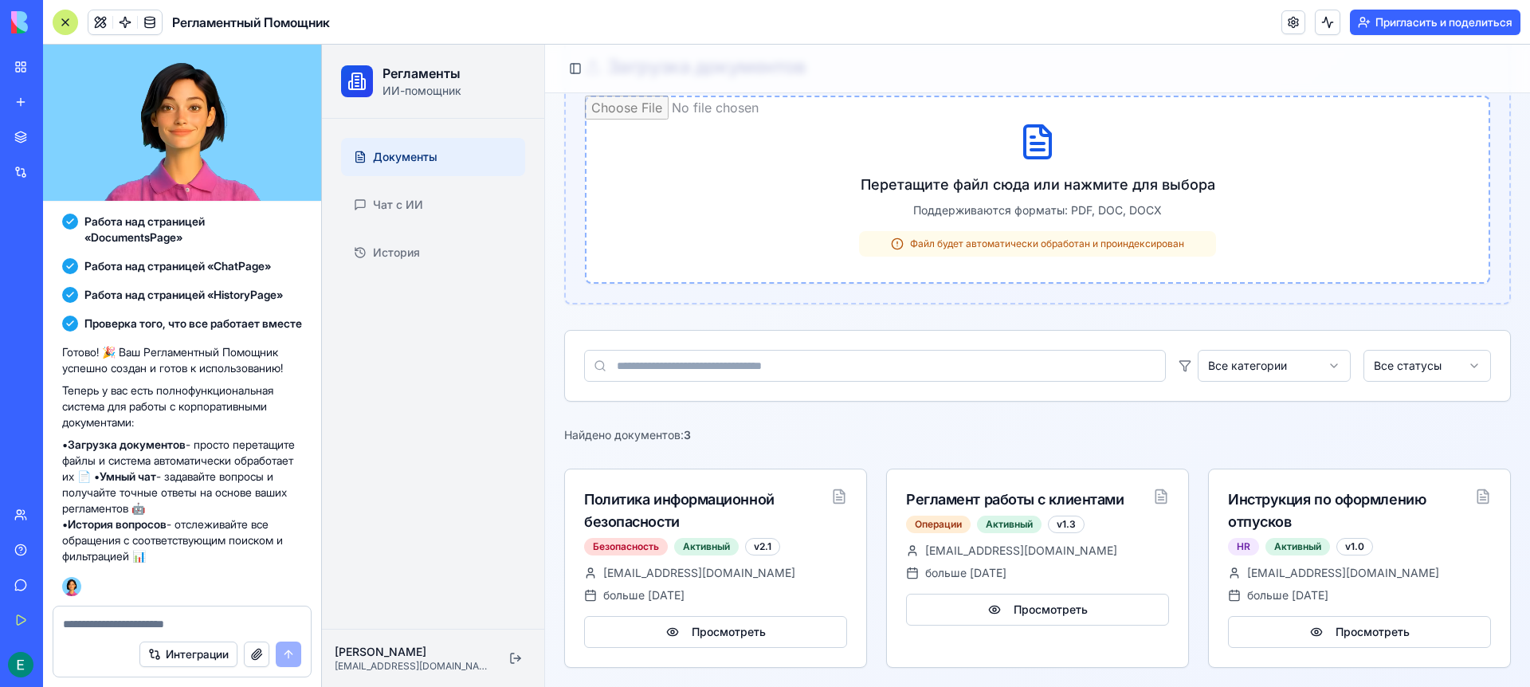
click at [657, 441] on p "Найдено документов: 3" at bounding box center [627, 435] width 127 height 16
click at [1063, 442] on div "Найдено документов: 3" at bounding box center [1037, 435] width 947 height 16
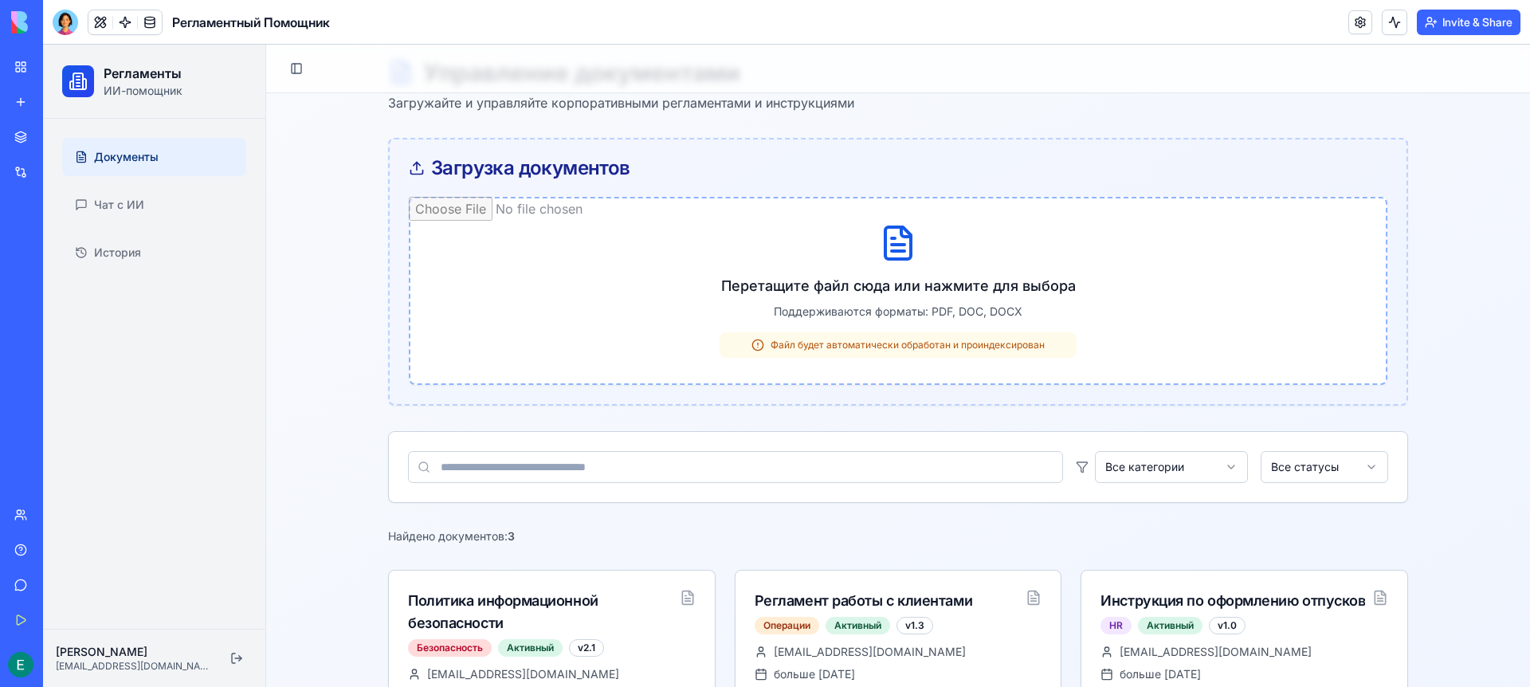
scroll to position [155, 0]
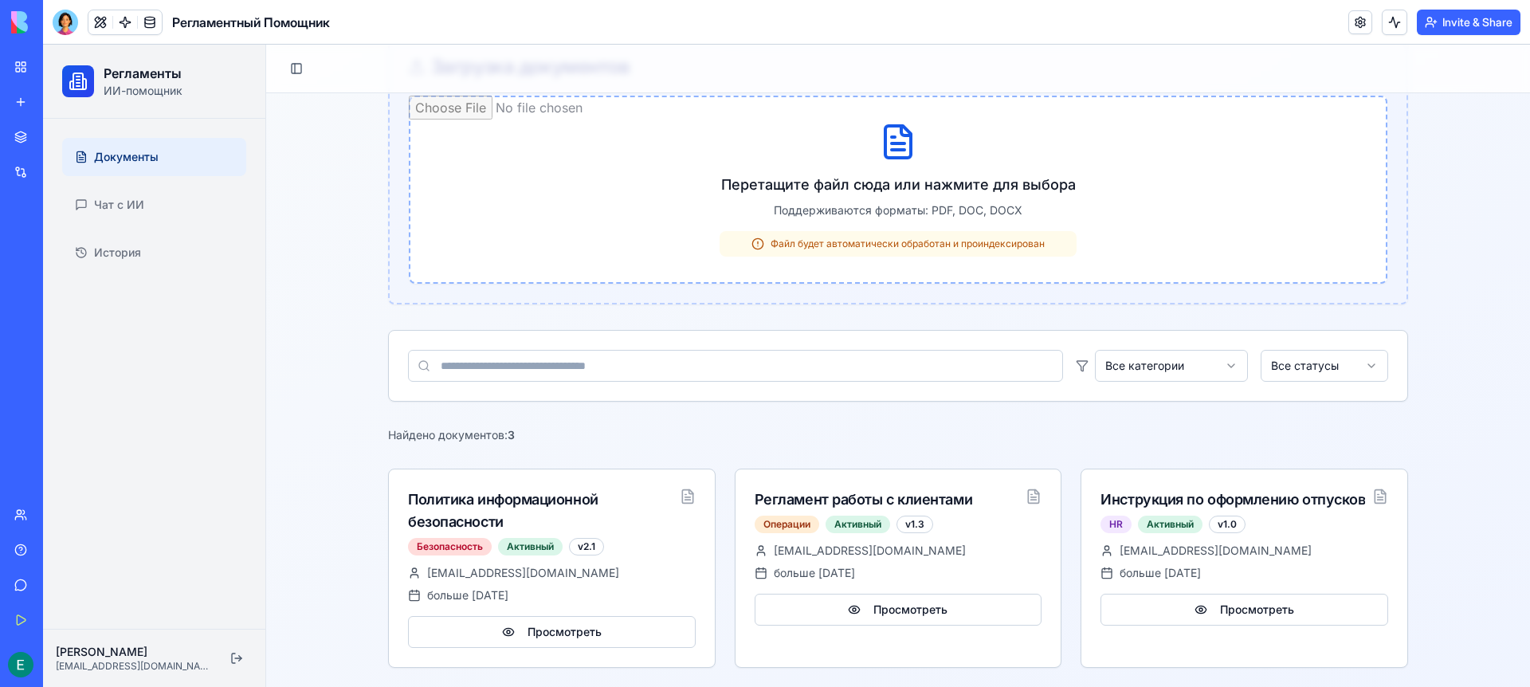
click at [595, 431] on div "Найдено документов: 3" at bounding box center [898, 435] width 1020 height 16
click at [1442, 23] on button "Invite & Share" at bounding box center [1469, 23] width 104 height 26
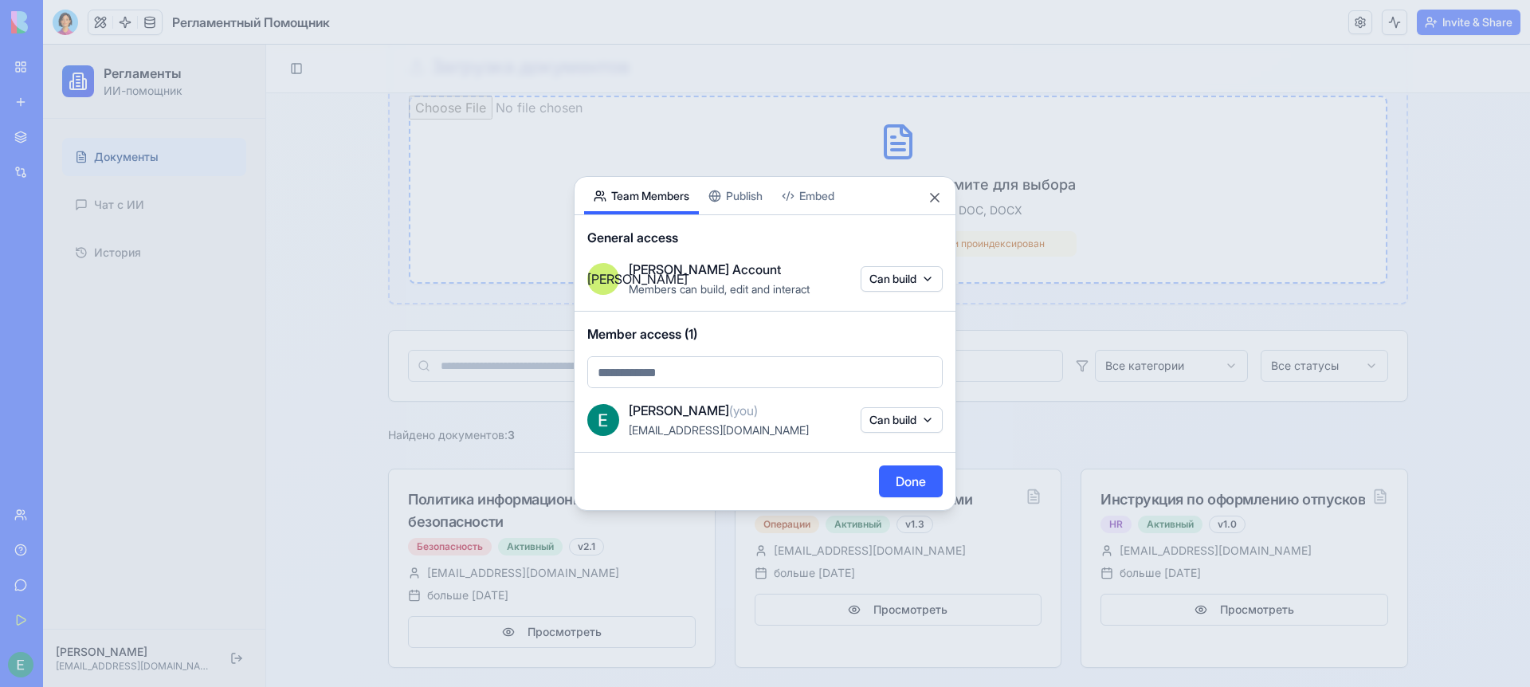
click at [908, 267] on body "BETA My Workspace New app Marketplace Integrations Recent Chat With My Docs Рег…" at bounding box center [765, 343] width 1530 height 687
click at [741, 328] on div at bounding box center [765, 343] width 1530 height 687
click at [736, 198] on div "Share App Team Members Publish Embed General access Е Евгений's Account Members…" at bounding box center [765, 343] width 383 height 335
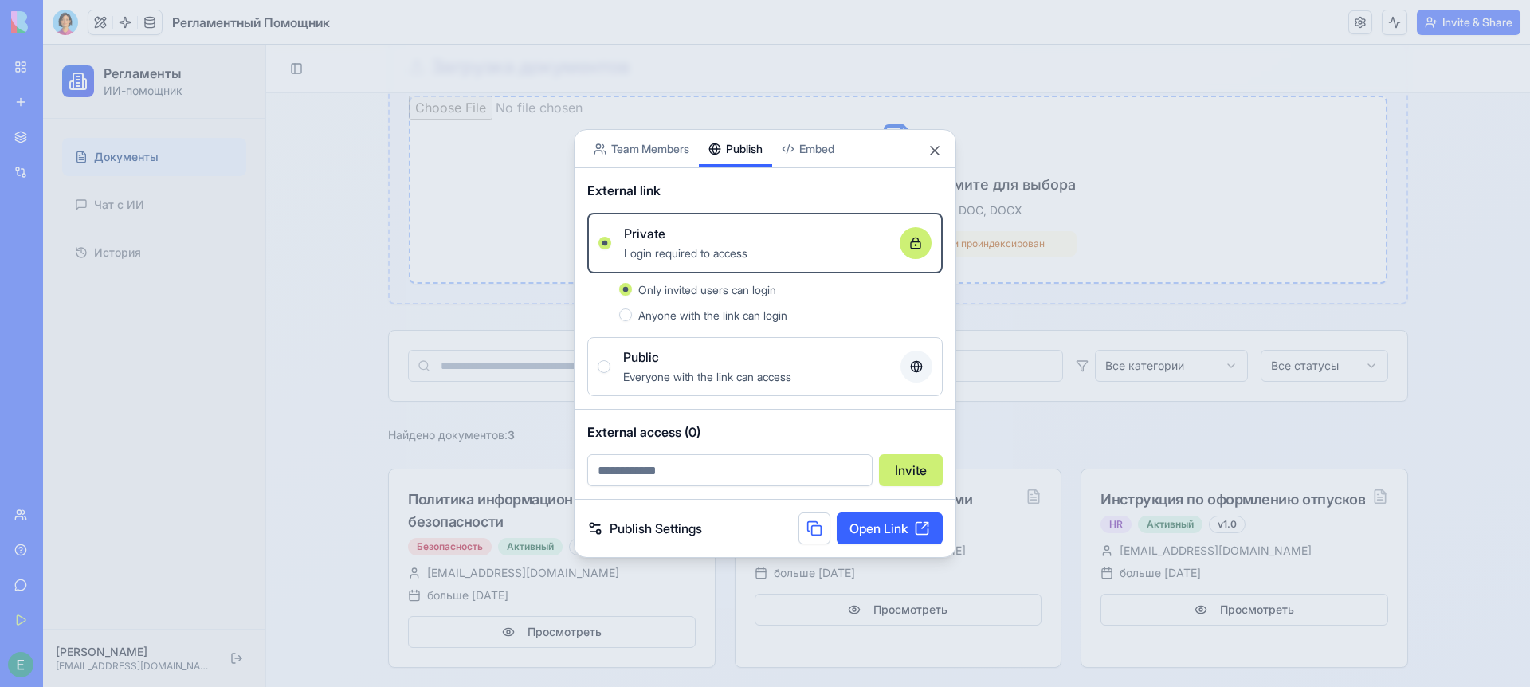
click at [909, 526] on link "Open Link" at bounding box center [890, 528] width 106 height 32
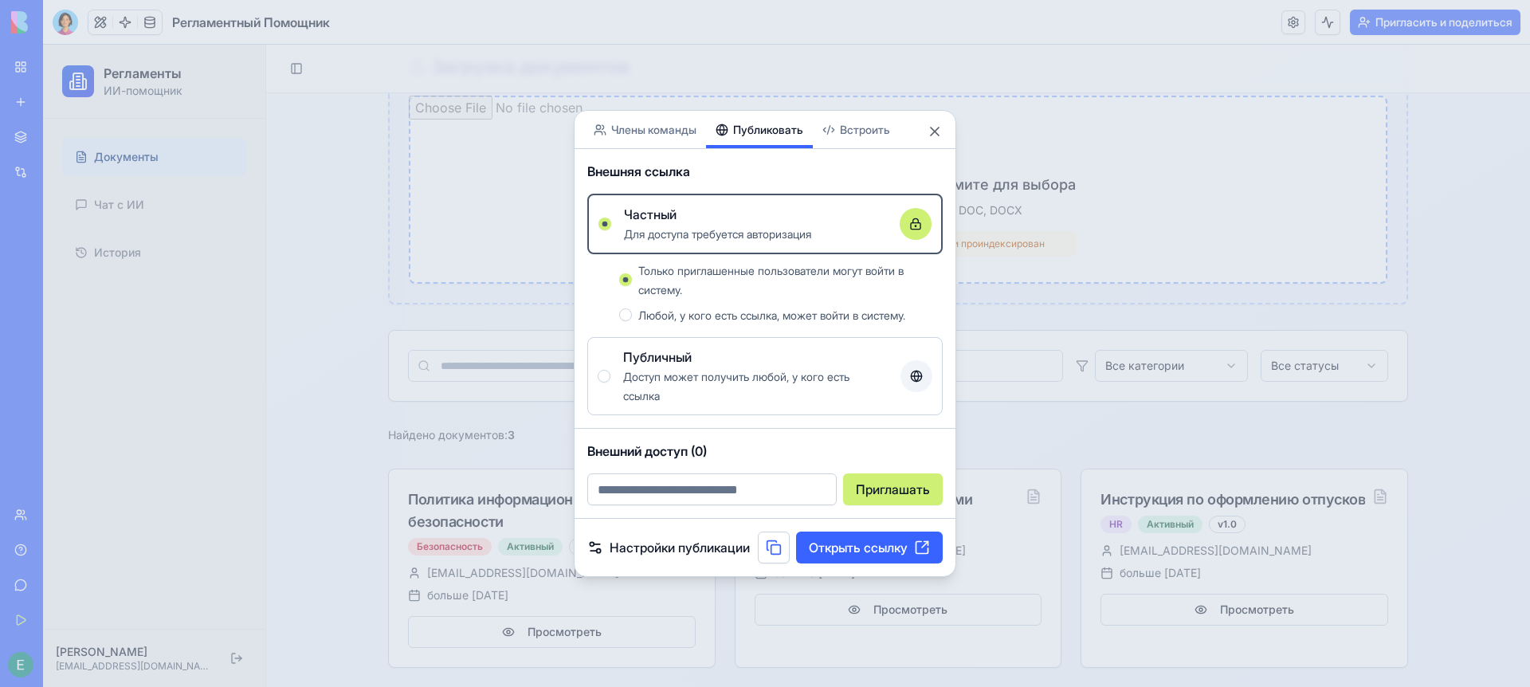
click at [801, 312] on font "Любой, у кого есть ссылка, может войти в систему." at bounding box center [771, 315] width 267 height 14
click at [632, 312] on button "Любой, у кого есть ссылка, может войти в систему." at bounding box center [625, 314] width 13 height 13
click at [887, 550] on font "Открыть ссылку" at bounding box center [858, 548] width 99 height 16
click at [649, 547] on font "Настройки публикации" at bounding box center [680, 548] width 140 height 16
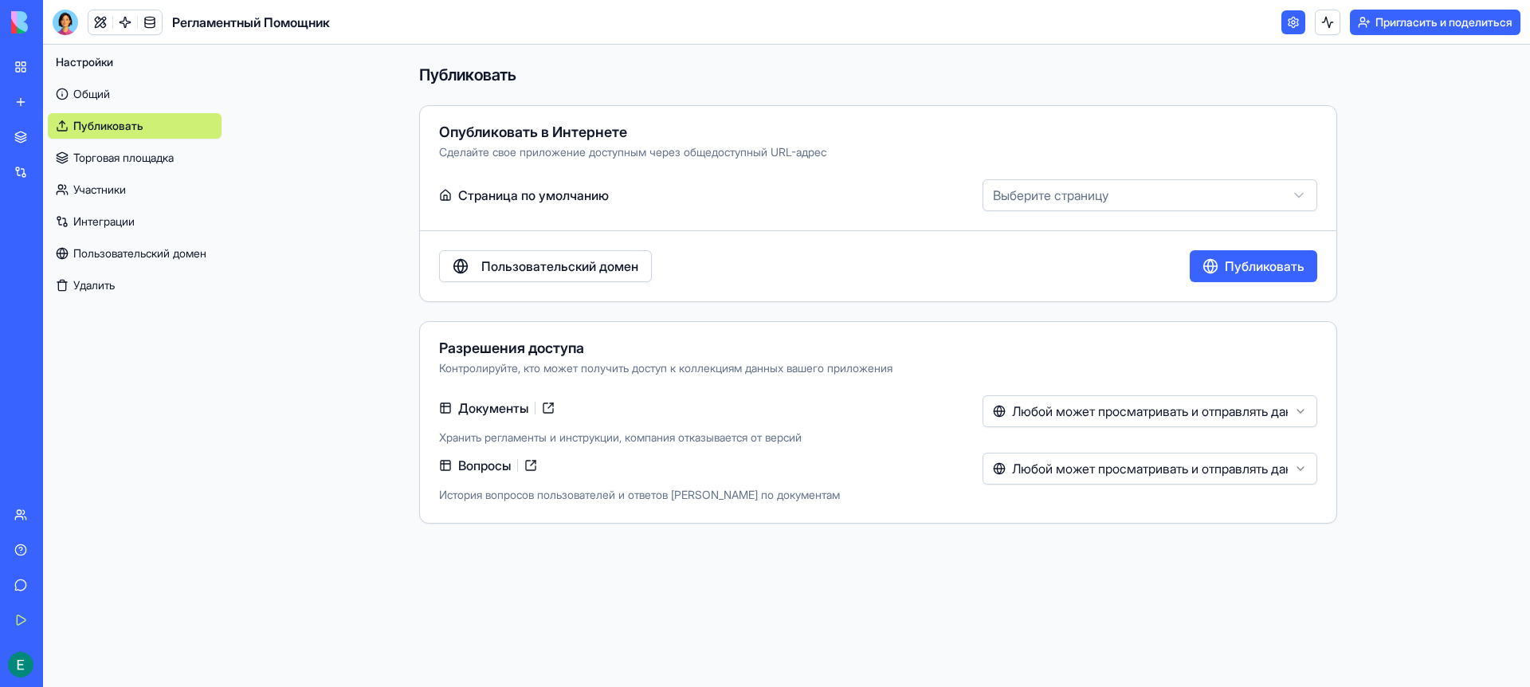
click at [91, 94] on font "Общий" at bounding box center [91, 94] width 37 height 14
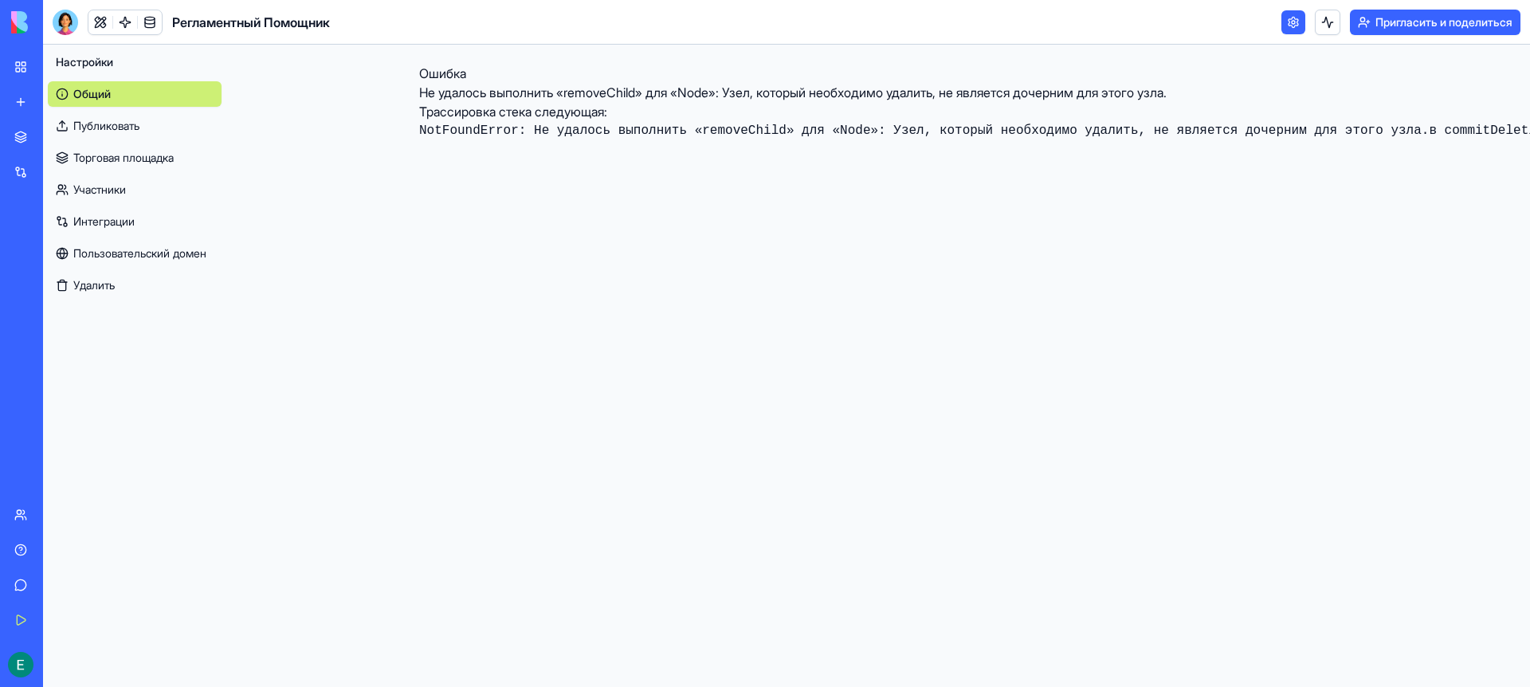
click at [21, 625] on link "Начать" at bounding box center [37, 620] width 64 height 32
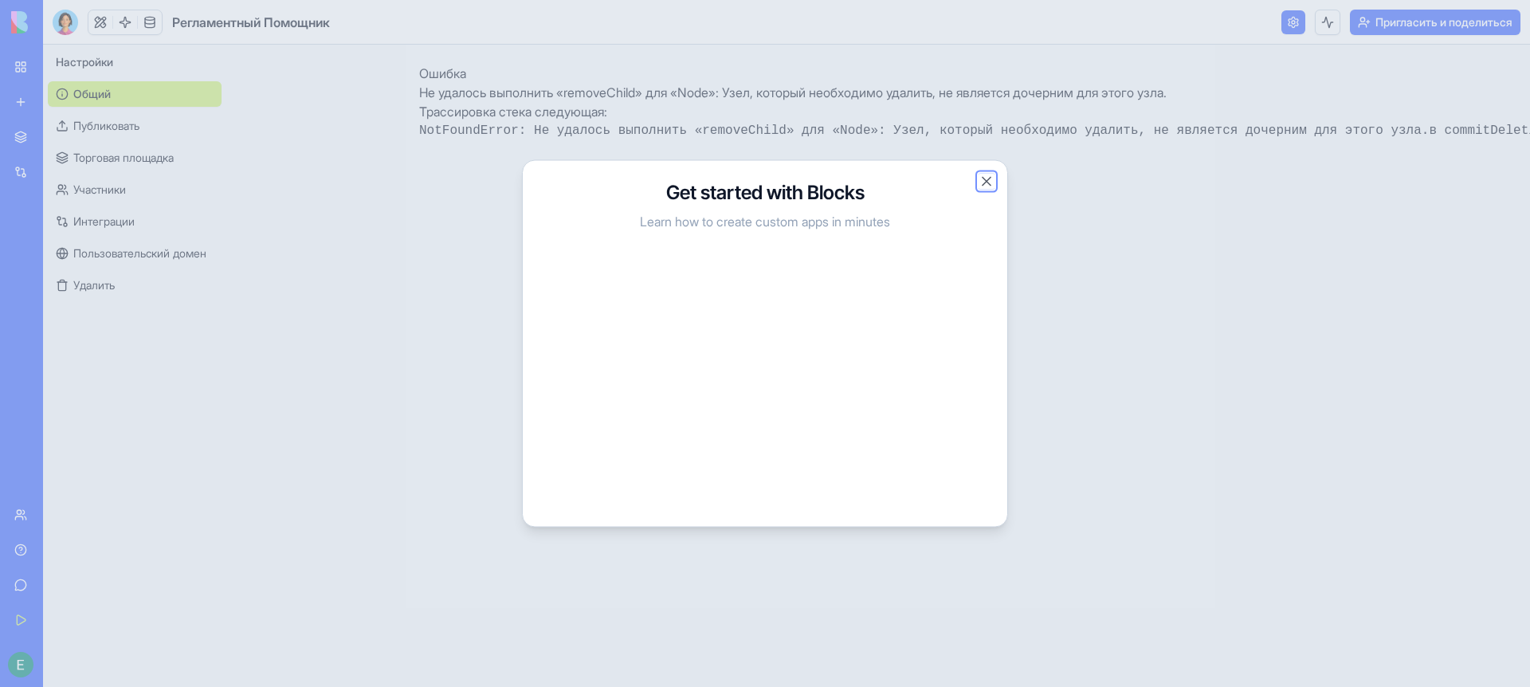
click at [991, 182] on button "Close" at bounding box center [987, 182] width 16 height 16
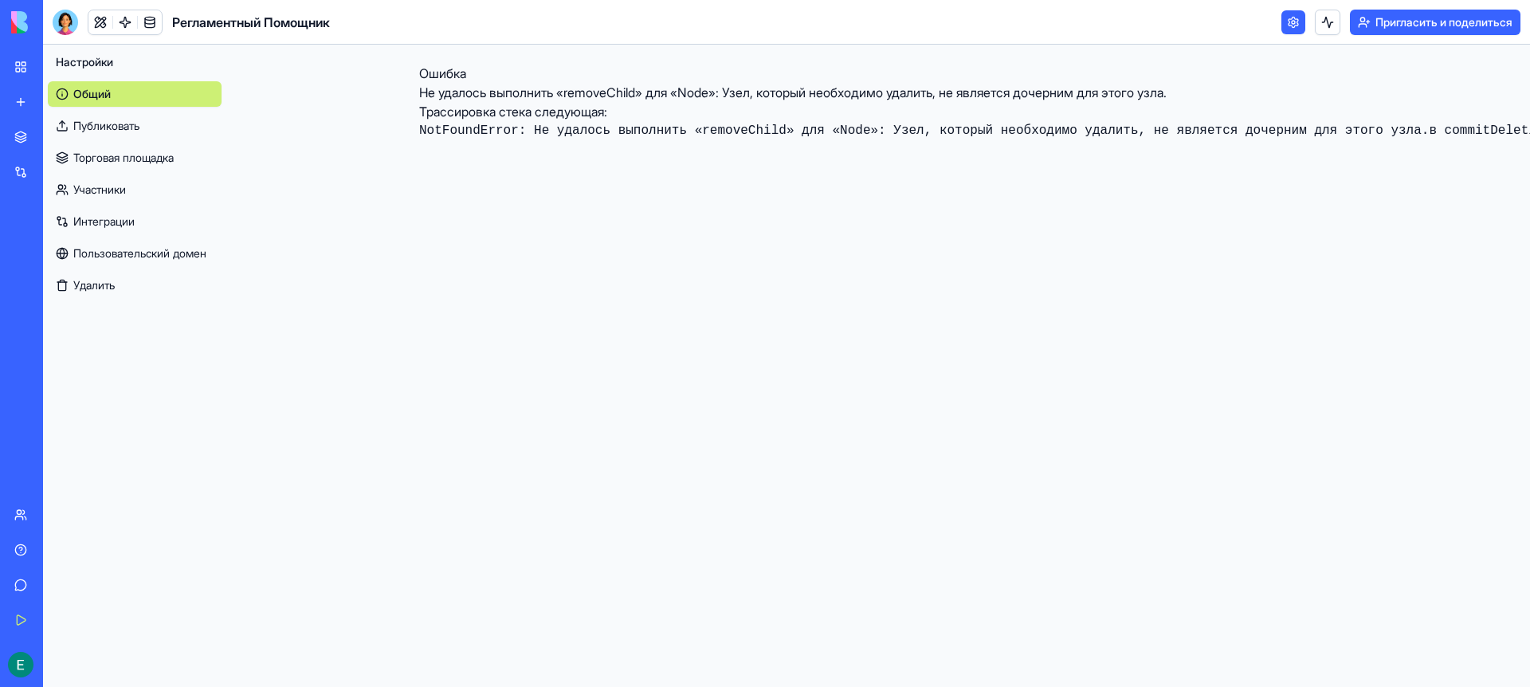
click at [22, 68] on link "Мое рабочее пространство" at bounding box center [37, 67] width 64 height 32
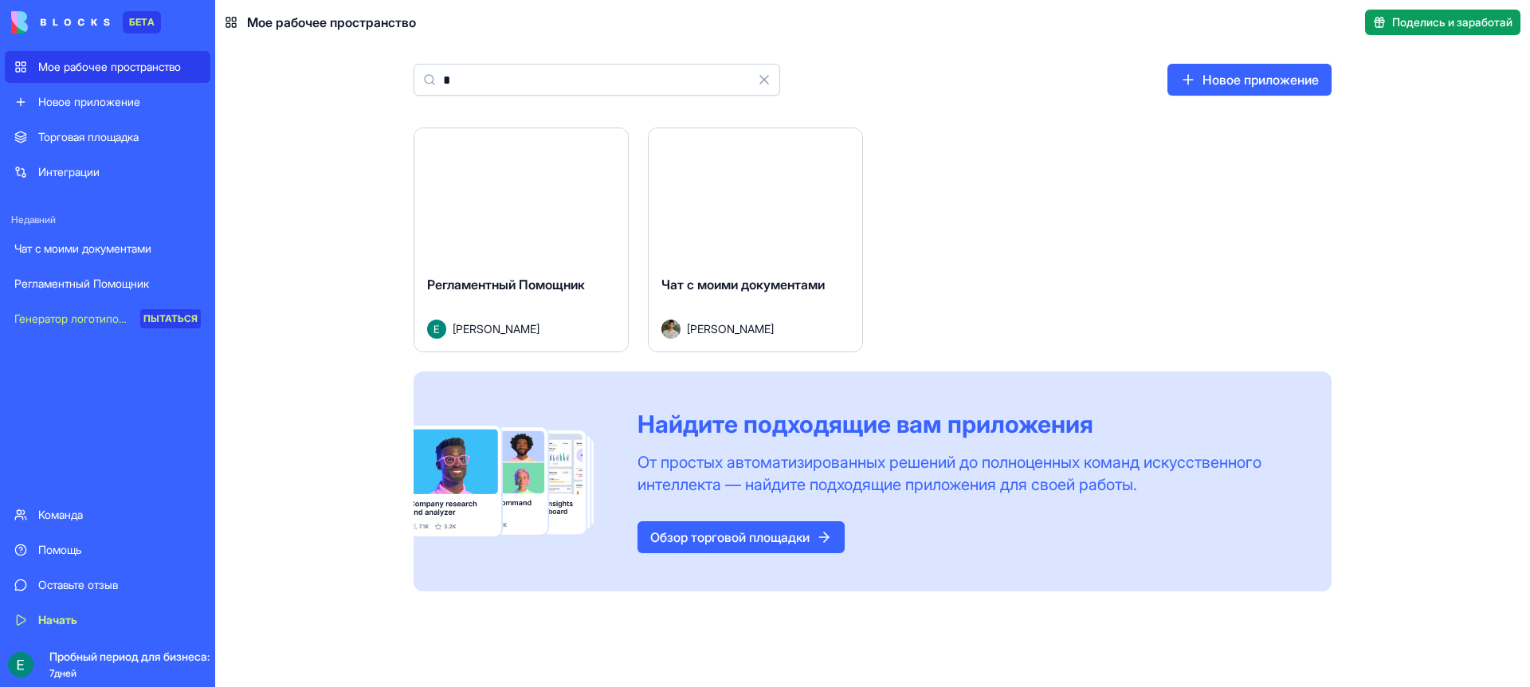
click at [514, 194] on font "Запуск" at bounding box center [521, 195] width 43 height 16
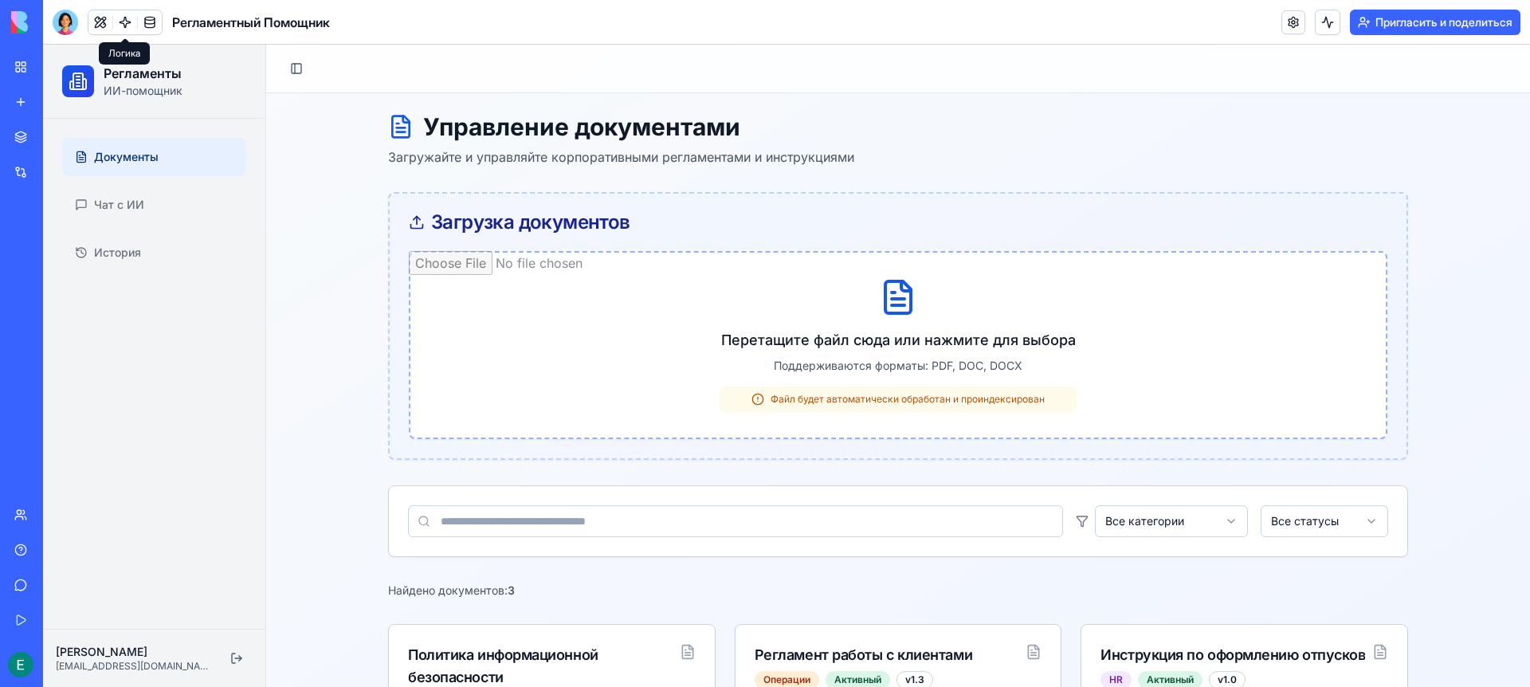
click at [128, 23] on link at bounding box center [125, 22] width 24 height 24
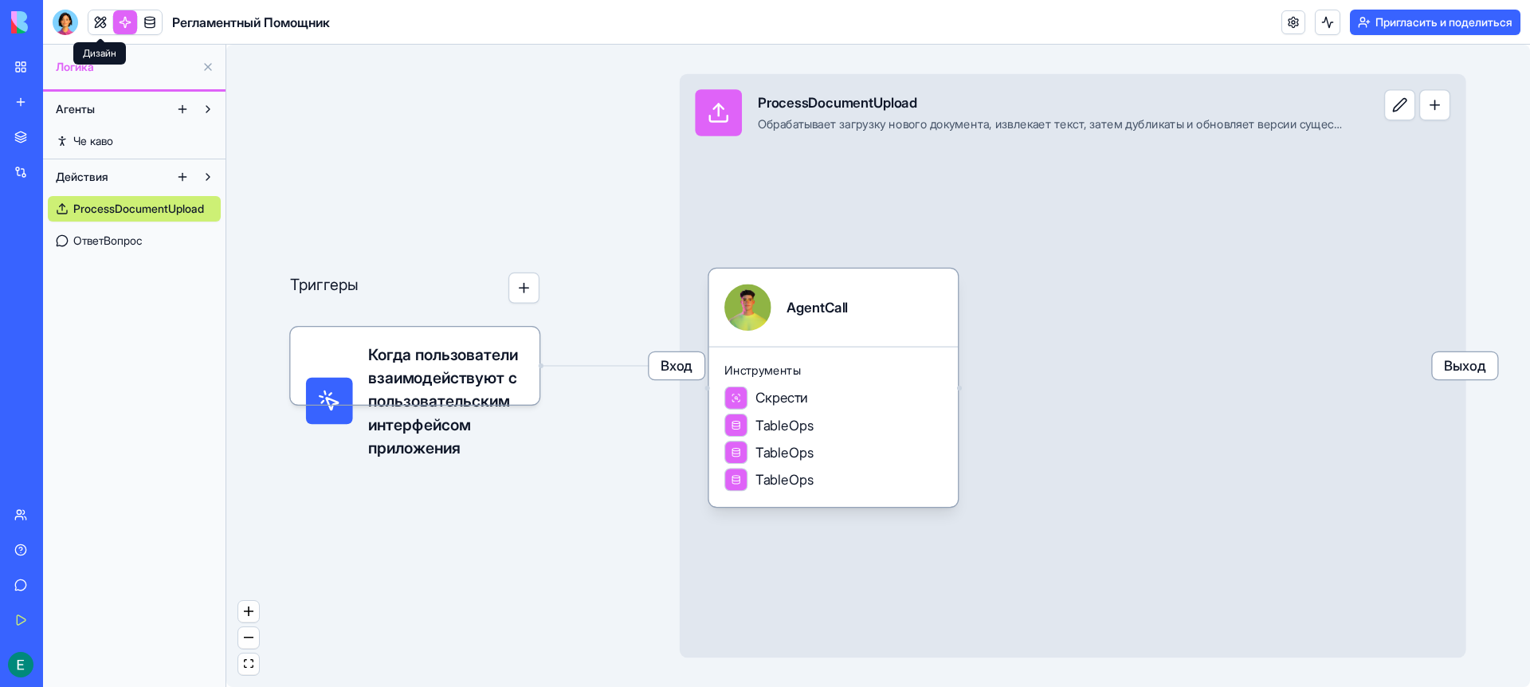
click at [95, 24] on link at bounding box center [100, 22] width 24 height 24
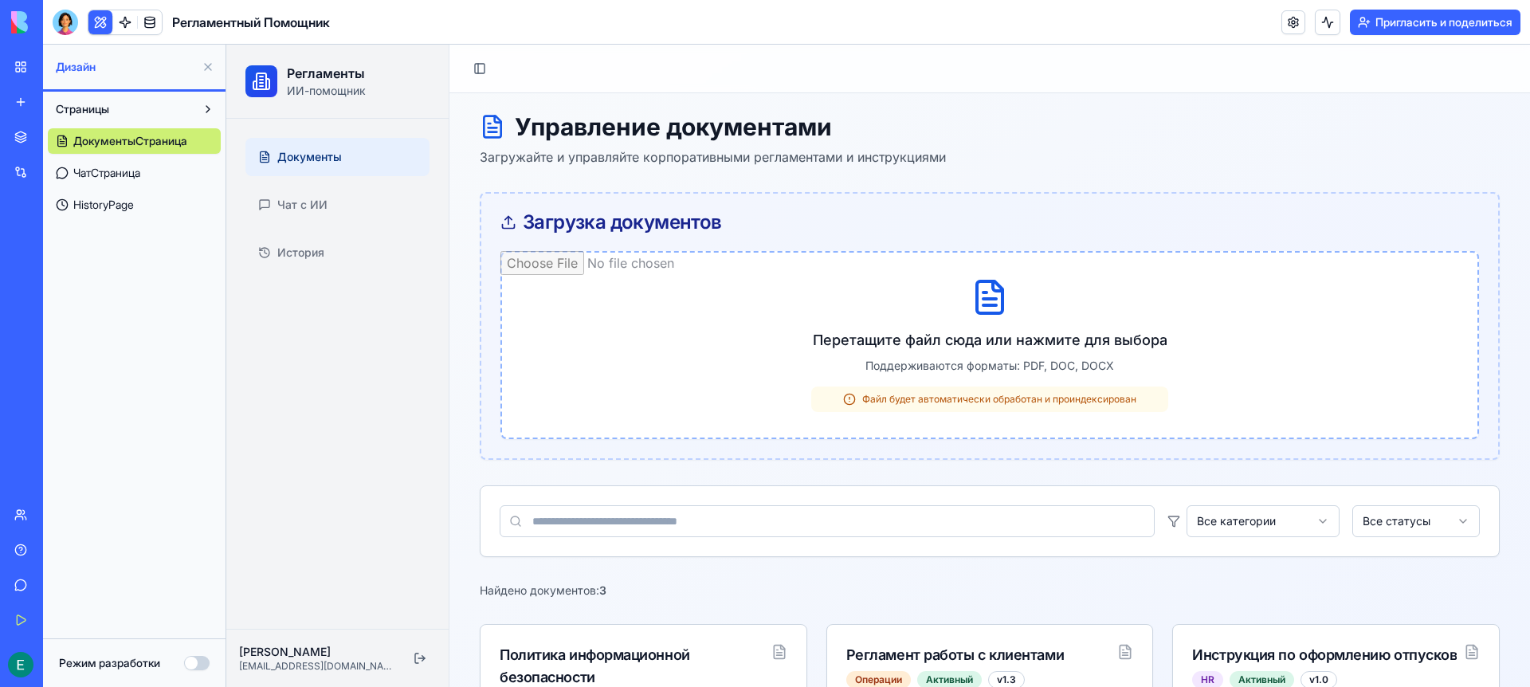
click at [137, 144] on font "ДокументыСтраница" at bounding box center [130, 141] width 114 height 14
click at [306, 159] on span "Документы" at bounding box center [309, 157] width 65 height 16
click at [1246, 222] on div "Загрузка документов" at bounding box center [989, 222] width 979 height 19
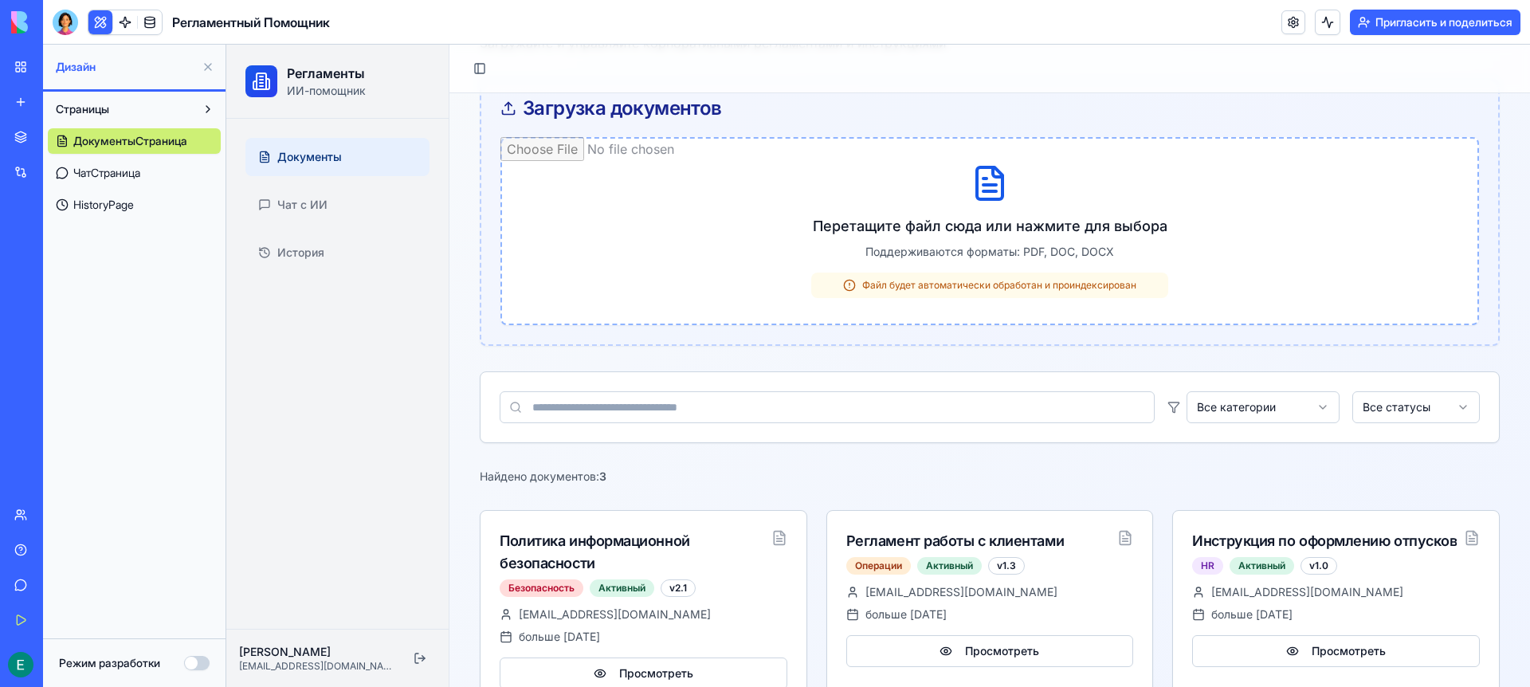
scroll to position [155, 0]
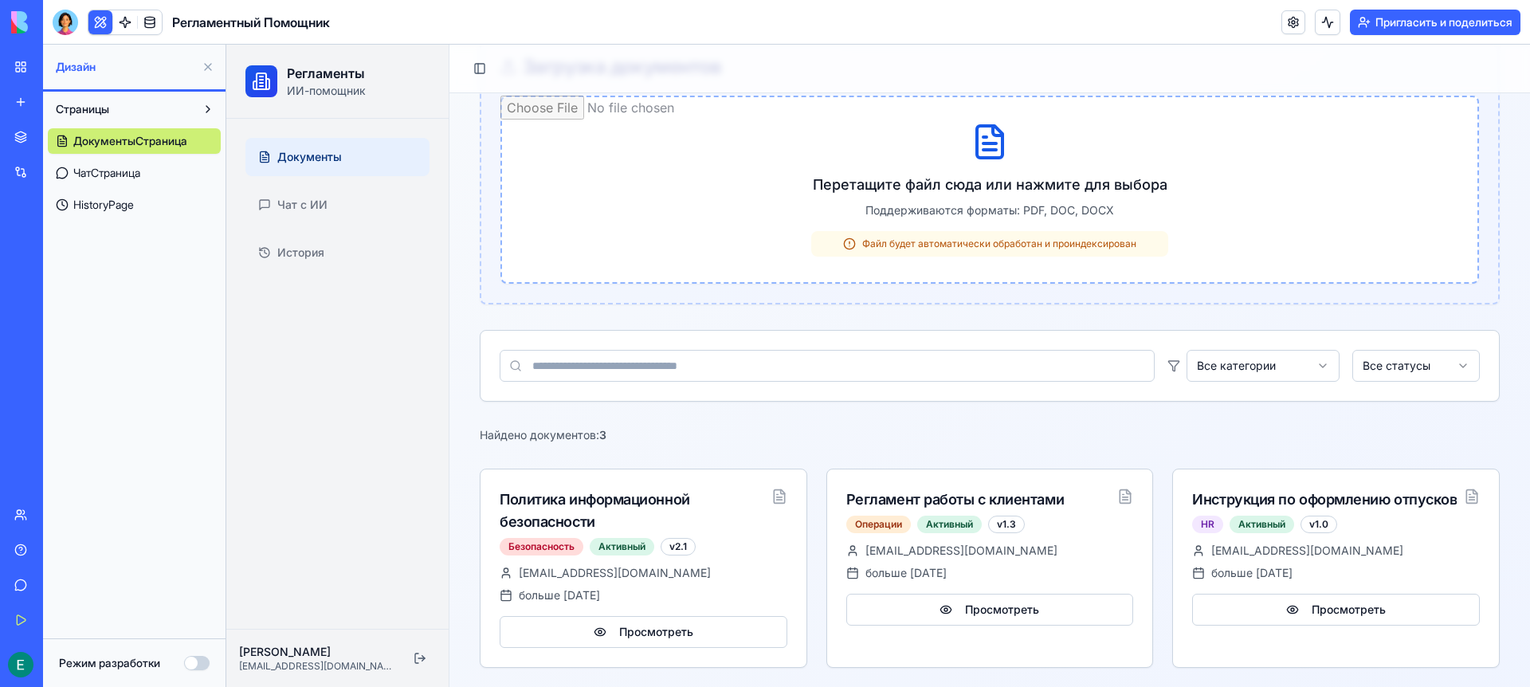
click at [1265, 447] on div "Управление документами Загружайте и управляйте корпоративными регламентами и ин…" at bounding box center [990, 312] width 1020 height 711
click at [1120, 498] on icon at bounding box center [1125, 497] width 16 height 16
click at [999, 432] on div "Найдено документов: 3" at bounding box center [990, 435] width 1020 height 16
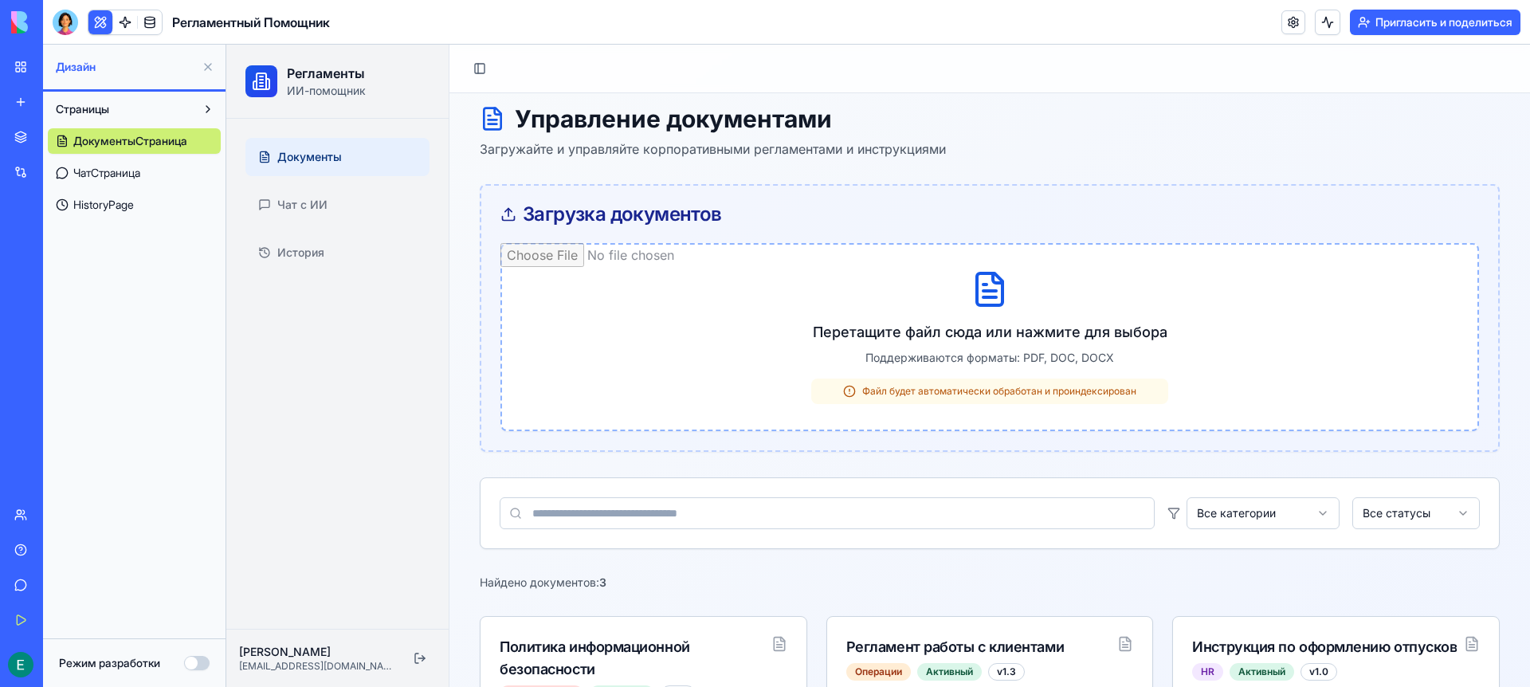
scroll to position [0, 0]
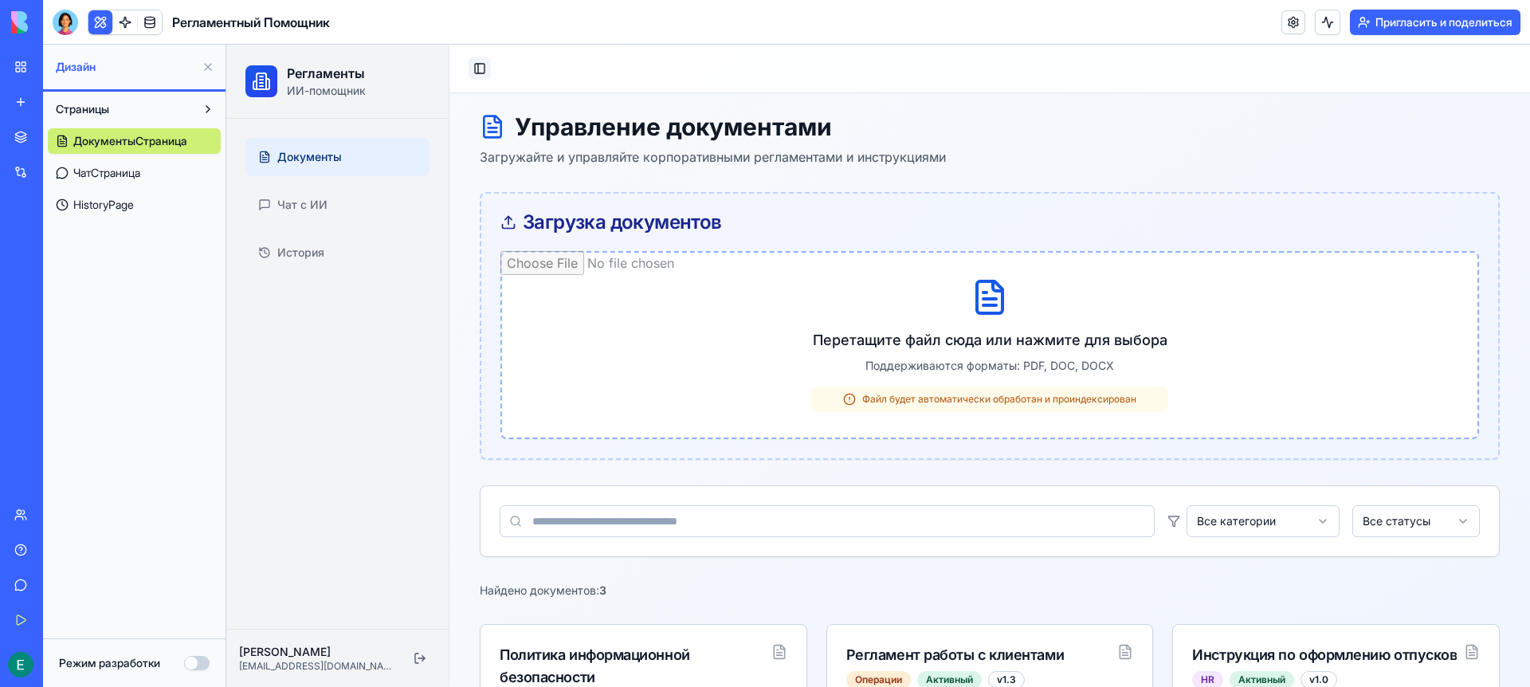
click at [480, 66] on button "Toggle Sidebar" at bounding box center [480, 68] width 22 height 22
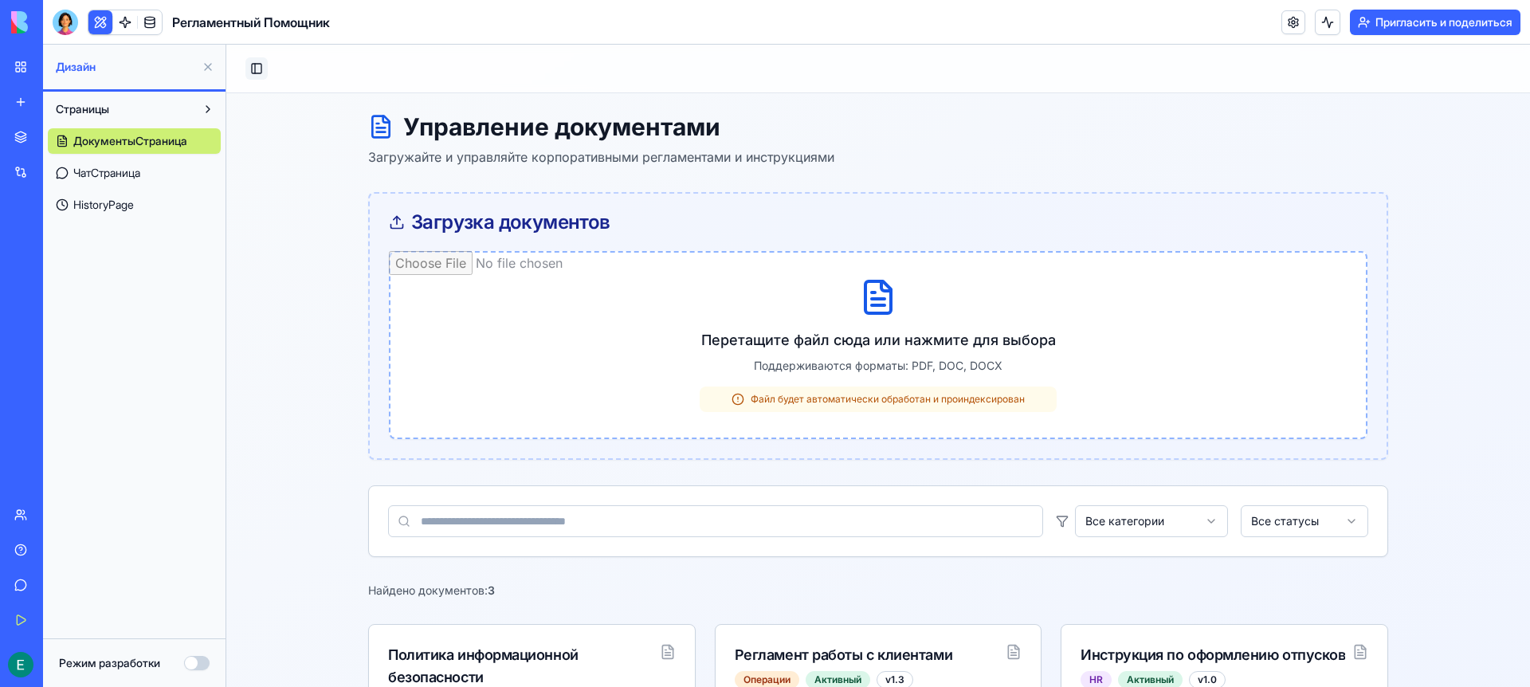
click at [260, 65] on button "Toggle Sidebar" at bounding box center [256, 68] width 22 height 22
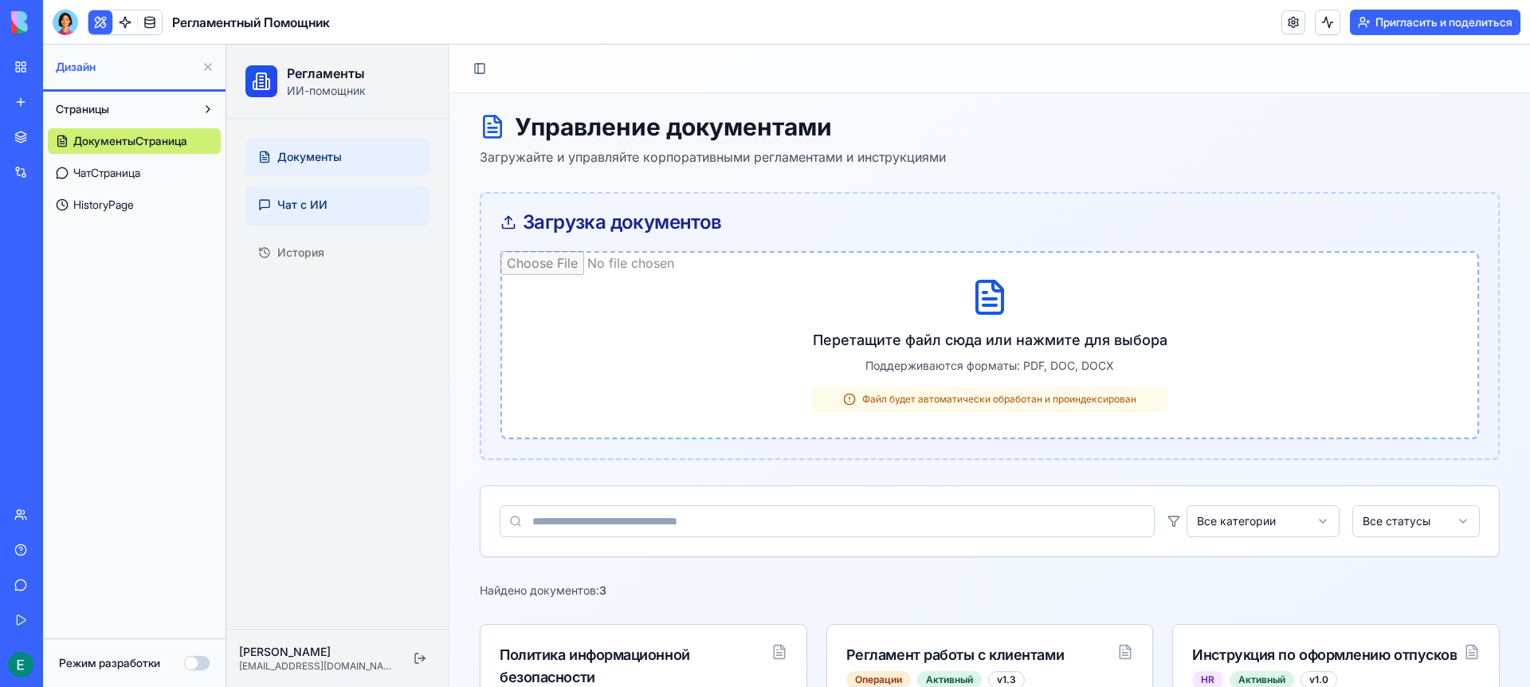
click at [300, 212] on span "Чат с ИИ" at bounding box center [302, 205] width 50 height 16
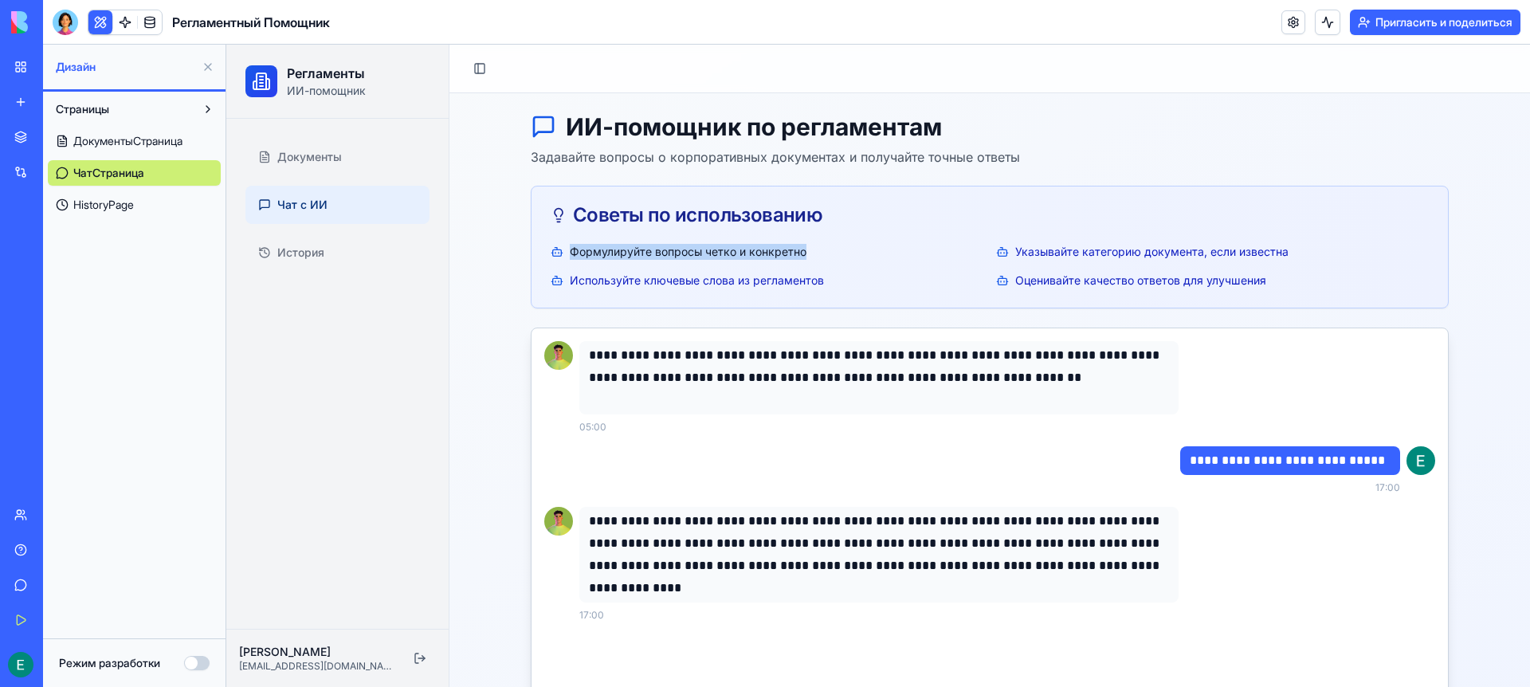
drag, startPoint x: 781, startPoint y: 251, endPoint x: 618, endPoint y: 238, distance: 163.9
click at [618, 238] on div "Советы по использованию Формулируйте вопросы четко и конкретно Указывайте катег…" at bounding box center [990, 247] width 918 height 123
click at [289, 170] on link "Документы" at bounding box center [337, 157] width 184 height 38
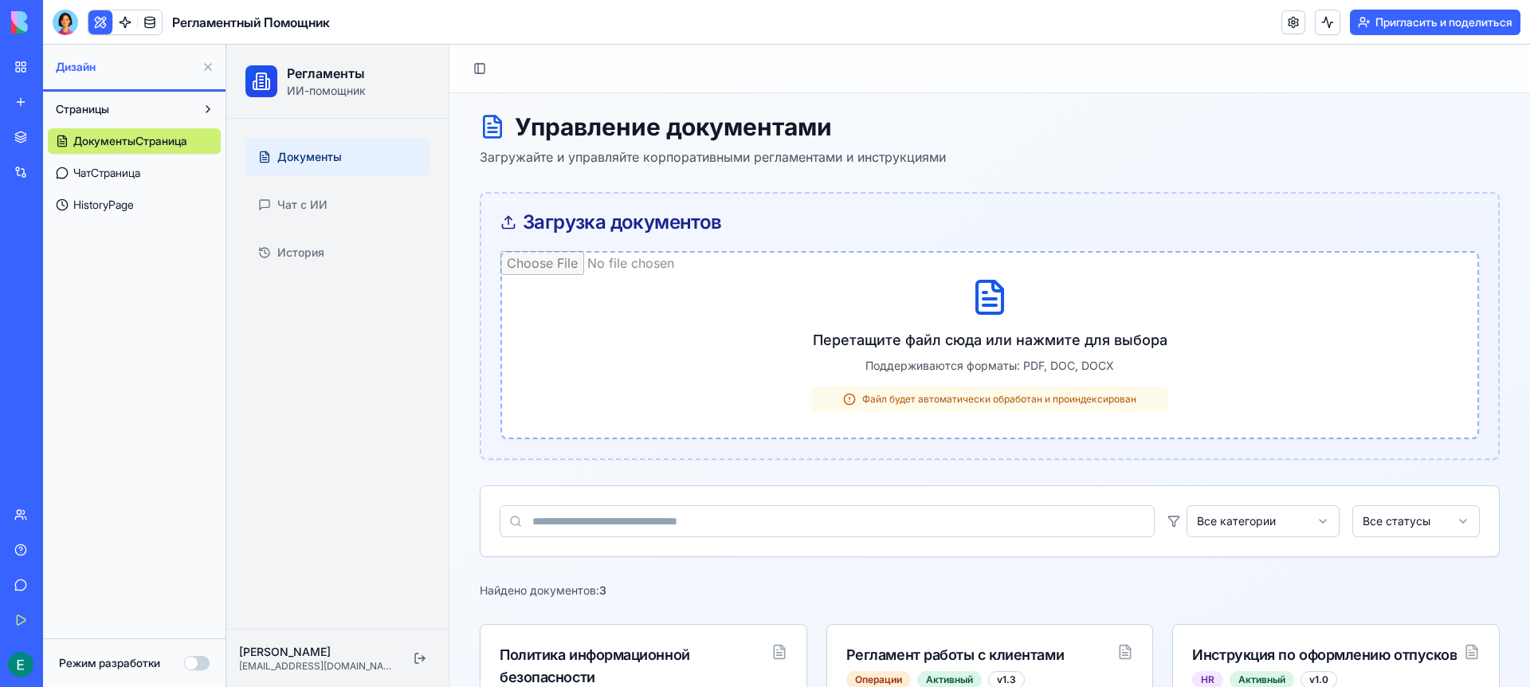
click at [115, 107] on button "Страницы" at bounding box center [121, 109] width 147 height 26
click at [260, 77] on icon at bounding box center [261, 77] width 3 height 0
click at [133, 22] on link at bounding box center [125, 22] width 24 height 24
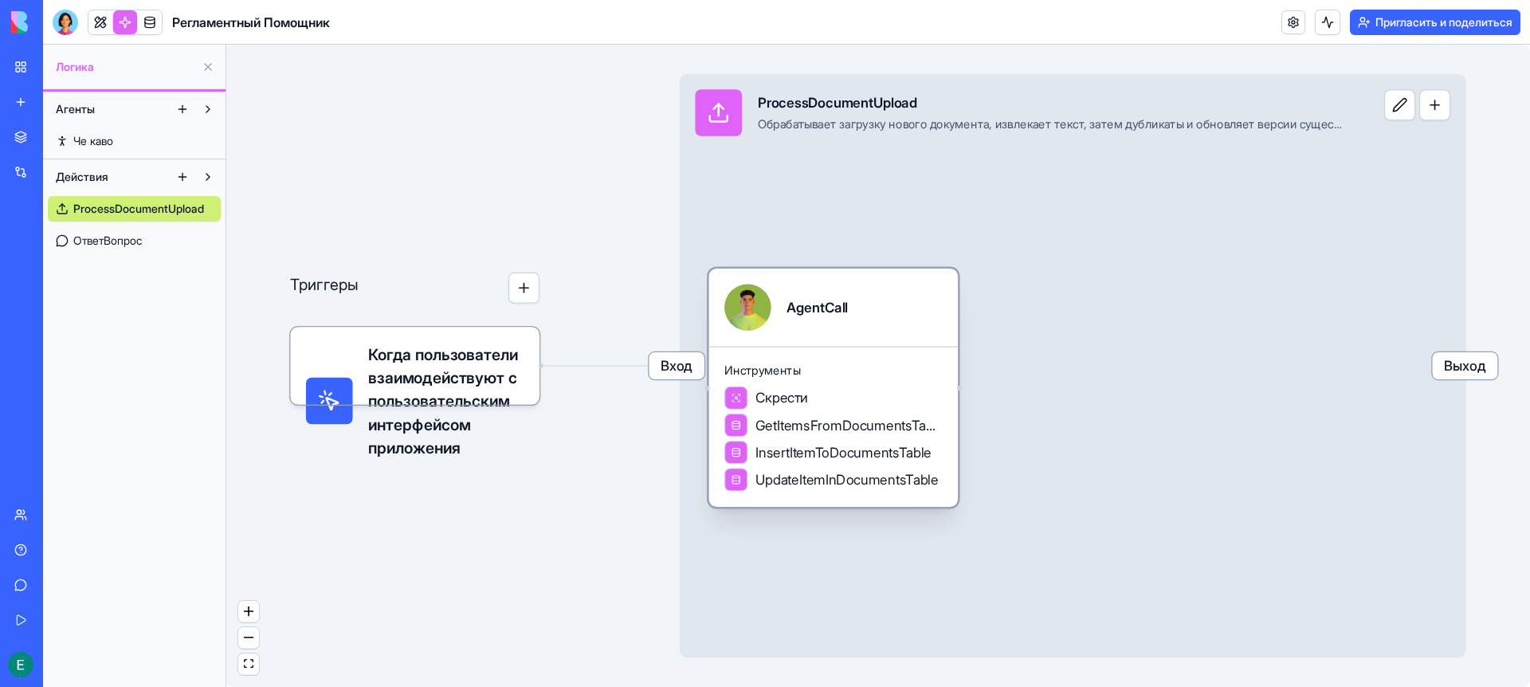
click at [911, 381] on div "Инструменты Скрести GetItemsFromDocumentsTable InsertItemToDocumentsTable Updat…" at bounding box center [833, 427] width 249 height 160
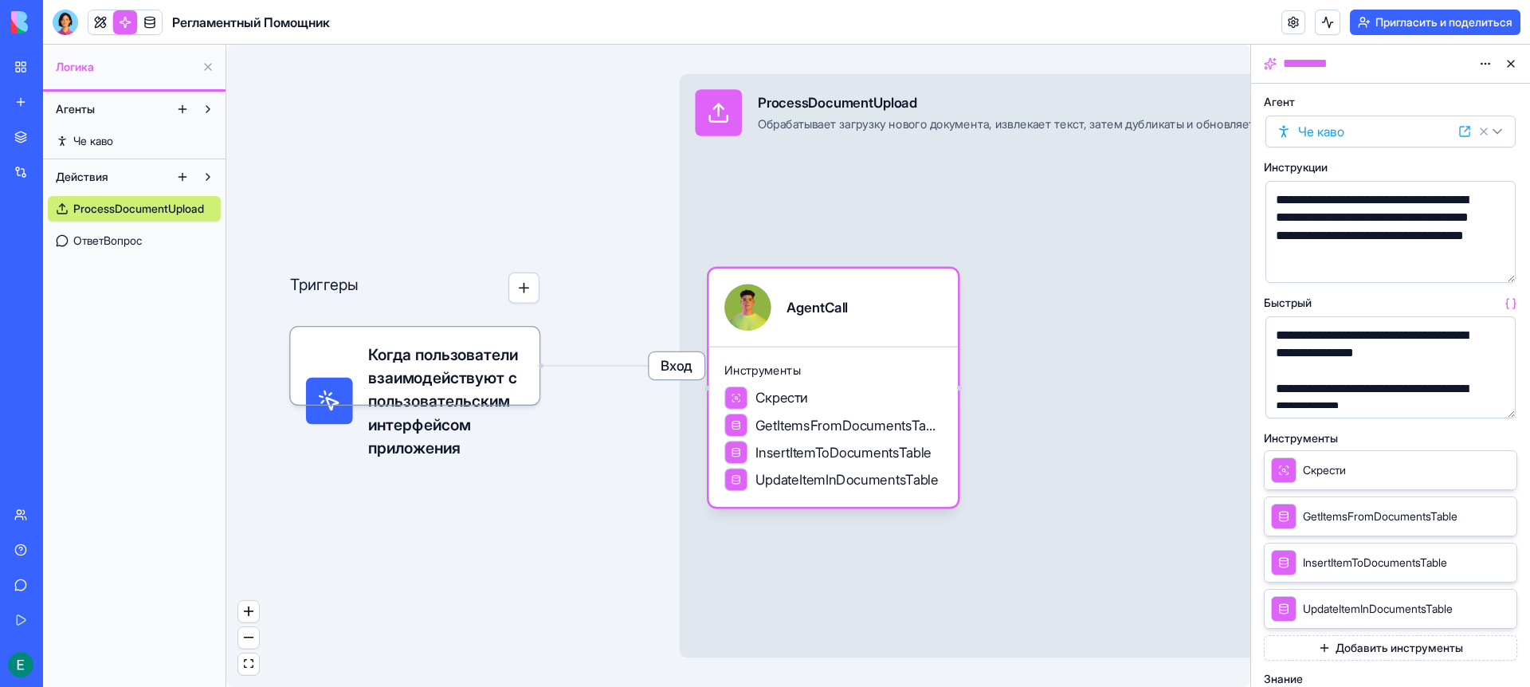
click at [985, 399] on div "Вход ProcessDocumentUpload Обрабатывает загрузку нового документа, извлекает те…" at bounding box center [1073, 366] width 787 height 584
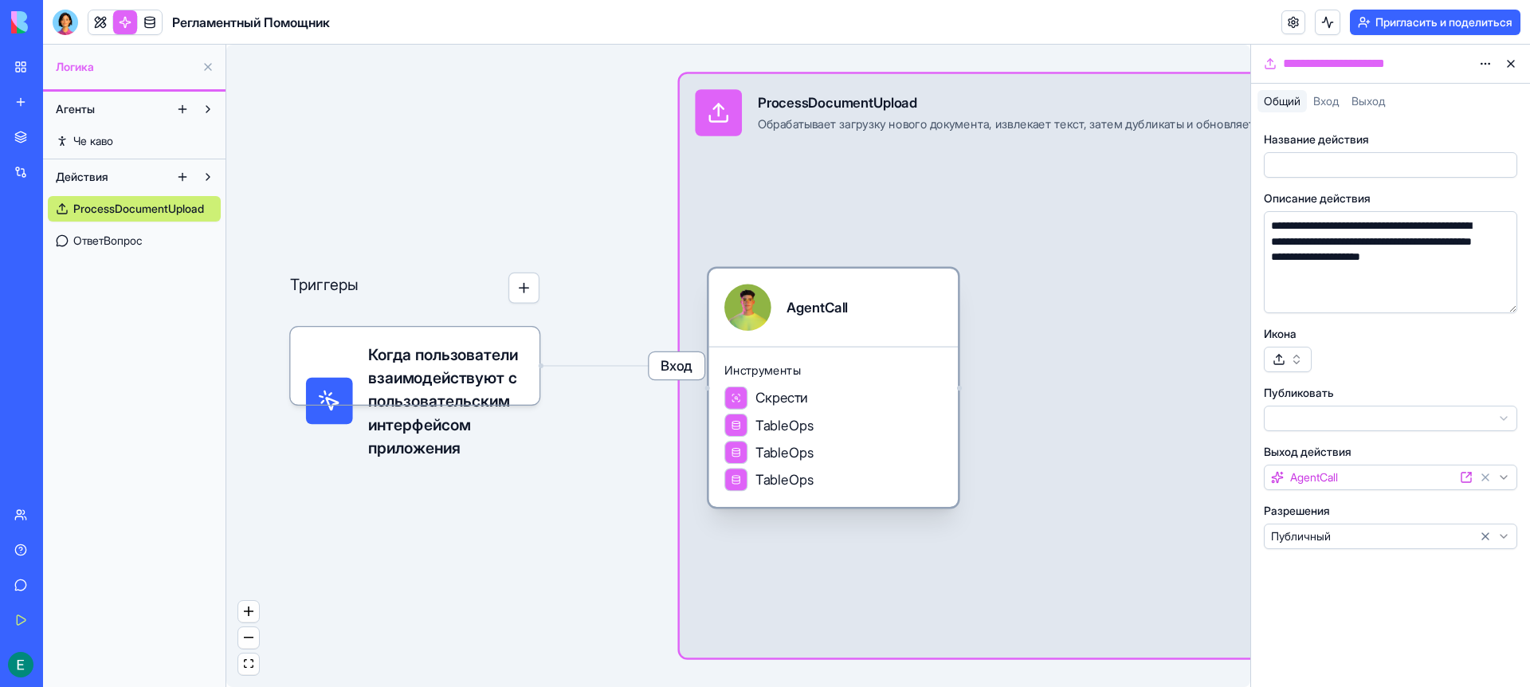
click at [968, 393] on div "Вход ProcessDocumentUpload Обрабатывает загрузку нового документа, извлекает те…" at bounding box center [1073, 366] width 787 height 584
click at [1045, 404] on div "Вход ProcessDocumentUpload Обрабатывает загрузку нового документа, извлекает те…" at bounding box center [1073, 366] width 787 height 584
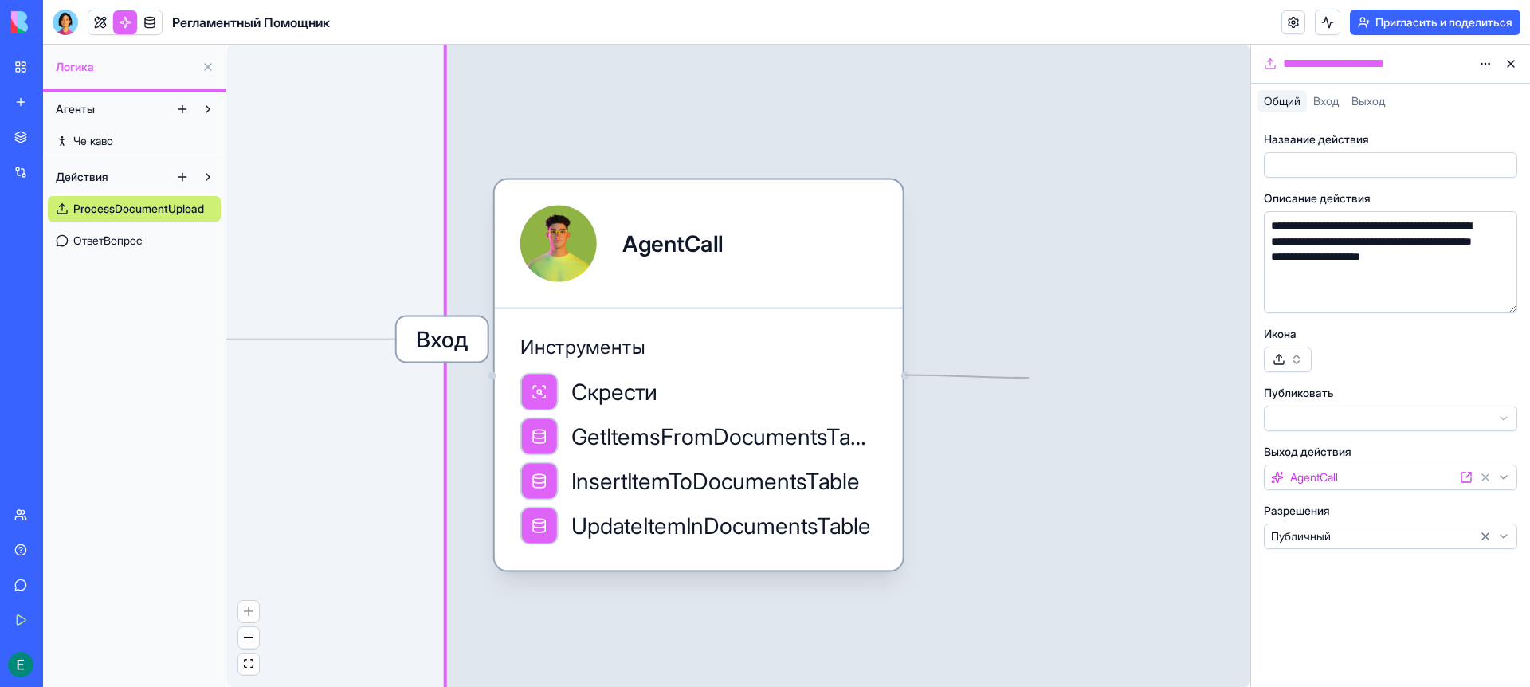
drag, startPoint x: 907, startPoint y: 375, endPoint x: 1033, endPoint y: 378, distance: 126.0
click at [1033, 378] on div "Триггеры Когда пользователи взаимодействуют с пользовательским интерфейсом прил…" at bounding box center [1471, 503] width 2048 height 1285
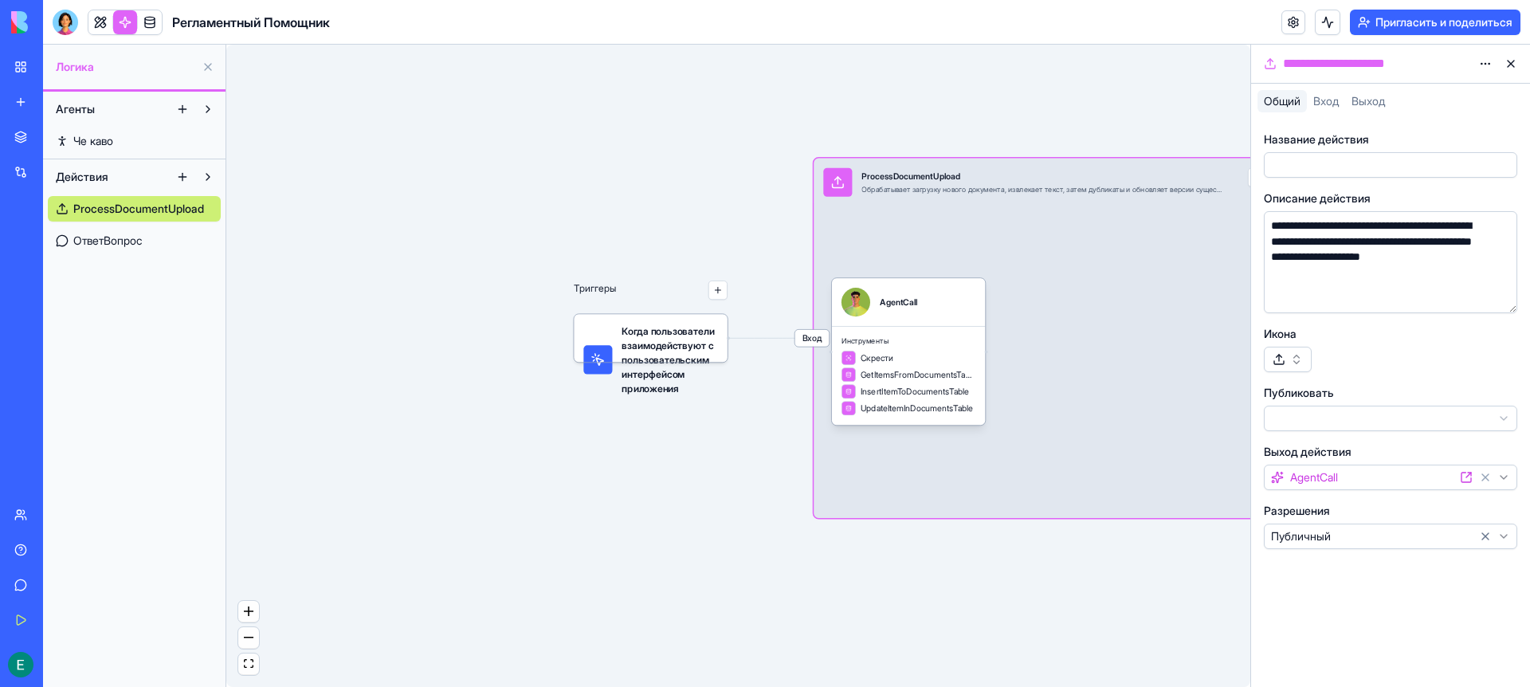
drag, startPoint x: 693, startPoint y: 485, endPoint x: 489, endPoint y: 481, distance: 204.8
drag, startPoint x: 758, startPoint y: 500, endPoint x: 550, endPoint y: 493, distance: 208.1
click at [550, 493] on div "Триггеры Когда пользователи взаимодействуют с пользовательским интерфейсом прил…" at bounding box center [738, 366] width 1024 height 642
click at [1069, 619] on div "Триггеры Когда пользователи взаимодействуют с пользовательским интерфейсом прил…" at bounding box center [738, 366] width 1024 height 642
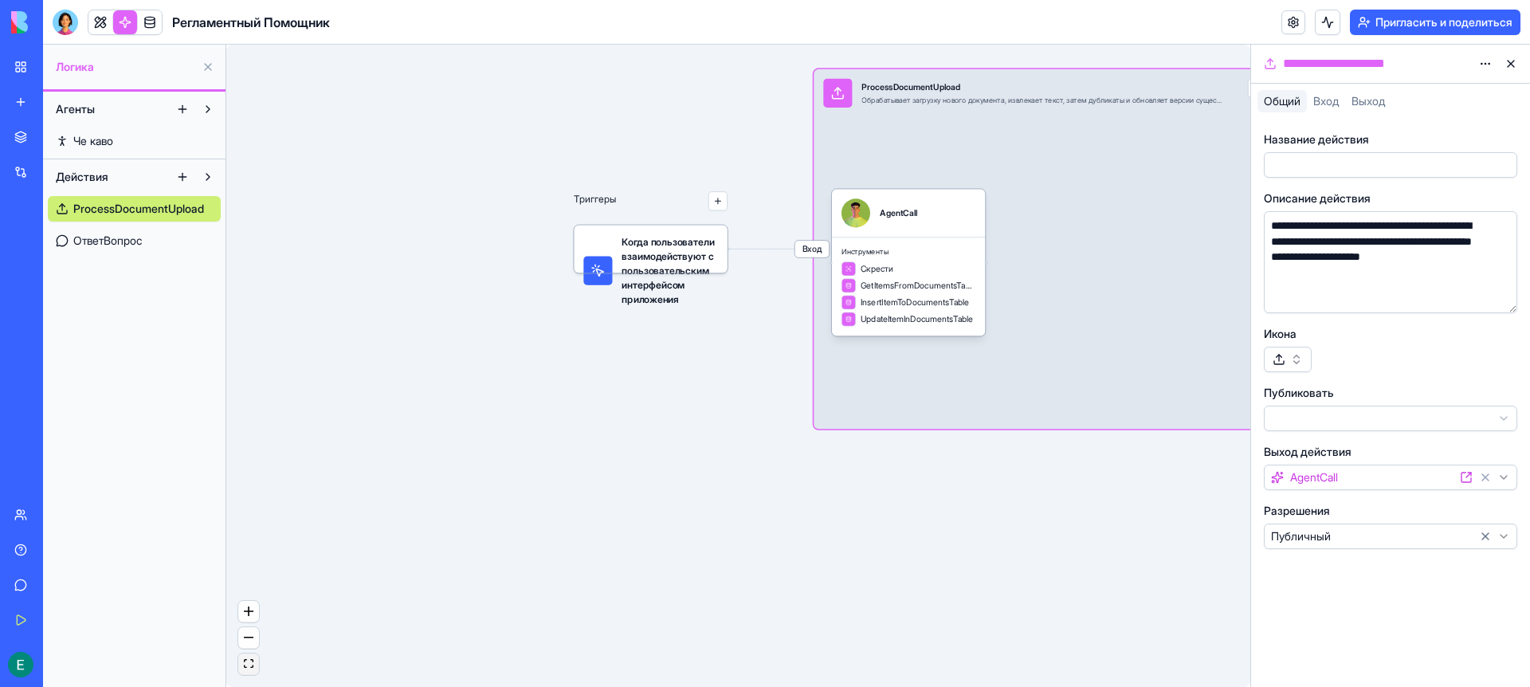
click at [249, 663] on icon "подходящий вид" at bounding box center [249, 663] width 10 height 9
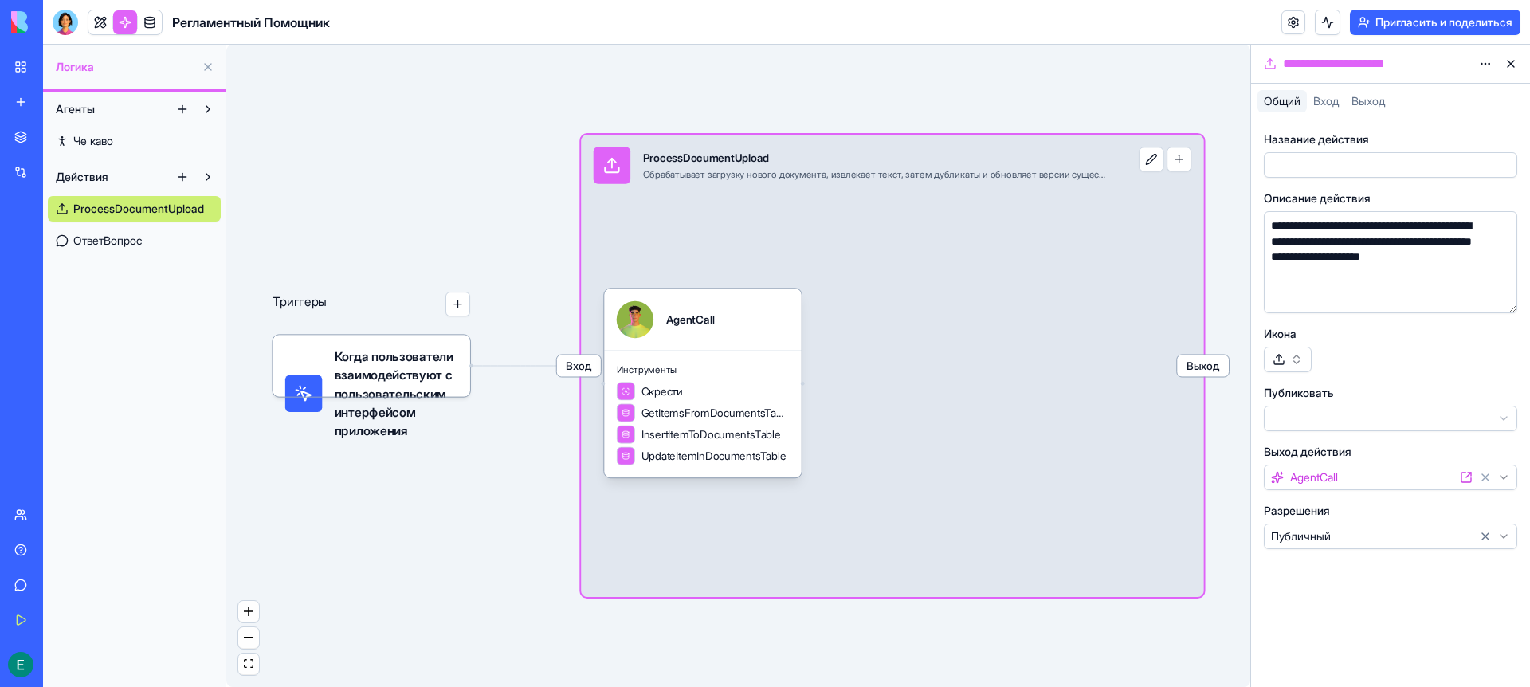
click at [1183, 159] on button "button" at bounding box center [1179, 159] width 25 height 25
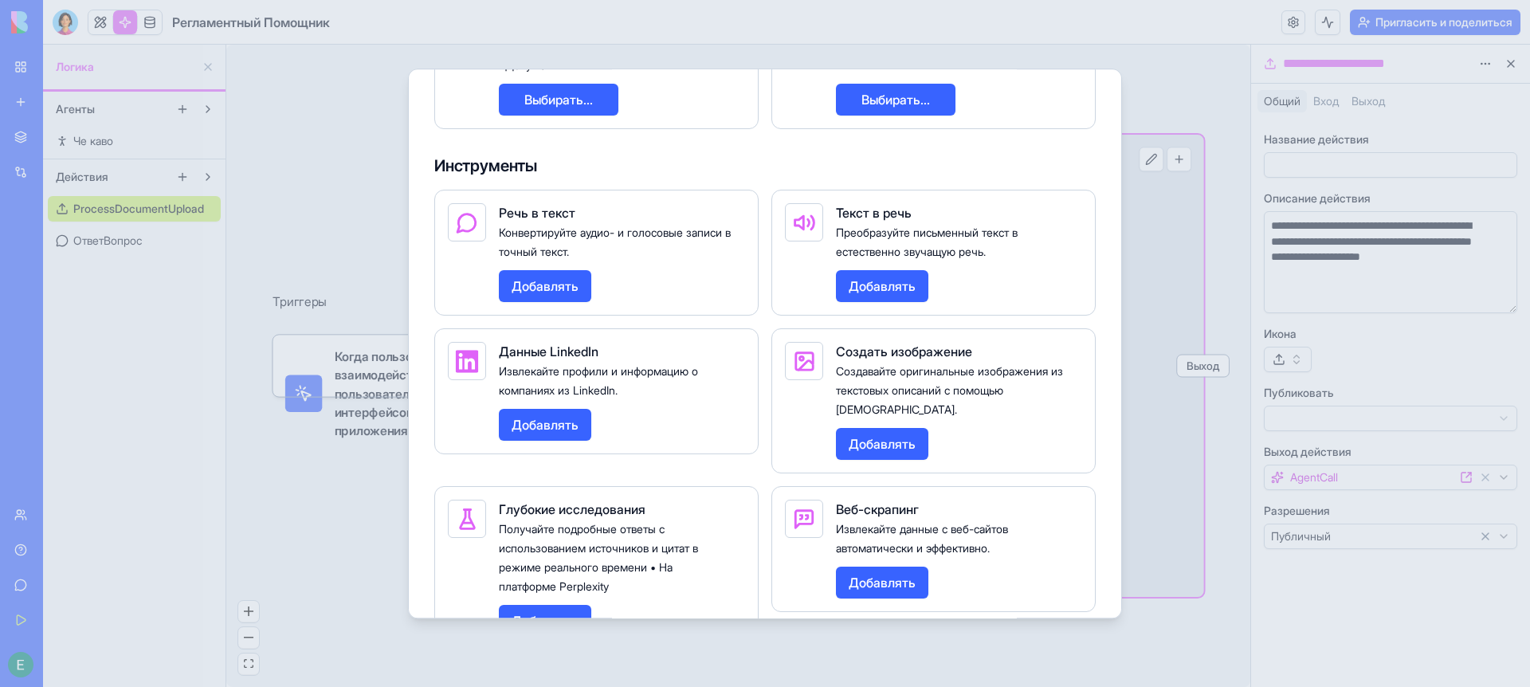
scroll to position [917, 0]
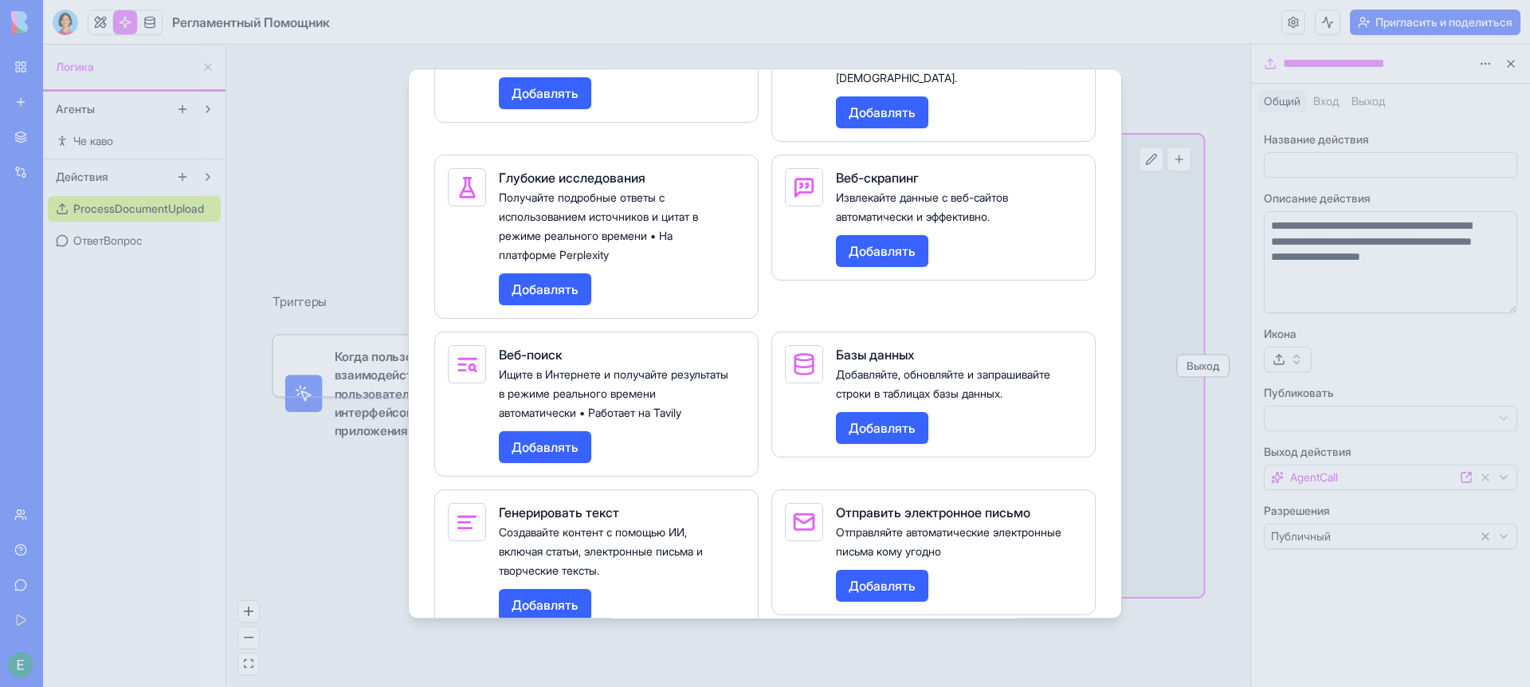
click at [570, 597] on font "Добавлять" at bounding box center [545, 605] width 67 height 16
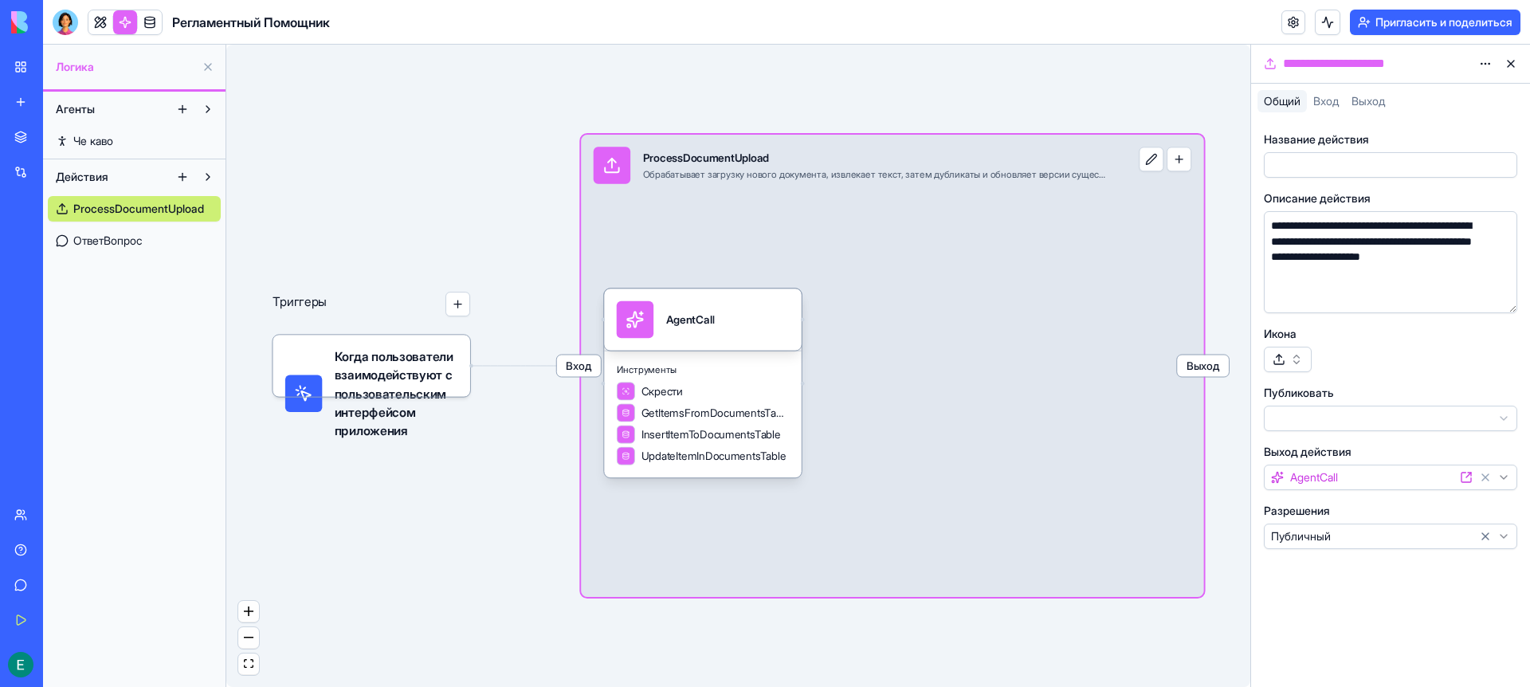
click at [944, 346] on div "Вход ProcessDocumentUpload Обрабатывает загрузку нового документа, извлекает те…" at bounding box center [892, 366] width 622 height 462
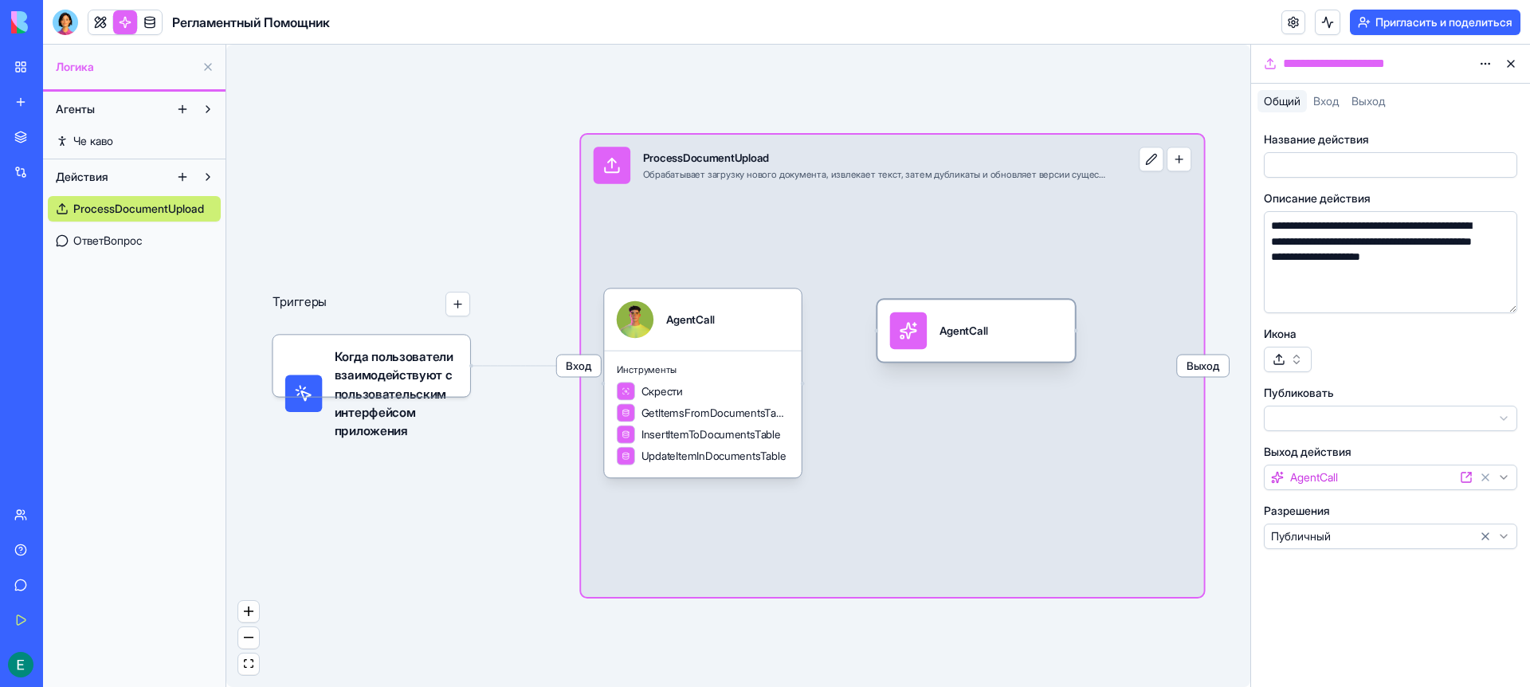
drag, startPoint x: 754, startPoint y: 329, endPoint x: 1002, endPoint y: 347, distance: 248.5
click at [1002, 347] on div "AgentCall" at bounding box center [976, 330] width 173 height 37
click at [721, 391] on div "Скрести" at bounding box center [703, 391] width 173 height 18
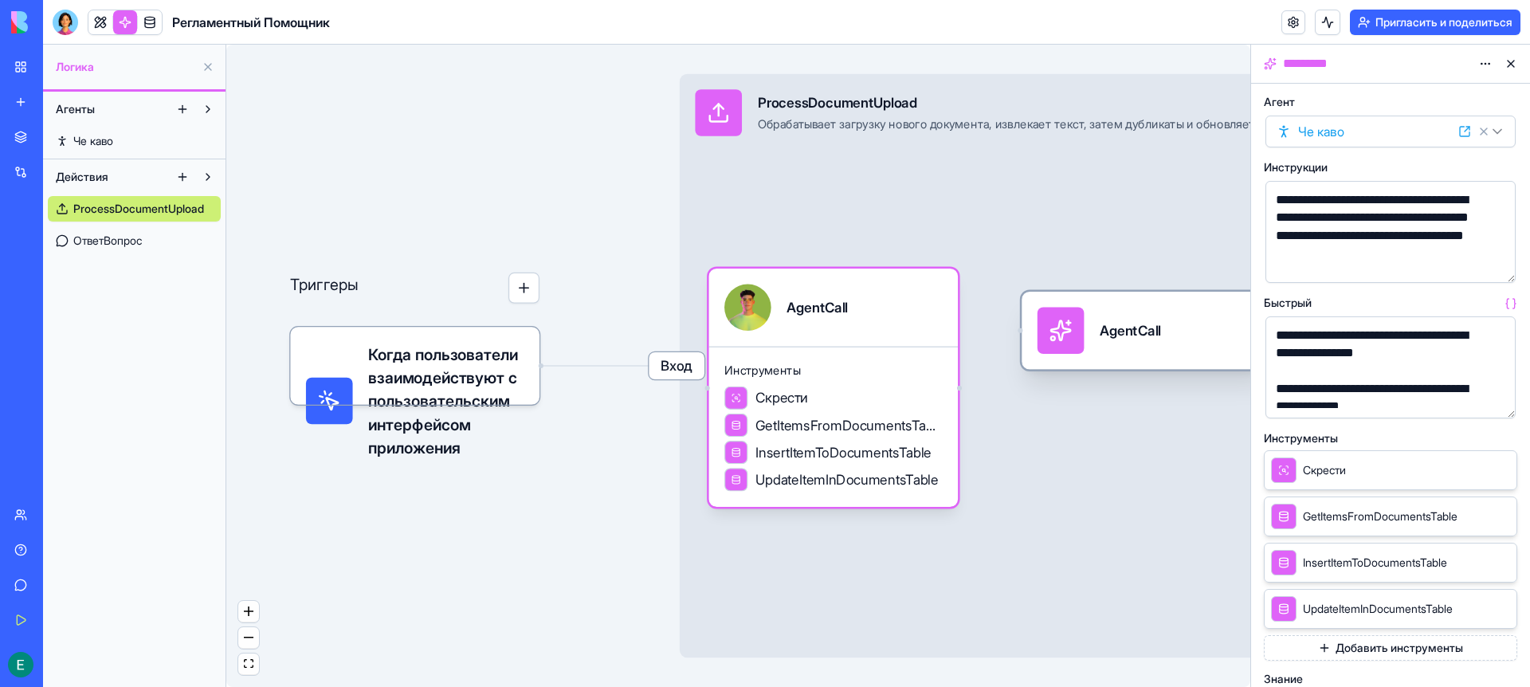
drag, startPoint x: 962, startPoint y: 388, endPoint x: 1018, endPoint y: 336, distance: 76.1
click at [1030, 329] on div "Триггеры Когда пользователи взаимодействуют с пользовательским интерфейсом прил…" at bounding box center [1305, 466] width 1250 height 784
click at [957, 387] on div at bounding box center [959, 387] width 5 height 5
drag, startPoint x: 956, startPoint y: 387, endPoint x: 1009, endPoint y: 339, distance: 70.5
click at [1009, 339] on div "Триггеры Когда пользователи взаимодействуют с пользовательским интерфейсом прил…" at bounding box center [1305, 466] width 1250 height 784
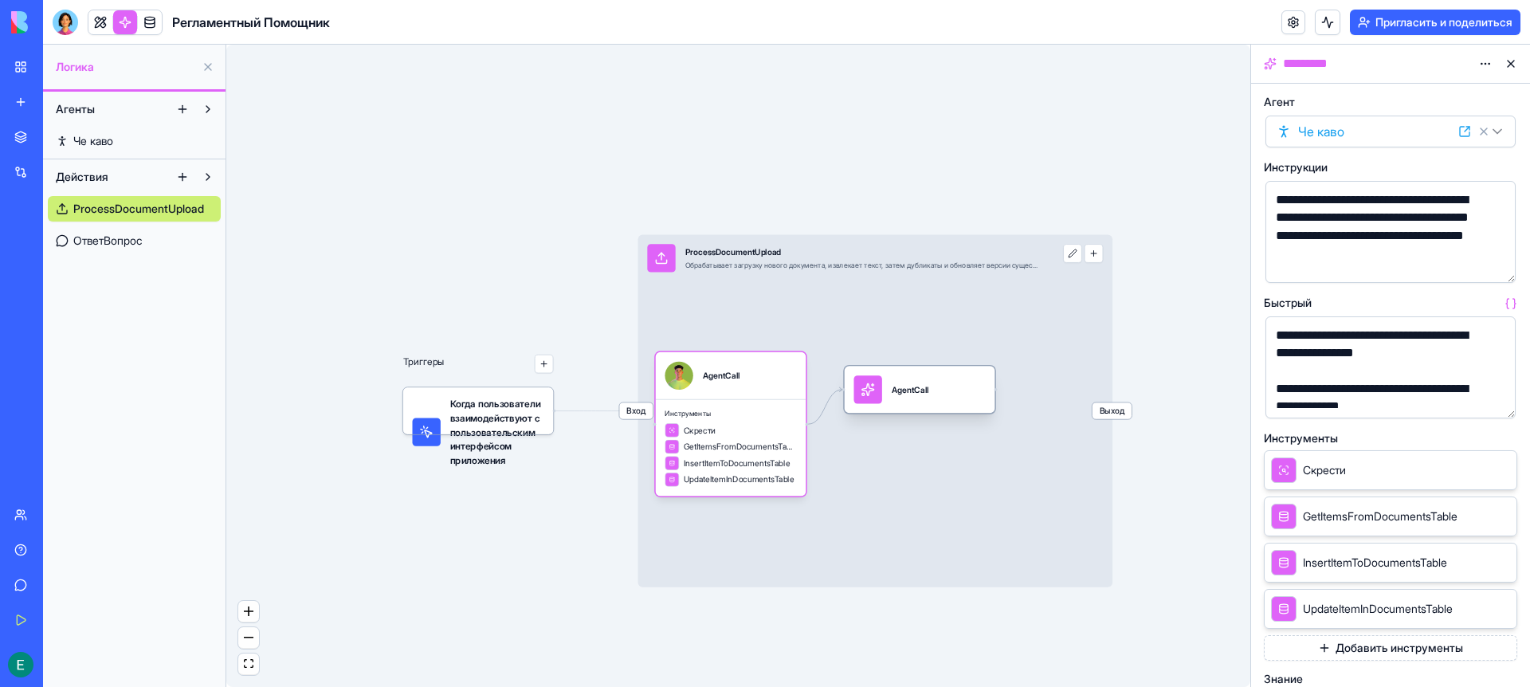
click at [964, 387] on div "AgentCall" at bounding box center [919, 389] width 131 height 28
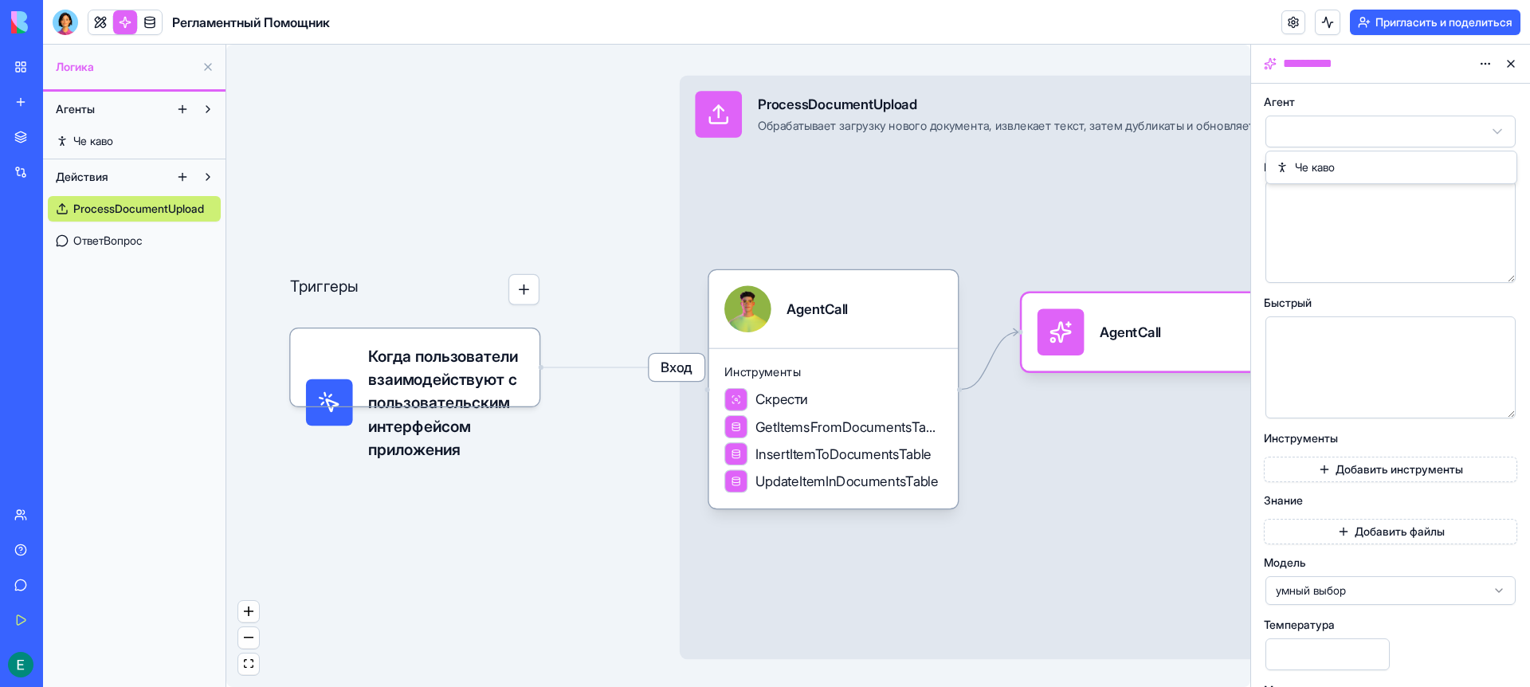
click at [1434, 130] on html "БЕТА Мое рабочее пространство Новое приложение Торговая площадка Интеграции Нед…" at bounding box center [765, 343] width 1530 height 687
drag, startPoint x: 1066, startPoint y: 194, endPoint x: 855, endPoint y: 189, distance: 211.3
click at [1324, 225] on div at bounding box center [1379, 231] width 207 height 81
click at [1450, 208] on div "**********" at bounding box center [1377, 200] width 212 height 18
click at [1366, 339] on div at bounding box center [1377, 336] width 212 height 18
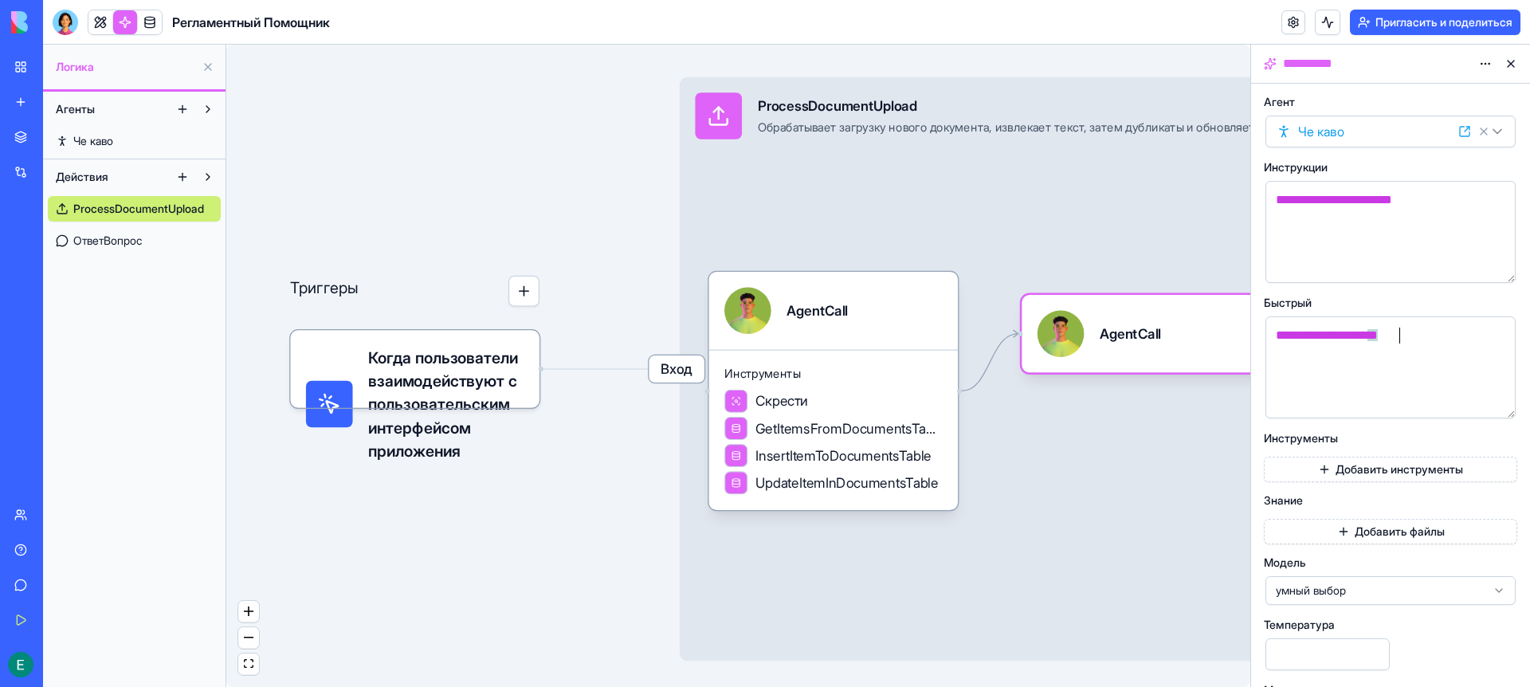
click at [1307, 471] on button "Добавить инструменты" at bounding box center [1390, 470] width 253 height 26
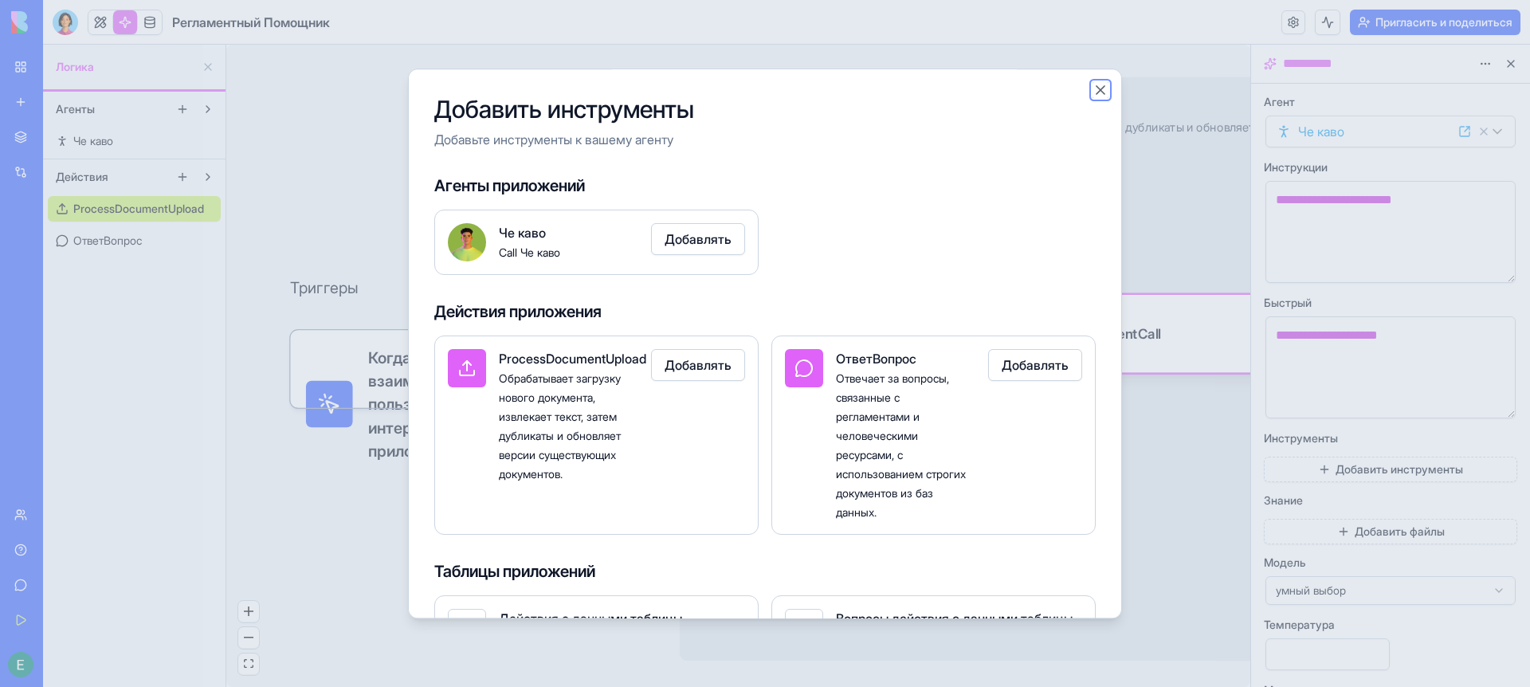
click at [1100, 92] on button "Закрывать" at bounding box center [1101, 90] width 16 height 16
